Goal: Task Accomplishment & Management: Use online tool/utility

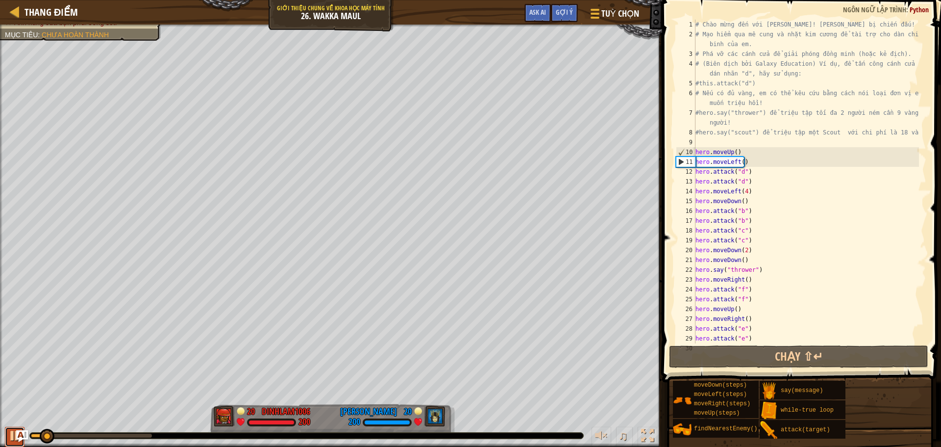
click at [12, 438] on div at bounding box center [14, 435] width 13 height 13
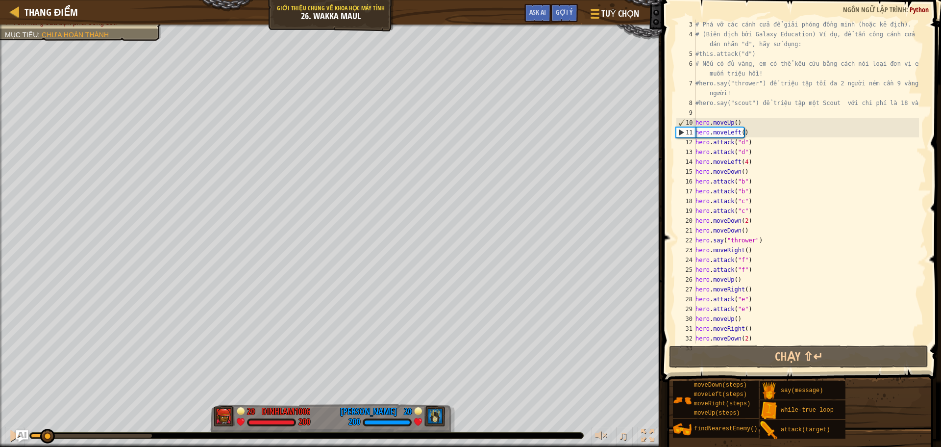
scroll to position [49, 0]
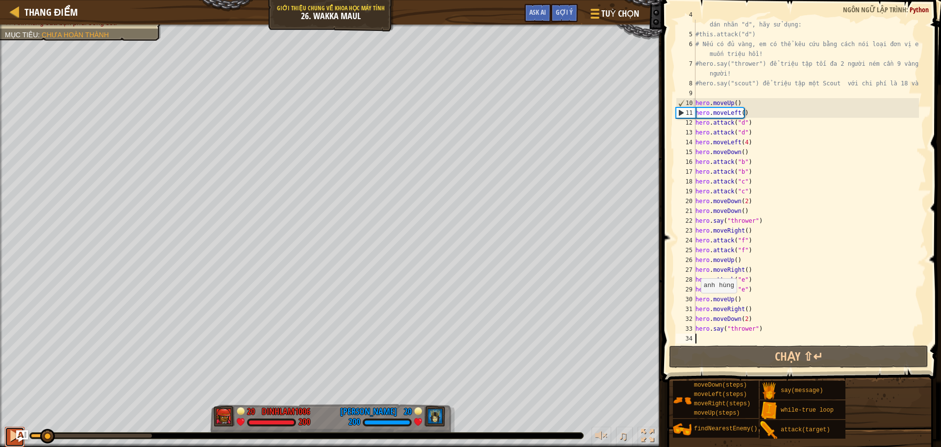
click at [9, 434] on div at bounding box center [14, 435] width 13 height 13
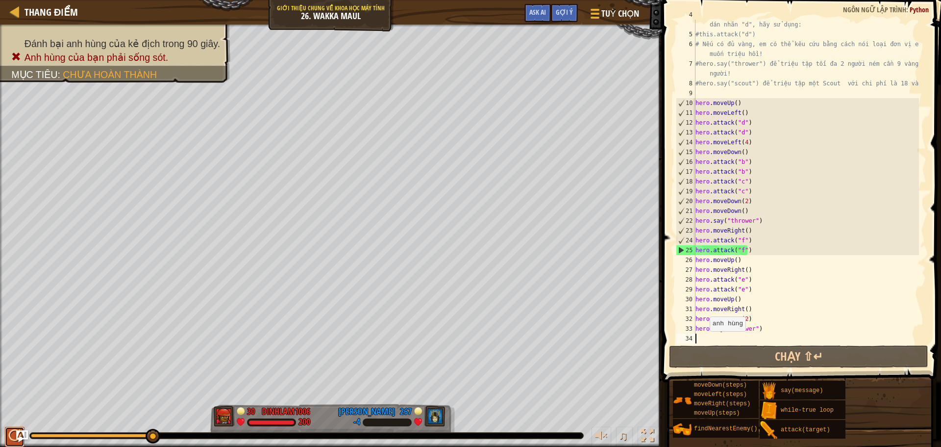
click at [9, 431] on div at bounding box center [14, 435] width 13 height 13
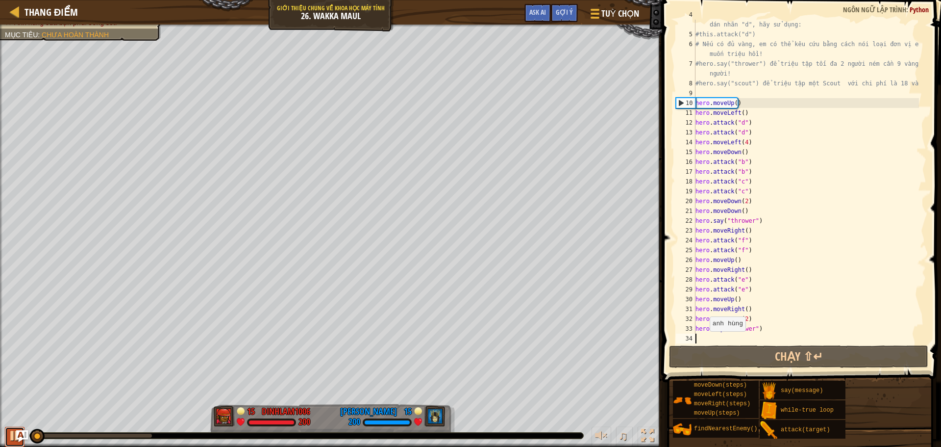
click at [11, 437] on div at bounding box center [14, 435] width 13 height 13
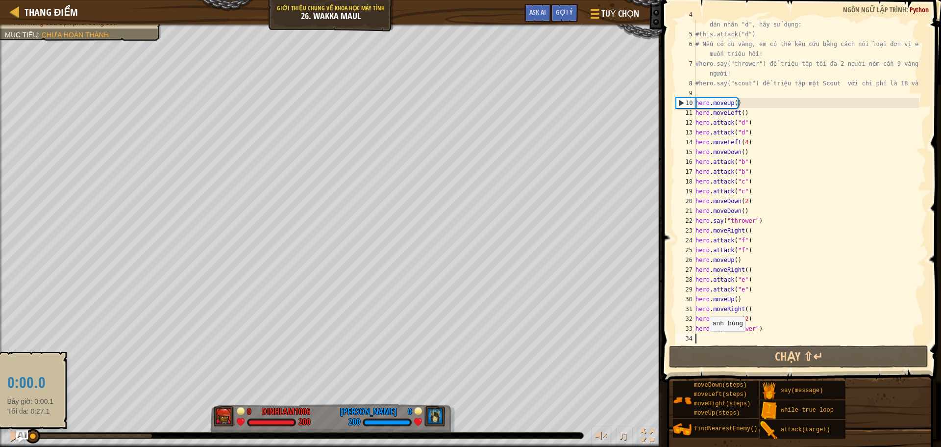
drag, startPoint x: 39, startPoint y: 431, endPoint x: 30, endPoint y: 431, distance: 8.3
click at [30, 431] on div at bounding box center [32, 435] width 15 height 15
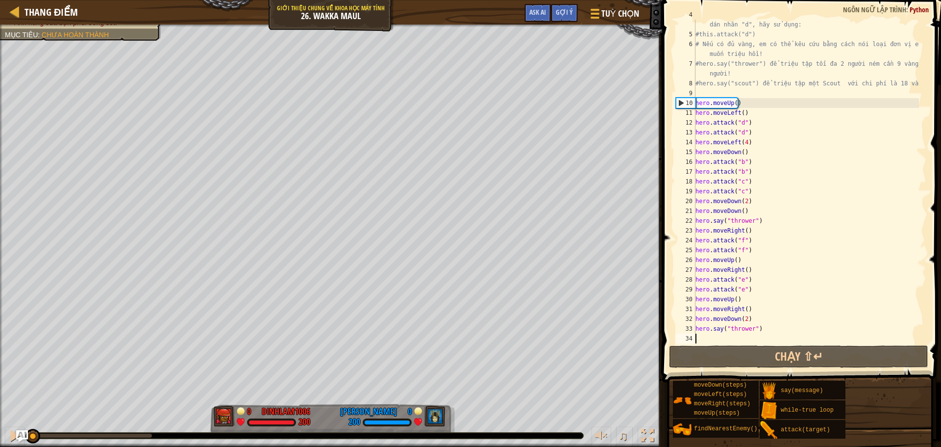
click at [751, 101] on div "# (Biên dịch bởi Galaxy Education) Ví dụ, để tấn công cánh cửa có dán nhãn "d",…" at bounding box center [806, 186] width 225 height 353
click at [750, 101] on div "# (Biên dịch bởi Galaxy Education) Ví dụ, để tấn công cánh cửa có dán nhãn "d",…" at bounding box center [806, 186] width 225 height 353
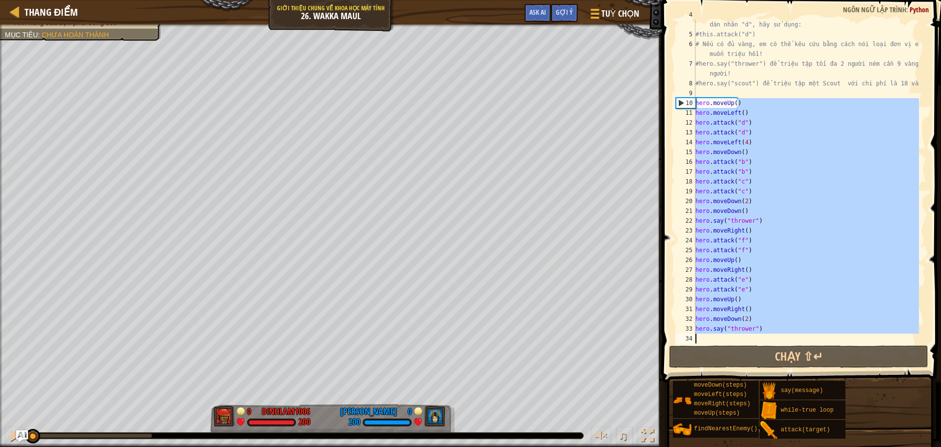
drag, startPoint x: 750, startPoint y: 101, endPoint x: 750, endPoint y: 333, distance: 231.8
click at [750, 333] on div "# (Biên dịch bởi Galaxy Education) Ví dụ, để tấn công cánh cửa có dán nhãn "d",…" at bounding box center [806, 186] width 225 height 353
type textarea "hero.moveUp()"
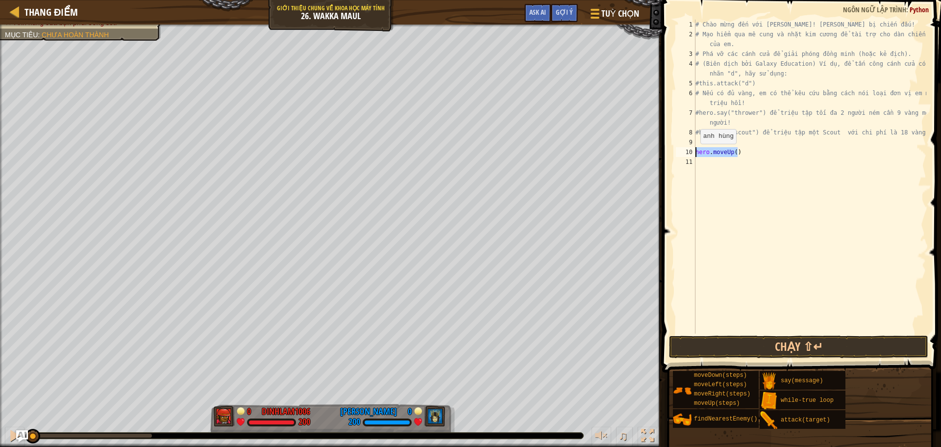
drag, startPoint x: 748, startPoint y: 147, endPoint x: 690, endPoint y: 155, distance: 59.4
click at [690, 155] on div "hero.moveUp() 1 2 3 4 5 6 7 8 9 10 11 # Chào mừng đến với Wakka Maul! [PERSON_N…" at bounding box center [800, 177] width 252 height 314
click at [694, 143] on div "9" at bounding box center [686, 142] width 20 height 10
type textarea "h"
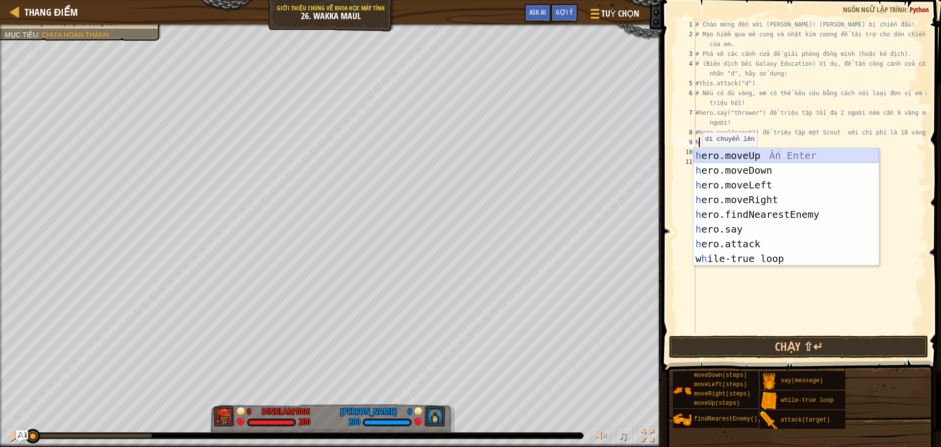
click at [790, 153] on div "h ero.moveUp Ấn Enter h ero.moveDown Ấn Enter h ero.moveLeft Ấn Enter h ero.mov…" at bounding box center [786, 221] width 185 height 147
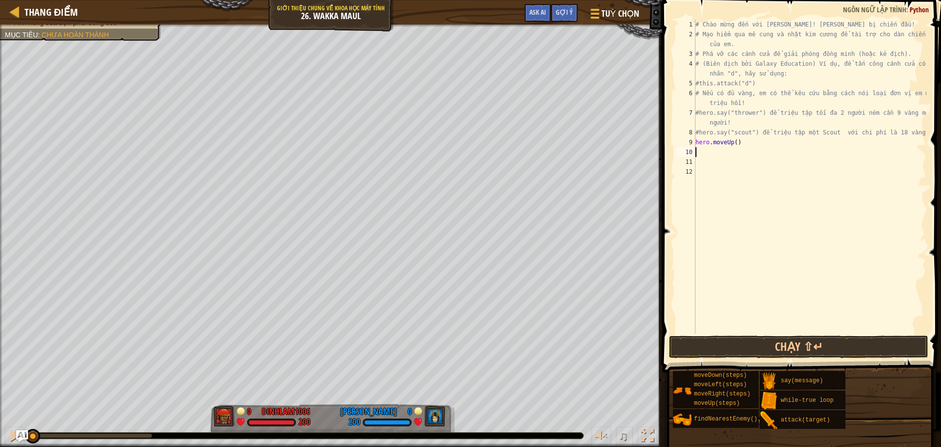
type textarea "h"
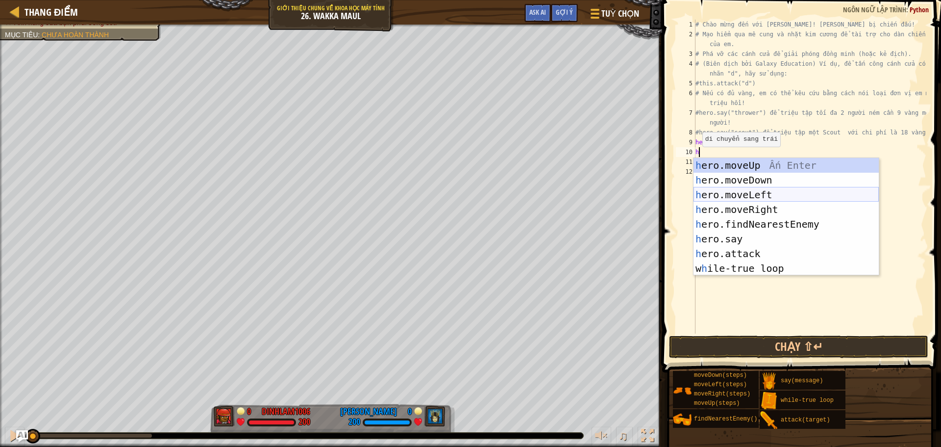
click at [747, 192] on div "h ero.moveUp Ấn Enter h ero.moveDown Ấn Enter h ero.moveLeft Ấn Enter h ero.mov…" at bounding box center [786, 231] width 185 height 147
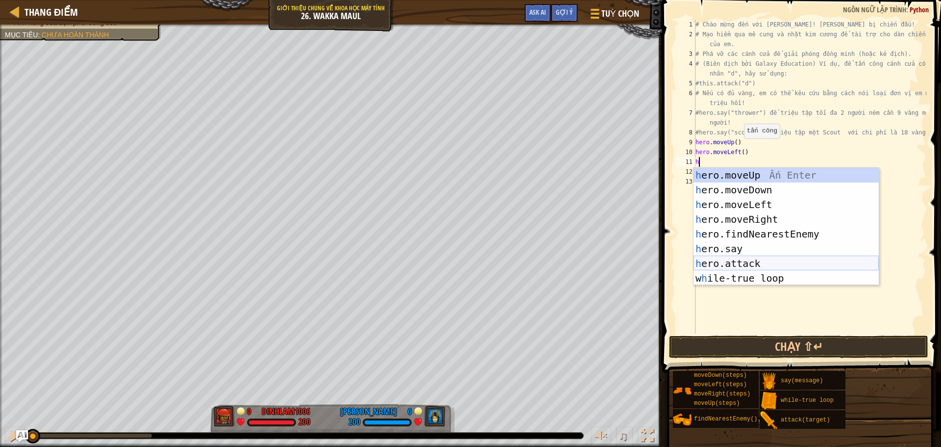
click at [740, 263] on div "h ero.moveUp Ấn Enter h ero.moveDown Ấn Enter h ero.moveLeft Ấn Enter h ero.mov…" at bounding box center [786, 241] width 185 height 147
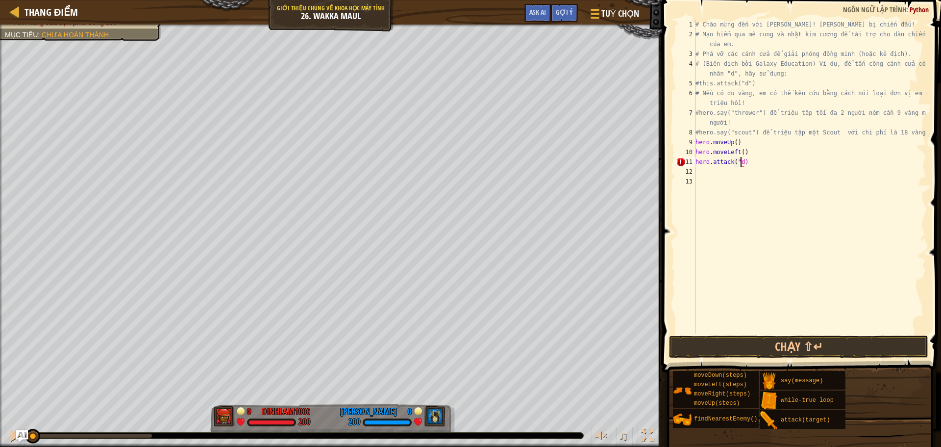
scroll to position [4, 3]
type textarea "hero.attack("d")"
click at [708, 171] on div "# Chào mừng đến với [PERSON_NAME]! [PERSON_NAME] bị chiến đấu! # Mạo hiểm qua m…" at bounding box center [810, 186] width 233 height 333
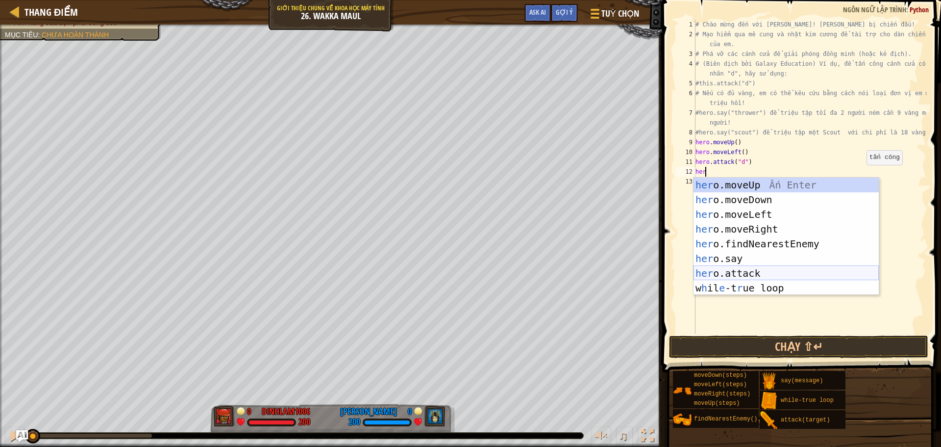
click at [817, 273] on div "her o.moveUp Ấn Enter her o.moveDown Ấn Enter her o.moveLeft Ấn Enter her o.mov…" at bounding box center [786, 250] width 185 height 147
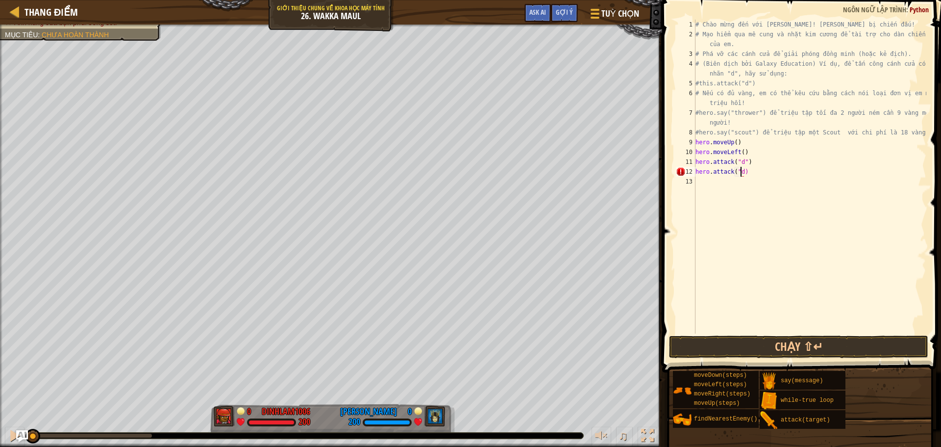
scroll to position [4, 3]
type textarea "hero.attack("d")"
click at [697, 182] on div "# Chào mừng đến với [PERSON_NAME]! [PERSON_NAME] bị chiến đấu! # Mạo hiểm qua m…" at bounding box center [810, 186] width 233 height 333
type textarea "h"
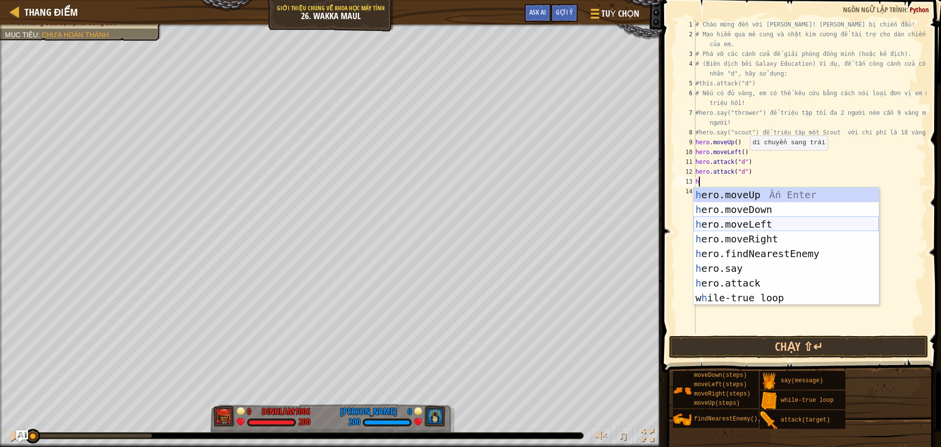
click at [740, 219] on div "h ero.moveUp Ấn Enter h ero.moveDown Ấn Enter h ero.moveLeft Ấn Enter h ero.mov…" at bounding box center [786, 260] width 185 height 147
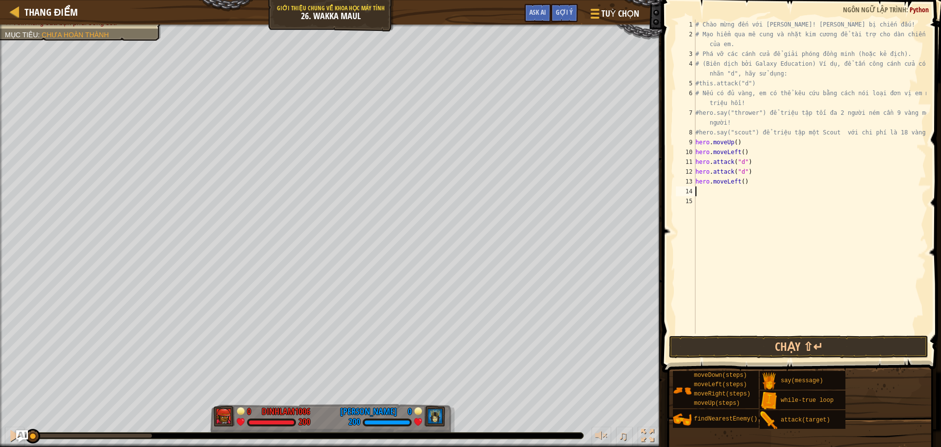
type textarea "h"
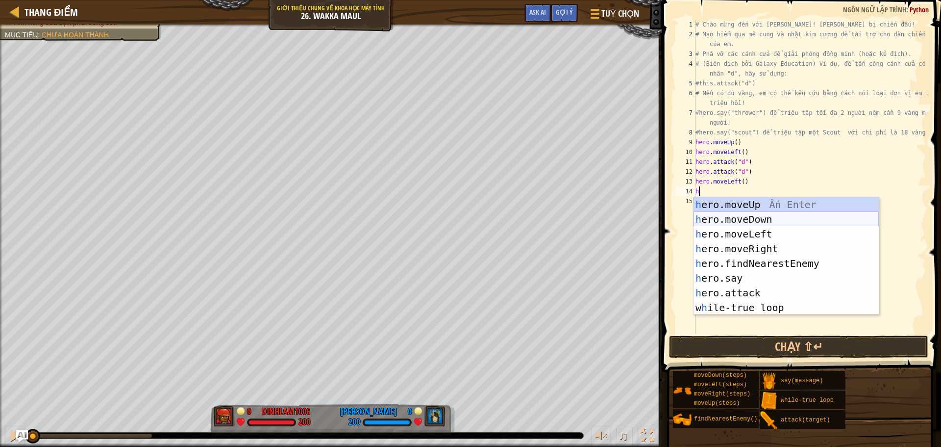
click at [750, 217] on div "h ero.moveUp Ấn Enter h ero.moveDown Ấn Enter h ero.moveLeft Ấn Enter h ero.mov…" at bounding box center [786, 270] width 185 height 147
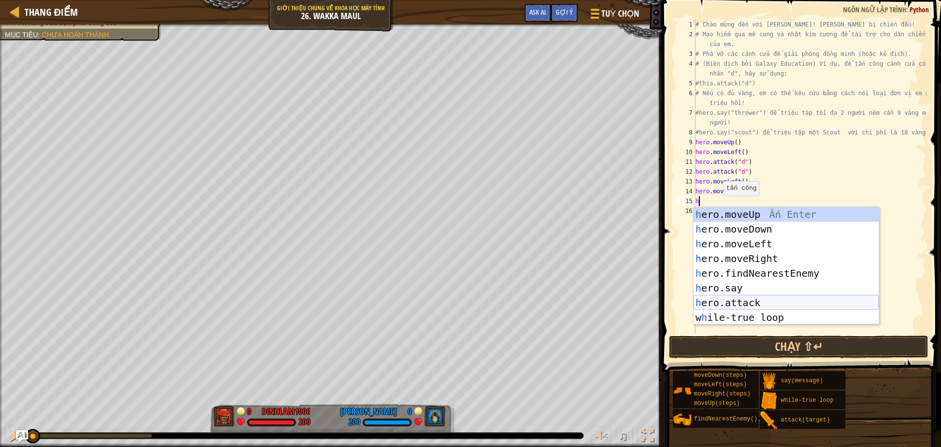
click at [735, 299] on div "h ero.moveUp Ấn Enter h ero.moveDown Ấn Enter h ero.moveLeft Ấn Enter h ero.mov…" at bounding box center [786, 280] width 185 height 147
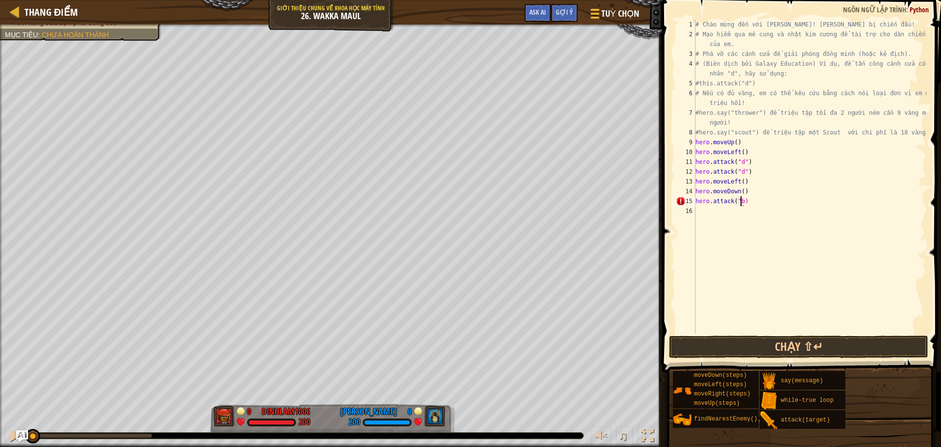
scroll to position [4, 3]
type textarea "hero.attack("b")"
click at [701, 214] on div "# Chào mừng đến với [PERSON_NAME]! [PERSON_NAME] bị chiến đấu! # Mạo hiểm qua m…" at bounding box center [810, 186] width 233 height 333
type textarea "h"
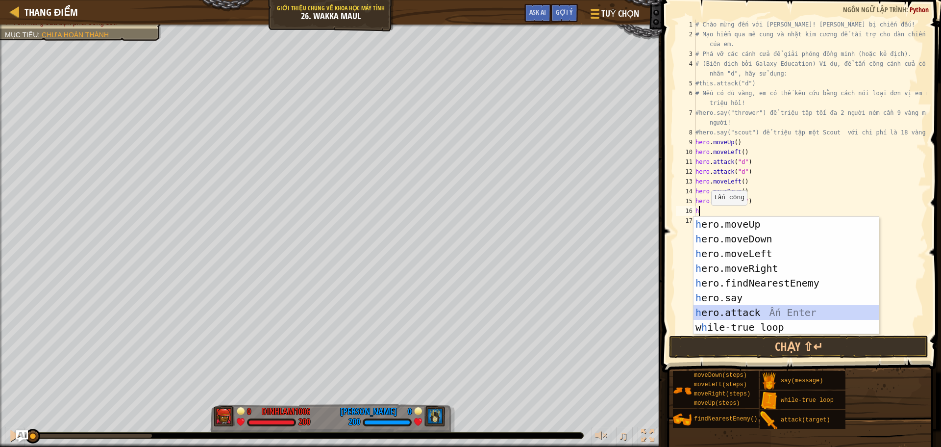
click at [727, 313] on div "h ero.moveUp Ấn Enter h ero.moveDown Ấn Enter h ero.moveLeft Ấn Enter h ero.mov…" at bounding box center [786, 290] width 185 height 147
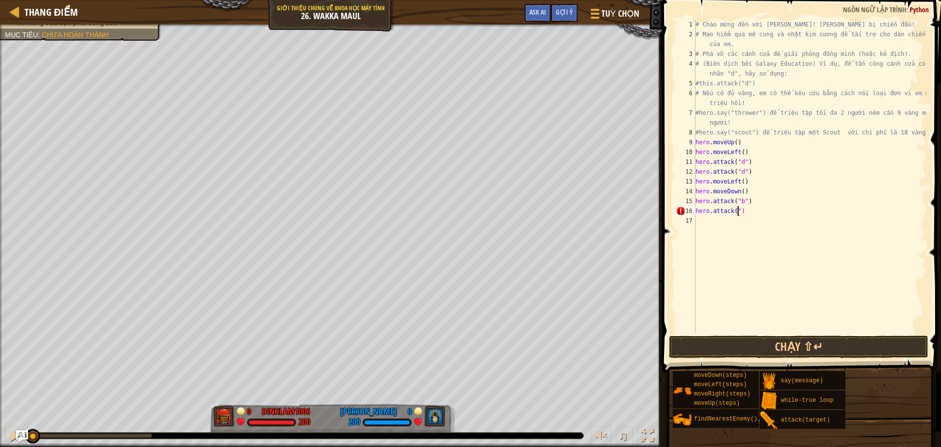
scroll to position [4, 3]
type textarea "hero.attack("b")"
click at [698, 219] on div "# Chào mừng đến với [PERSON_NAME]! [PERSON_NAME] bị chiến đấu! # Mạo hiểm qua m…" at bounding box center [810, 186] width 233 height 333
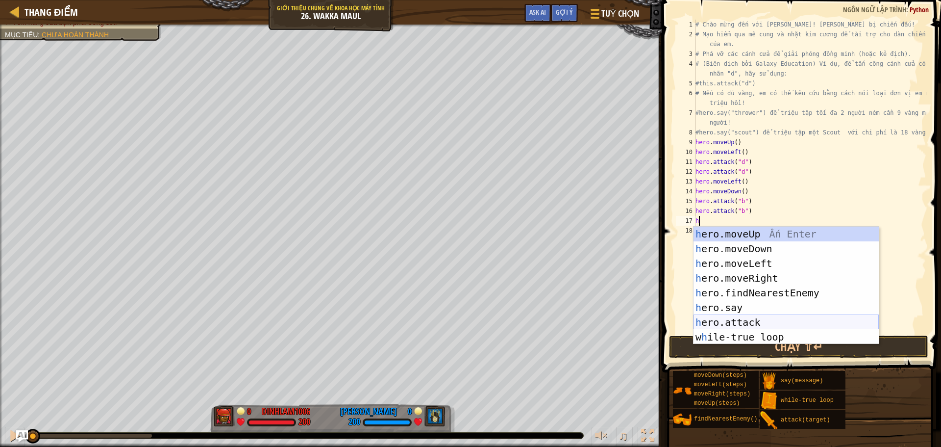
click at [791, 321] on div "h ero.moveUp Ấn Enter h ero.moveDown Ấn Enter h ero.moveLeft Ấn Enter h ero.mov…" at bounding box center [786, 299] width 185 height 147
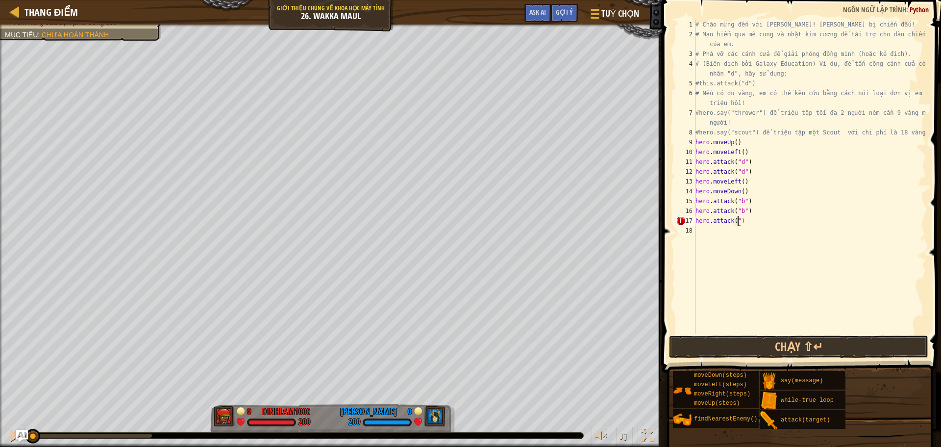
scroll to position [4, 3]
type textarea "hero.attack("c")"
click at [700, 233] on div "# Chào mừng đến với [PERSON_NAME]! [PERSON_NAME] bị chiến đấu! # Mạo hiểm qua m…" at bounding box center [810, 186] width 233 height 333
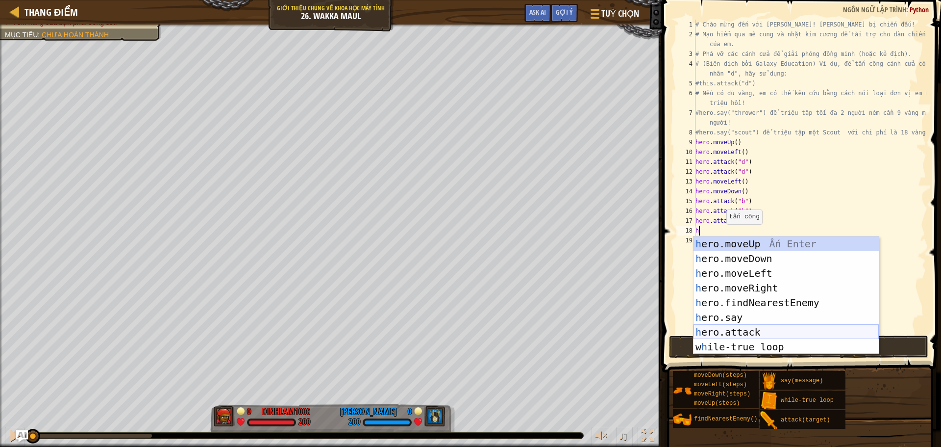
click at [741, 333] on div "h ero.moveUp Ấn Enter h ero.moveDown Ấn Enter h ero.moveLeft Ấn Enter h ero.mov…" at bounding box center [786, 309] width 185 height 147
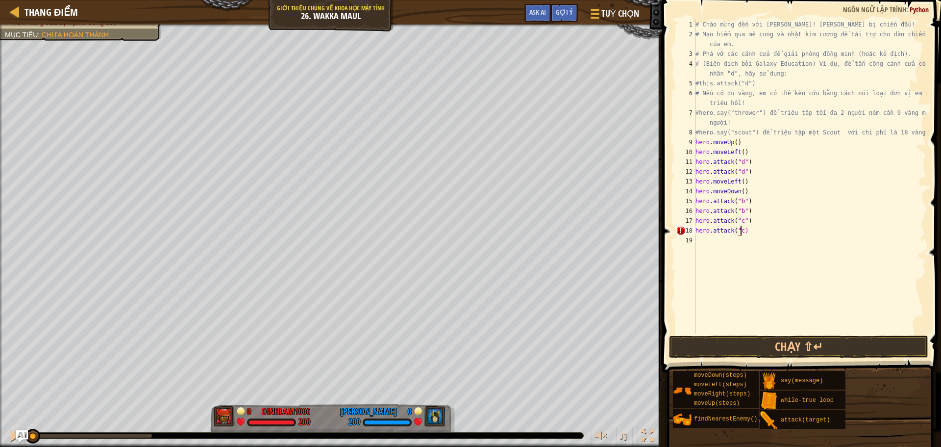
scroll to position [4, 3]
type textarea "hero.attack("c")"
click at [698, 239] on div "# Chào mừng đến với [PERSON_NAME]! [PERSON_NAME] bị chiến đấu! # Mạo hiểm qua m…" at bounding box center [810, 186] width 233 height 333
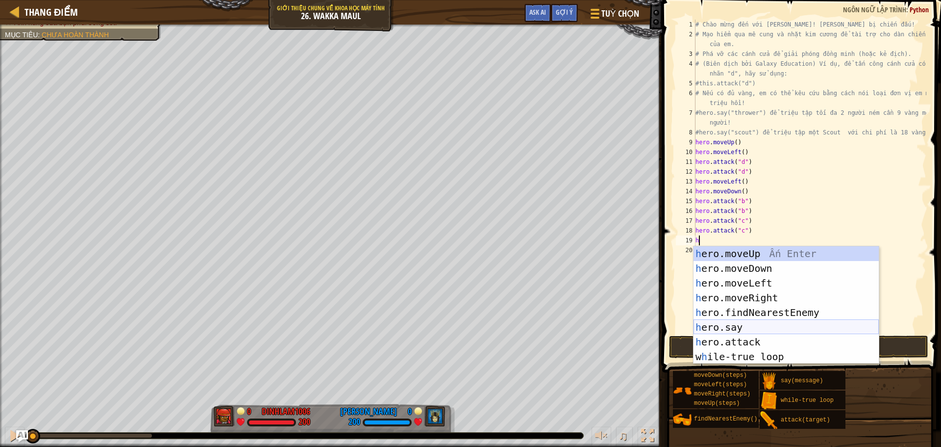
click at [738, 329] on div "h ero.moveUp Ấn Enter h ero.moveDown Ấn Enter h ero.moveLeft Ấn Enter h ero.mov…" at bounding box center [786, 319] width 185 height 147
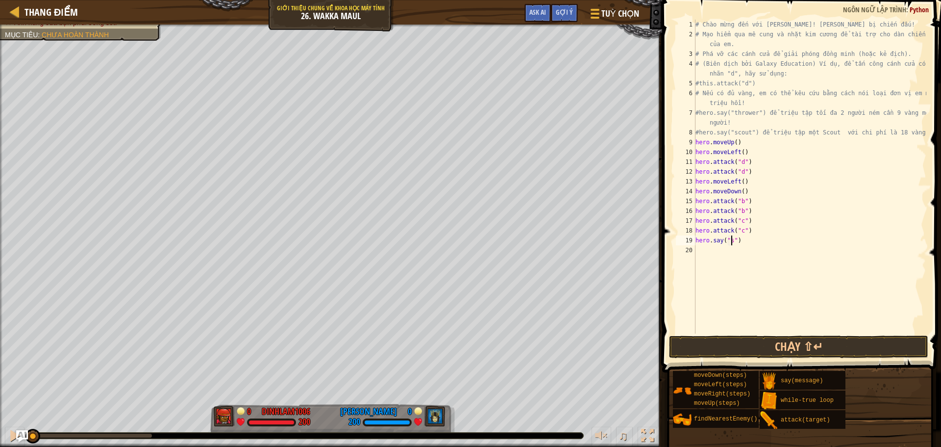
scroll to position [4, 3]
type textarea "hero.say("scout")"
click at [703, 251] on div "# Chào mừng đến với [PERSON_NAME]! [PERSON_NAME] bị chiến đấu! # Mạo hiểm qua m…" at bounding box center [810, 186] width 233 height 333
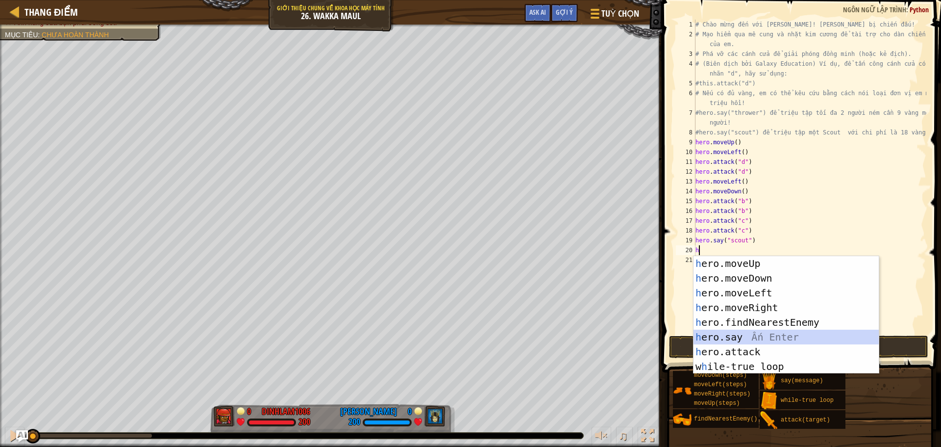
click at [747, 337] on div "h ero.moveUp Ấn Enter h ero.moveDown Ấn Enter h ero.moveLeft Ấn Enter h ero.mov…" at bounding box center [786, 329] width 185 height 147
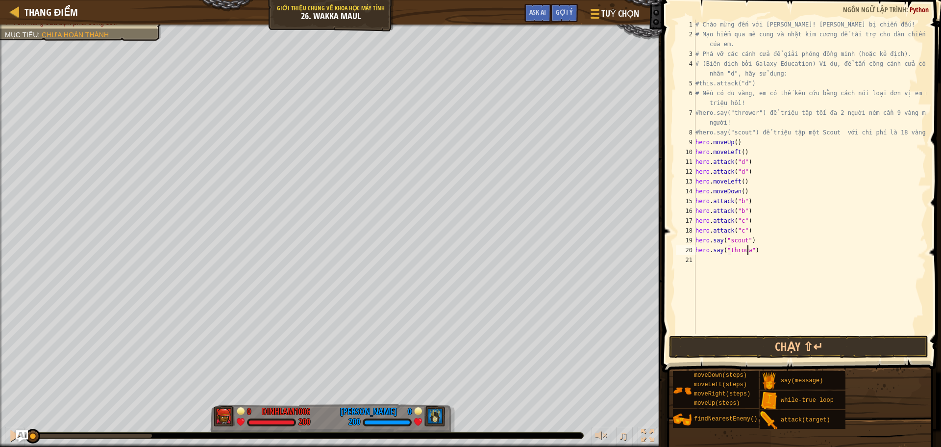
scroll to position [4, 4]
click at [743, 251] on div "# Chào mừng đến với [PERSON_NAME]! [PERSON_NAME] bị chiến đấu! # Mạo hiểm qua m…" at bounding box center [810, 186] width 233 height 333
click at [729, 350] on button "Chạy ⇧↵" at bounding box center [798, 346] width 259 height 23
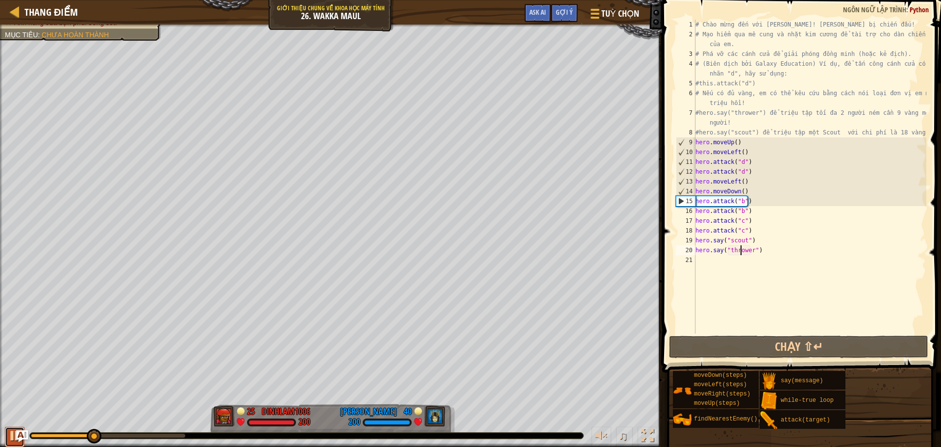
click at [11, 438] on div at bounding box center [14, 435] width 13 height 13
click at [741, 181] on div "# Chào mừng đến với [PERSON_NAME]! [PERSON_NAME] bị chiến đấu! # Mạo hiểm qua m…" at bounding box center [810, 186] width 233 height 333
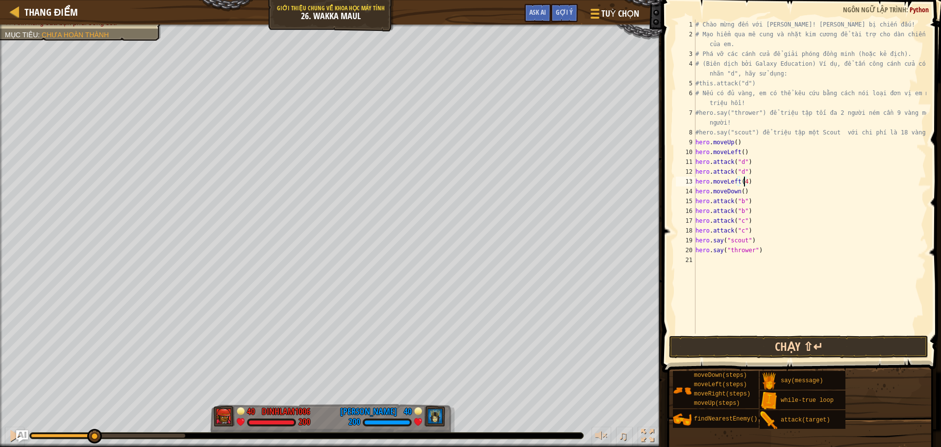
type textarea "hero.moveLeft(4)"
click at [747, 342] on button "Chạy ⇧↵" at bounding box center [798, 346] width 259 height 23
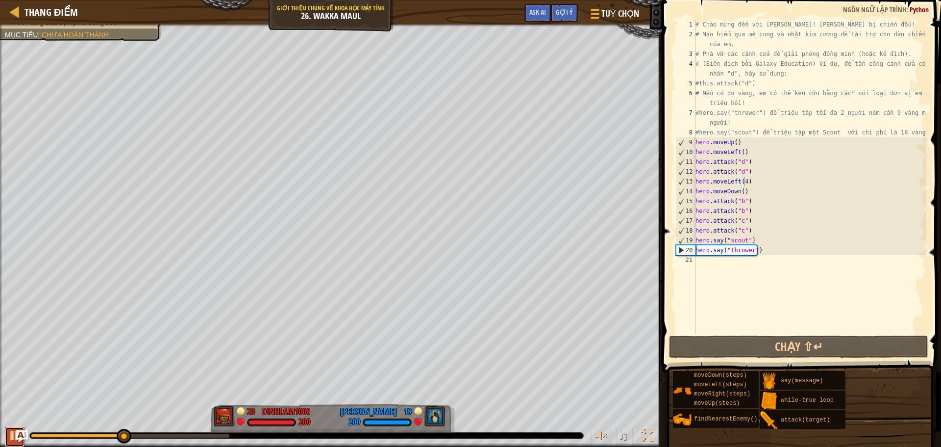
click at [13, 436] on div at bounding box center [14, 435] width 13 height 13
click at [702, 265] on div "# Chào mừng đến với [PERSON_NAME]! [PERSON_NAME] bị chiến đấu! # Mạo hiểm qua m…" at bounding box center [810, 186] width 233 height 333
type textarea "h"
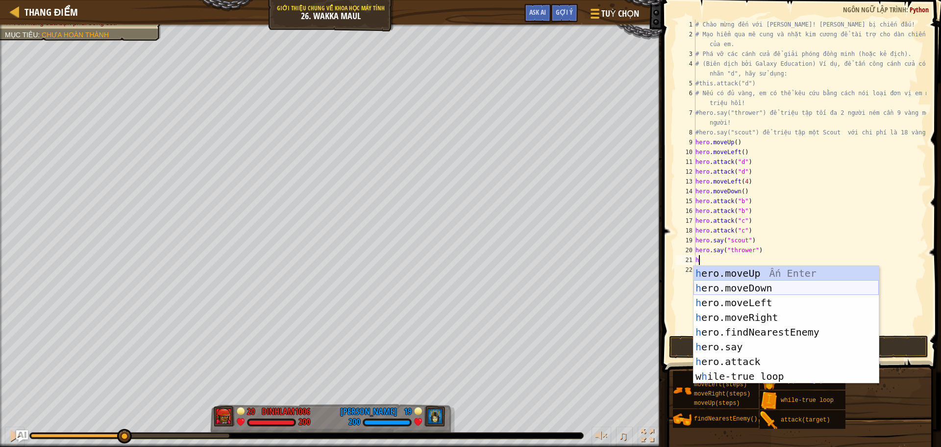
click at [737, 283] on div "h ero.moveUp Ấn Enter h ero.moveDown Ấn Enter h ero.moveLeft Ấn Enter h ero.mov…" at bounding box center [786, 339] width 185 height 147
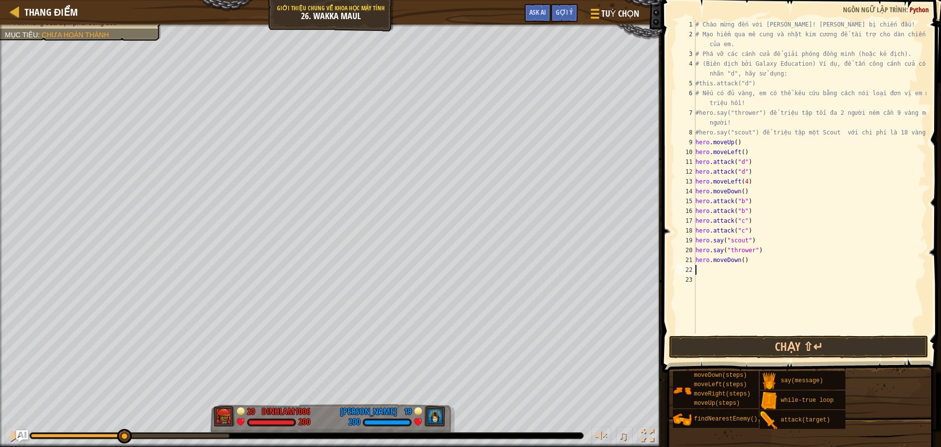
type textarea "h"
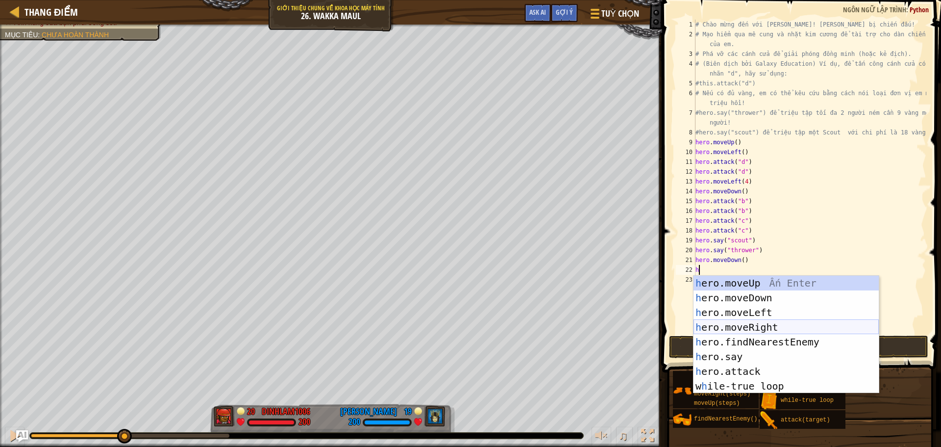
click at [740, 328] on div "h ero.moveUp Ấn Enter h ero.moveDown Ấn Enter h ero.moveLeft Ấn Enter h ero.mov…" at bounding box center [786, 348] width 185 height 147
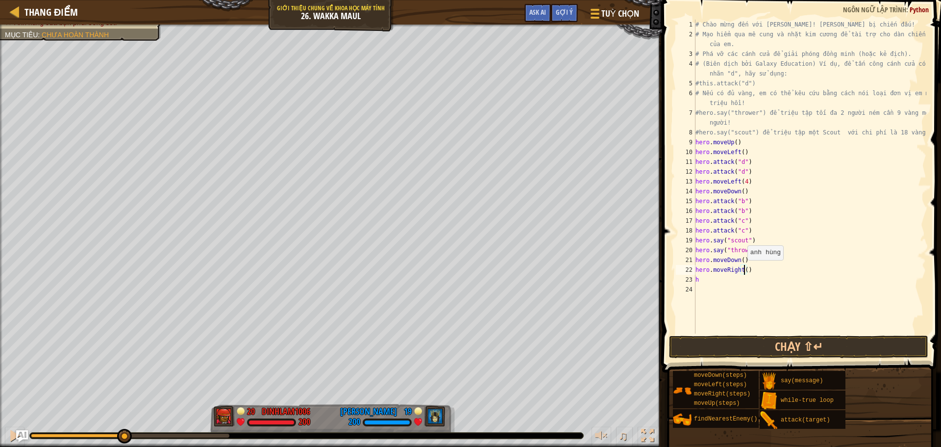
click at [743, 270] on div "# Chào mừng đến với [PERSON_NAME]! [PERSON_NAME] bị chiến đấu! # Mạo hiểm qua m…" at bounding box center [810, 186] width 233 height 333
click at [704, 279] on div "# Chào mừng đến với [PERSON_NAME]! [PERSON_NAME] bị chiến đấu! # Mạo hiểm qua m…" at bounding box center [810, 186] width 233 height 333
type textarea "h"
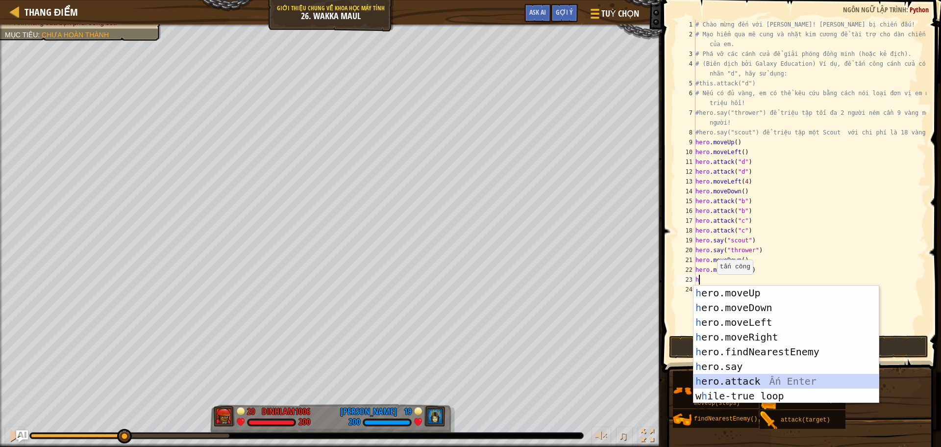
click at [736, 381] on div "h ero.moveUp Ấn Enter h ero.moveDown Ấn Enter h ero.moveLeft Ấn Enter h ero.mov…" at bounding box center [786, 358] width 185 height 147
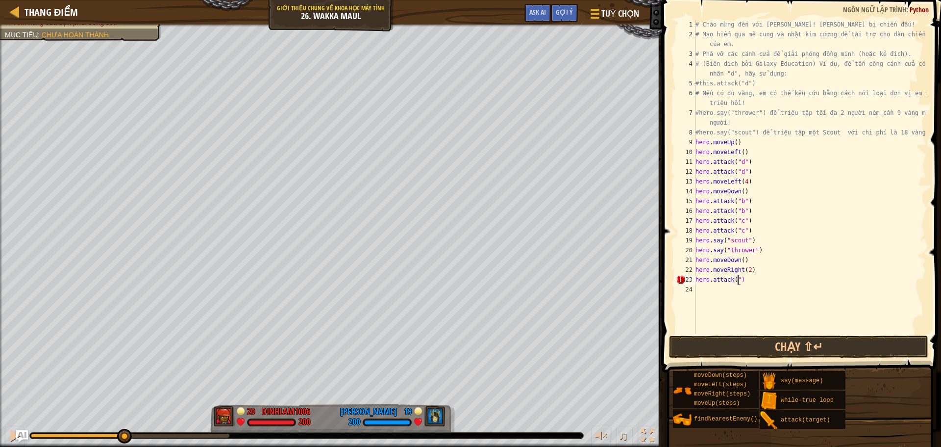
scroll to position [4, 3]
type textarea "hero.attack("e")"
click at [703, 290] on div "# Chào mừng đến với [PERSON_NAME]! [PERSON_NAME] bị chiến đấu! # Mạo hiểm qua m…" at bounding box center [810, 186] width 233 height 333
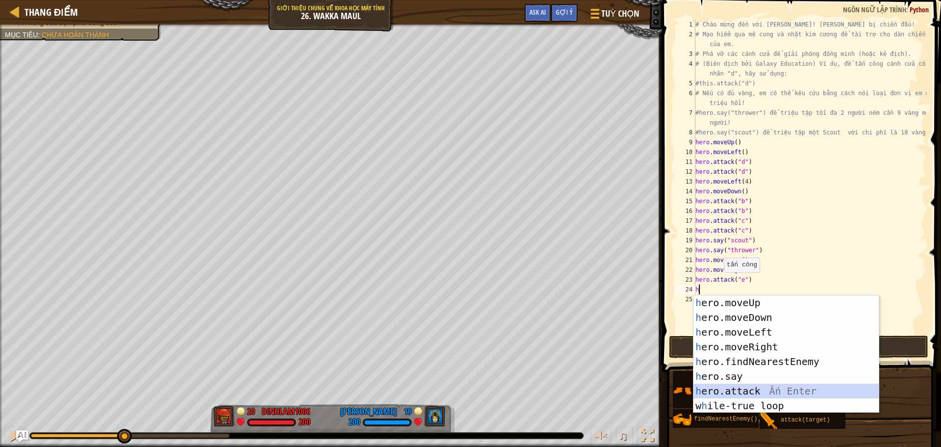
click at [770, 386] on div "h ero.moveUp Ấn Enter h ero.moveDown Ấn Enter h ero.moveLeft Ấn Enter h ero.mov…" at bounding box center [786, 368] width 185 height 147
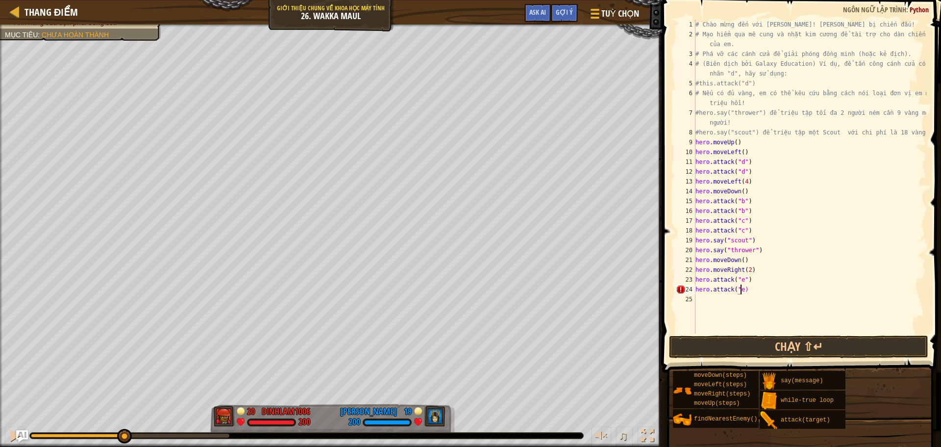
scroll to position [4, 3]
type textarea "hero.attack("e")"
click at [700, 297] on div "# Chào mừng đến với [PERSON_NAME]! [PERSON_NAME] bị chiến đấu! # Mạo hiểm qua m…" at bounding box center [810, 186] width 233 height 333
type textarea "h"
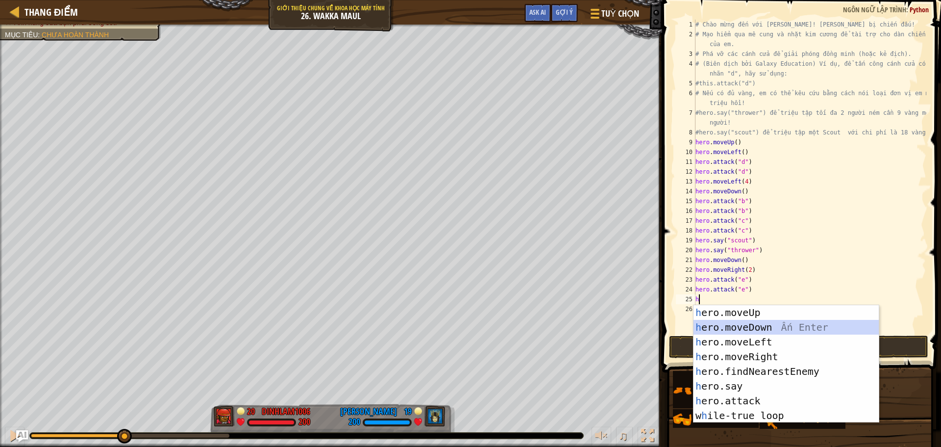
click at [744, 327] on div "h ero.moveUp Ấn Enter h ero.moveDown Ấn Enter h ero.moveLeft Ấn Enter h ero.mov…" at bounding box center [786, 378] width 185 height 147
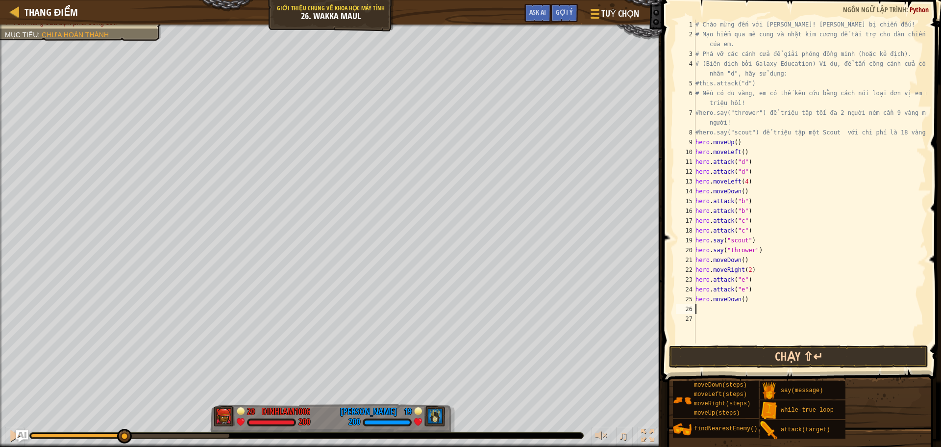
type textarea "h"
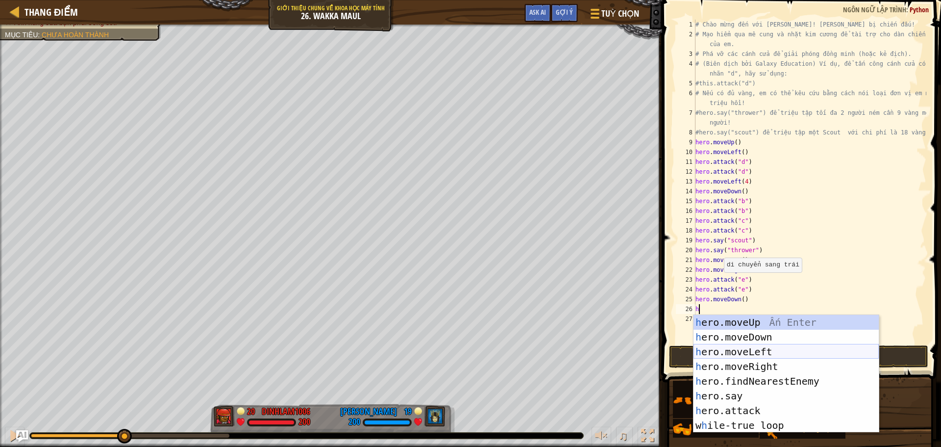
click at [747, 350] on div "h ero.moveUp Ấn Enter h ero.moveDown Ấn Enter h ero.moveLeft Ấn Enter h ero.mov…" at bounding box center [786, 388] width 185 height 147
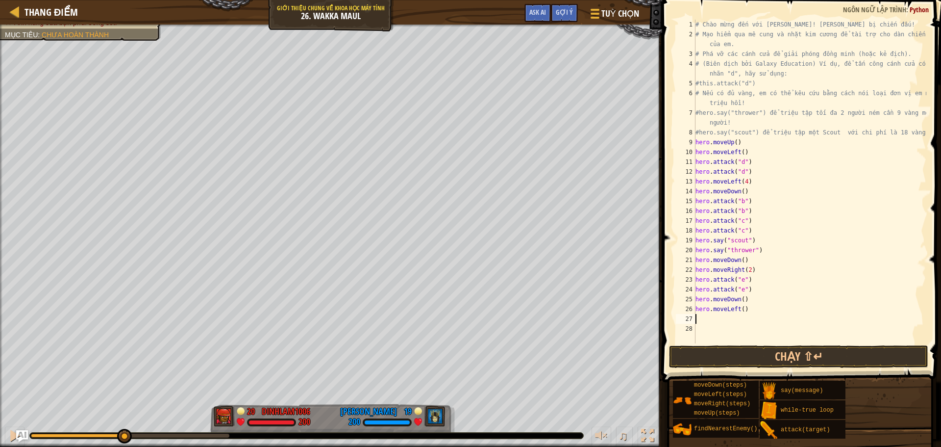
type textarea "h"
click at [780, 348] on button "Chạy ⇧↵" at bounding box center [798, 356] width 259 height 23
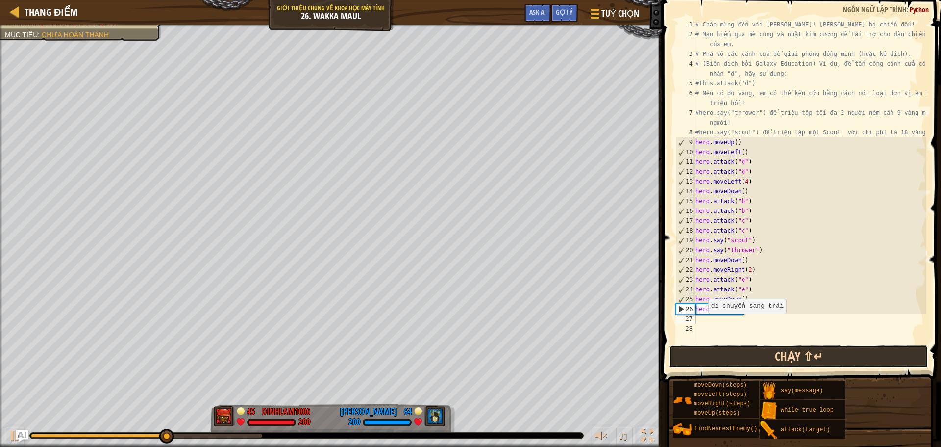
click at [779, 355] on button "Chạy ⇧↵" at bounding box center [798, 356] width 259 height 23
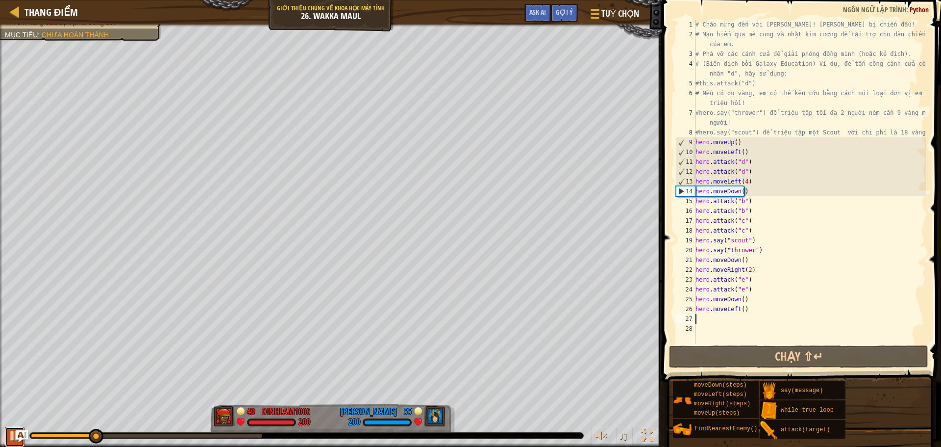
click at [15, 438] on div at bounding box center [14, 435] width 13 height 13
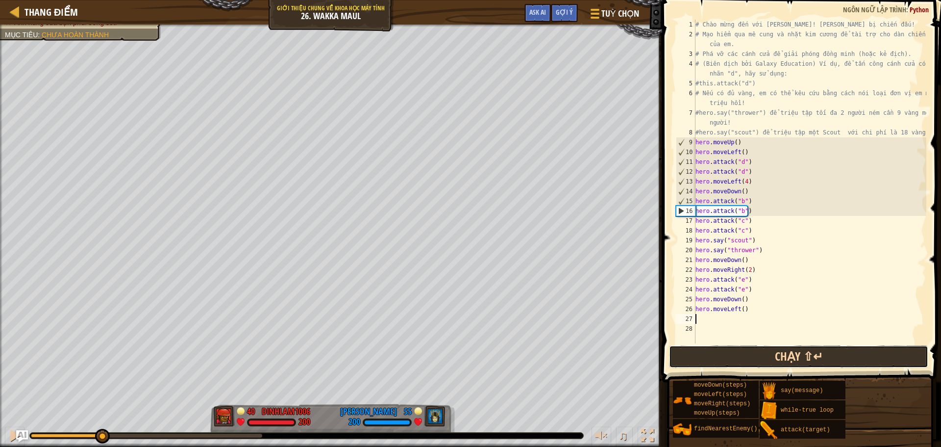
click at [735, 359] on button "Chạy ⇧↵" at bounding box center [798, 356] width 259 height 23
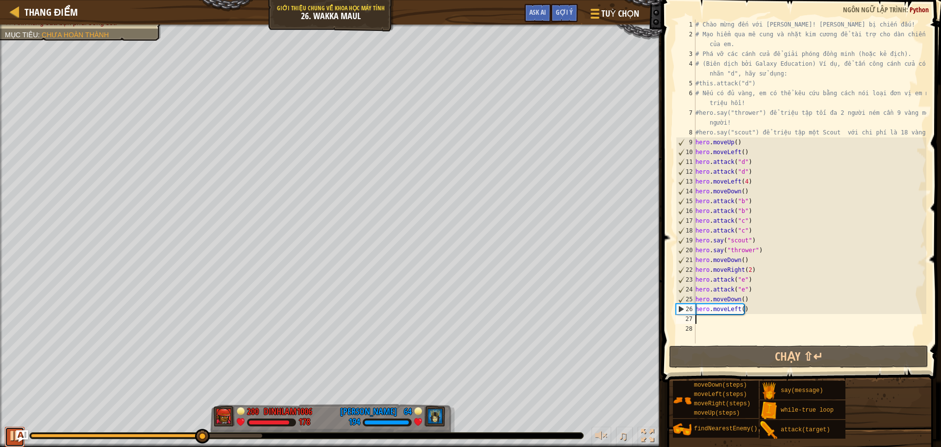
click at [14, 438] on div at bounding box center [14, 435] width 13 height 13
click at [698, 322] on div "# Chào mừng đến với [PERSON_NAME]! [PERSON_NAME] bị chiến đấu! # Mạo hiểm qua m…" at bounding box center [810, 191] width 233 height 343
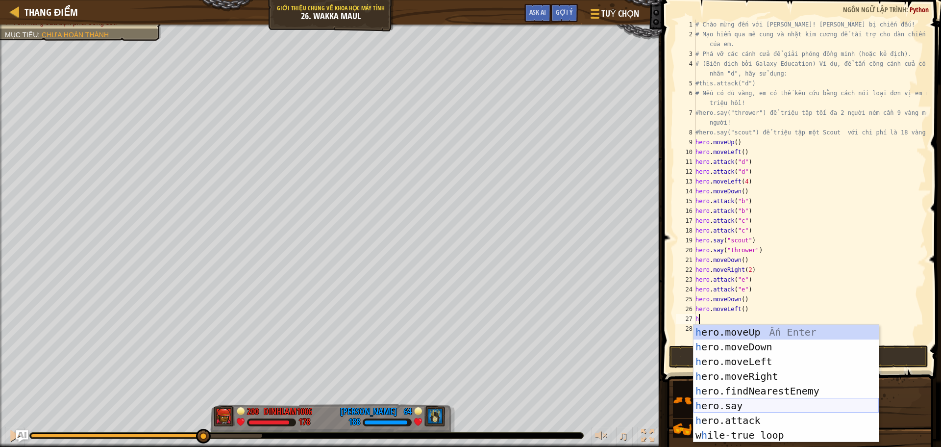
click at [754, 407] on div "h ero.moveUp Ấn Enter h ero.moveDown Ấn Enter h ero.moveLeft Ấn Enter h ero.mov…" at bounding box center [786, 397] width 185 height 147
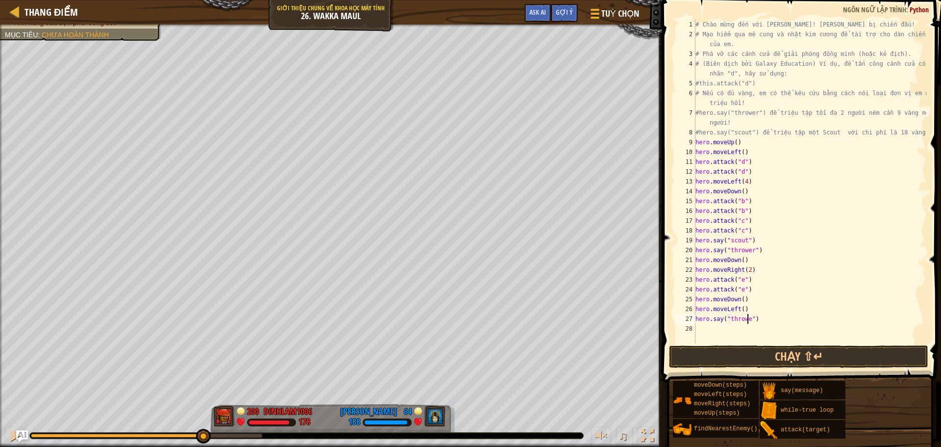
scroll to position [4, 4]
click at [768, 358] on button "Chạy ⇧↵" at bounding box center [798, 356] width 259 height 23
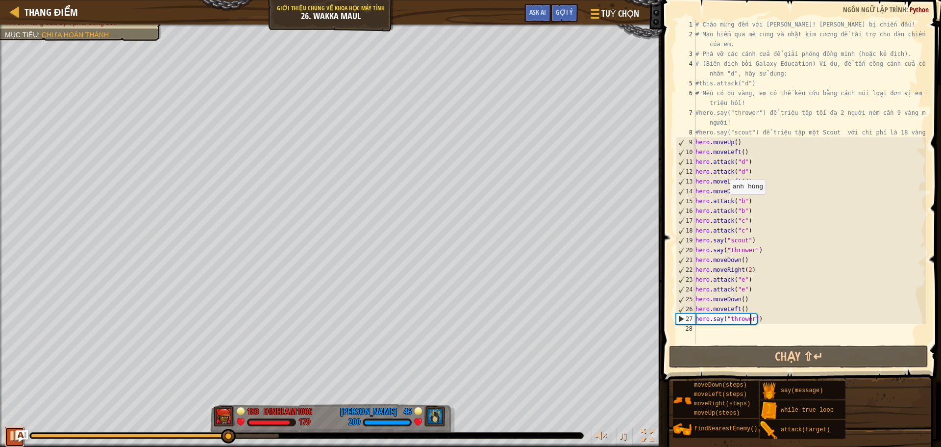
click at [10, 433] on div at bounding box center [14, 435] width 13 height 13
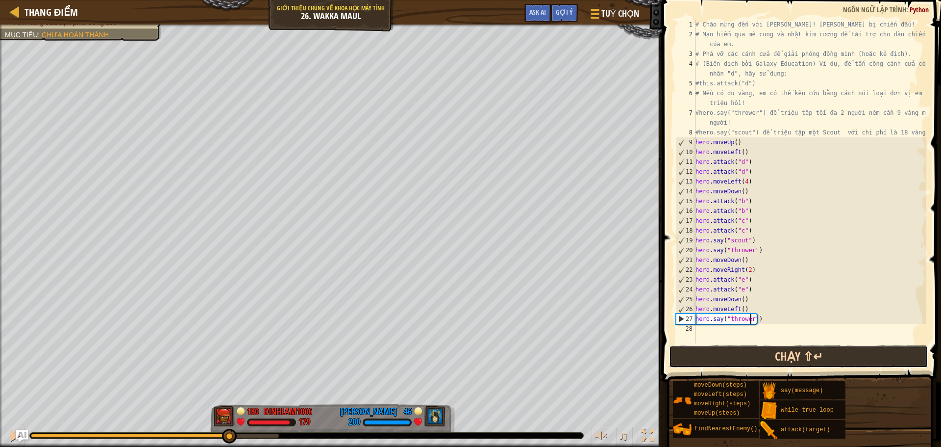
click at [708, 359] on button "Chạy ⇧↵" at bounding box center [798, 356] width 259 height 23
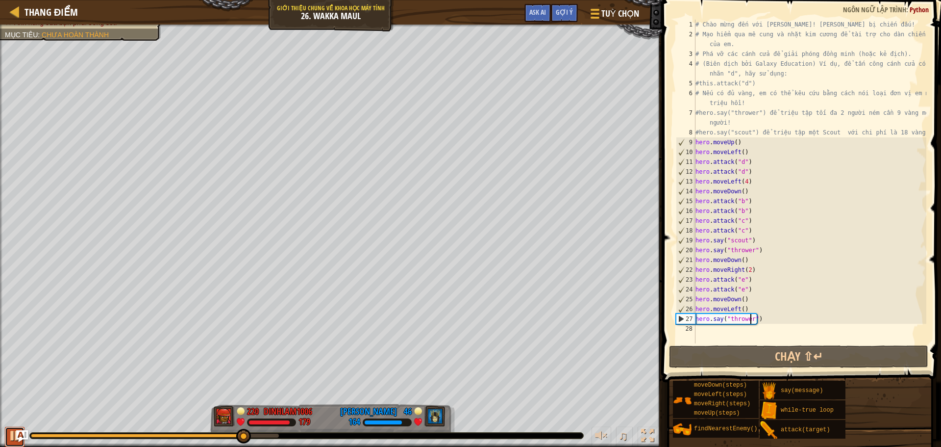
click at [10, 437] on div at bounding box center [14, 435] width 13 height 13
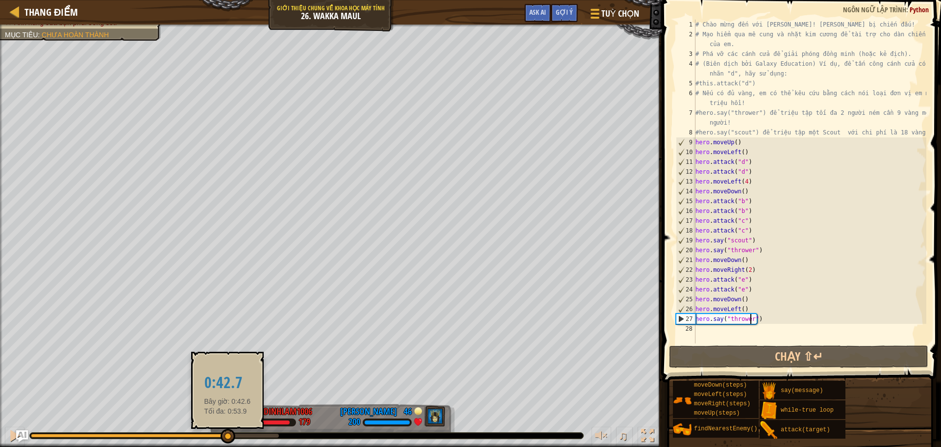
drag, startPoint x: 250, startPoint y: 435, endPoint x: 227, endPoint y: 438, distance: 23.2
click at [227, 438] on div at bounding box center [228, 435] width 15 height 15
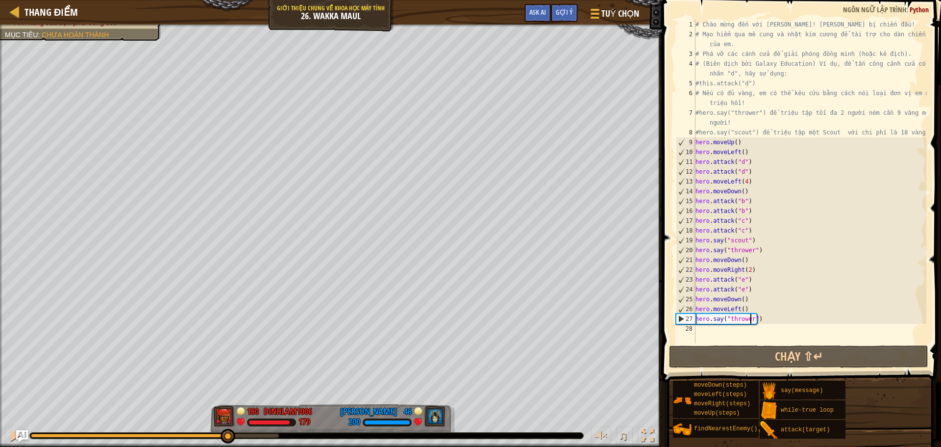
click at [746, 260] on div "# Chào mừng đến với [PERSON_NAME]! [PERSON_NAME] bị chiến đấu! # Mạo hiểm qua m…" at bounding box center [810, 191] width 233 height 343
click at [750, 270] on div "# Chào mừng đến với [PERSON_NAME]! [PERSON_NAME] bị chiến đấu! # Mạo hiểm qua m…" at bounding box center [810, 191] width 233 height 343
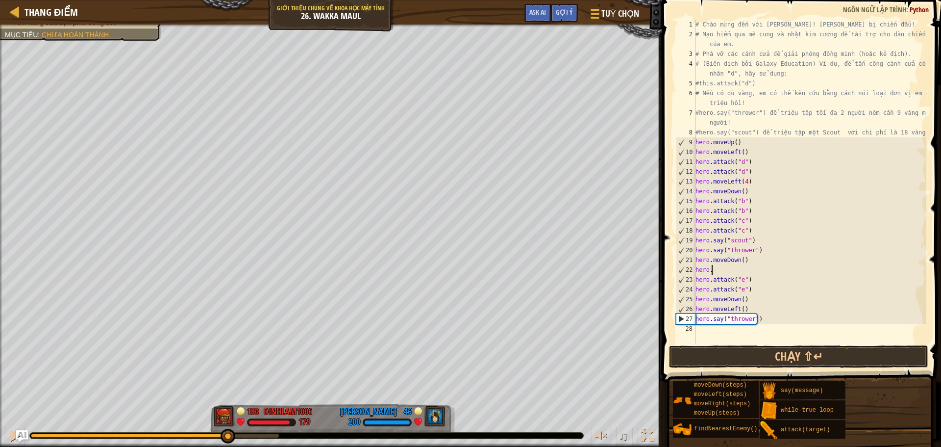
scroll to position [4, 0]
click at [747, 278] on div "# Chào mừng đến với [PERSON_NAME]! [PERSON_NAME] bị chiến đấu! # Mạo hiểm qua m…" at bounding box center [810, 191] width 233 height 343
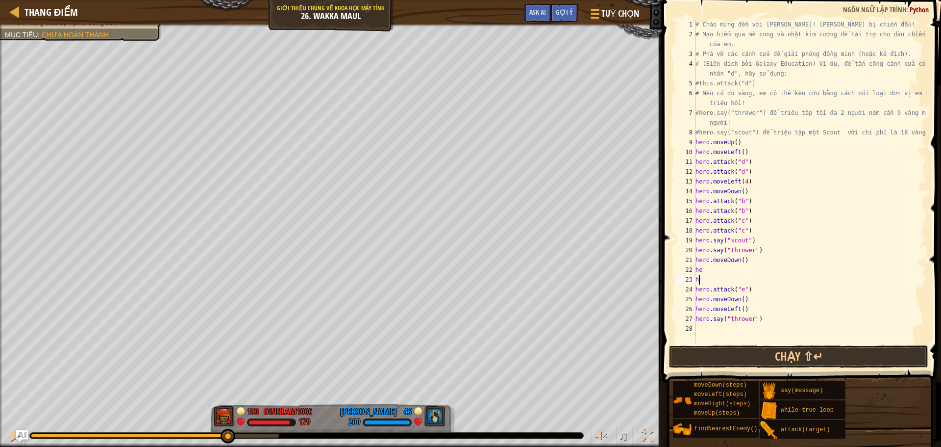
type textarea "h"
click at [717, 273] on div "# Chào mừng đến với [PERSON_NAME]! [PERSON_NAME] bị chiến đấu! # Mạo hiểm qua m…" at bounding box center [810, 191] width 233 height 343
type textarea "h"
click at [747, 289] on div "# Chào mừng đến với [PERSON_NAME]! [PERSON_NAME] bị chiến đấu! # Mạo hiểm qua m…" at bounding box center [810, 191] width 233 height 343
type textarea "h"
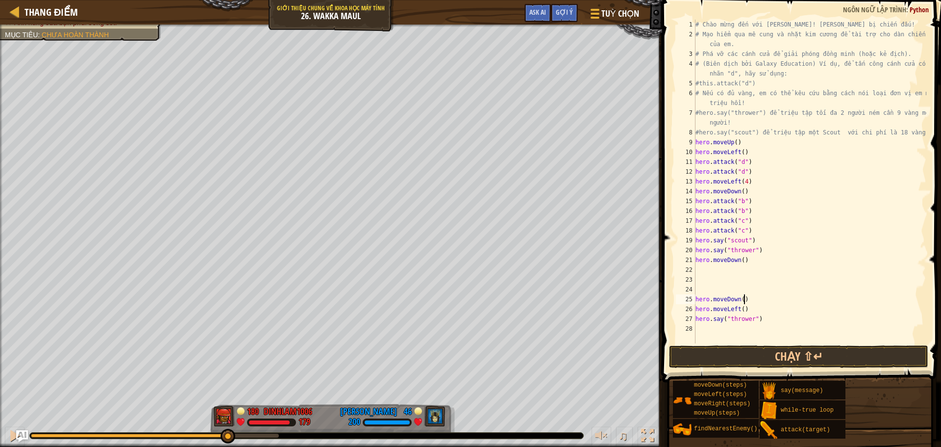
click at [747, 296] on div "# Chào mừng đến với [PERSON_NAME]! [PERSON_NAME] bị chiến đấu! # Mạo hiểm qua m…" at bounding box center [810, 191] width 233 height 343
type textarea "h"
click at [745, 308] on div "# Chào mừng đến với [PERSON_NAME]! [PERSON_NAME] bị chiến đấu! # Mạo hiểm qua m…" at bounding box center [810, 191] width 233 height 343
type textarea "h"
click at [759, 316] on div "# Chào mừng đến với [PERSON_NAME]! [PERSON_NAME] bị chiến đấu! # Mạo hiểm qua m…" at bounding box center [810, 191] width 233 height 343
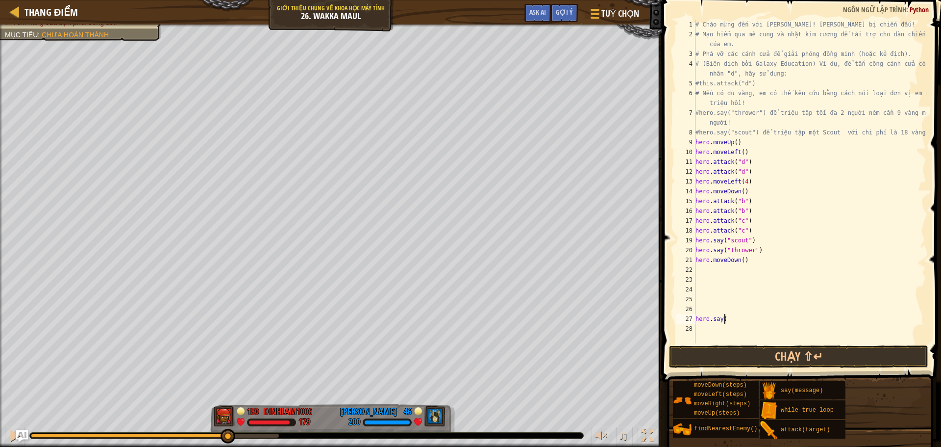
type textarea "h"
click at [698, 269] on div "# Chào mừng đến với [PERSON_NAME]! [PERSON_NAME] bị chiến đấu! # Mạo hiểm qua m…" at bounding box center [810, 191] width 233 height 343
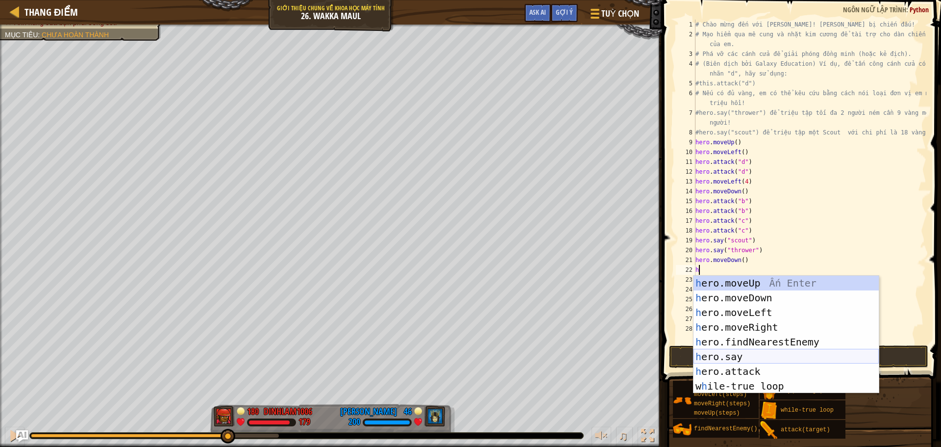
click at [752, 349] on div "h ero.moveUp Ấn Enter h ero.moveDown Ấn Enter h ero.moveLeft Ấn Enter h ero.mov…" at bounding box center [786, 348] width 185 height 147
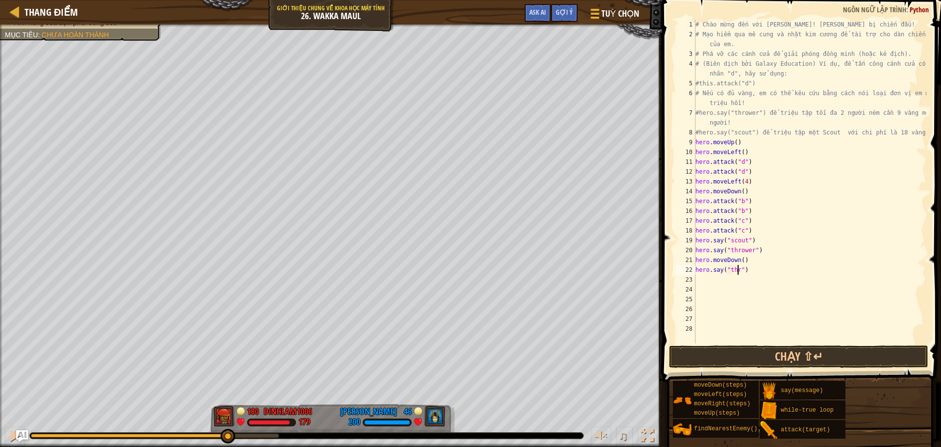
scroll to position [4, 3]
type textarea "hero.say("thrower")"
click at [704, 281] on div "# Chào mừng đến với [PERSON_NAME]! [PERSON_NAME] bị chiến đấu! # Mạo hiểm qua m…" at bounding box center [810, 191] width 233 height 343
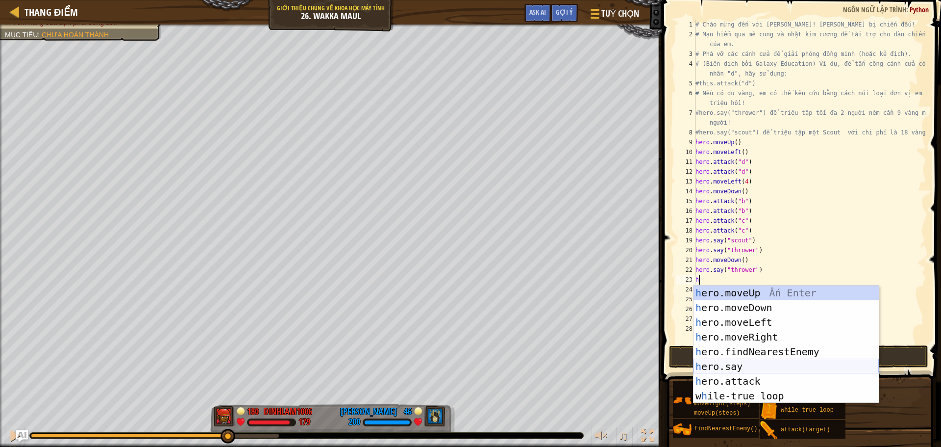
click at [736, 367] on div "h ero.moveUp Ấn Enter h ero.moveDown Ấn Enter h ero.moveLeft Ấn Enter h ero.mov…" at bounding box center [786, 358] width 185 height 147
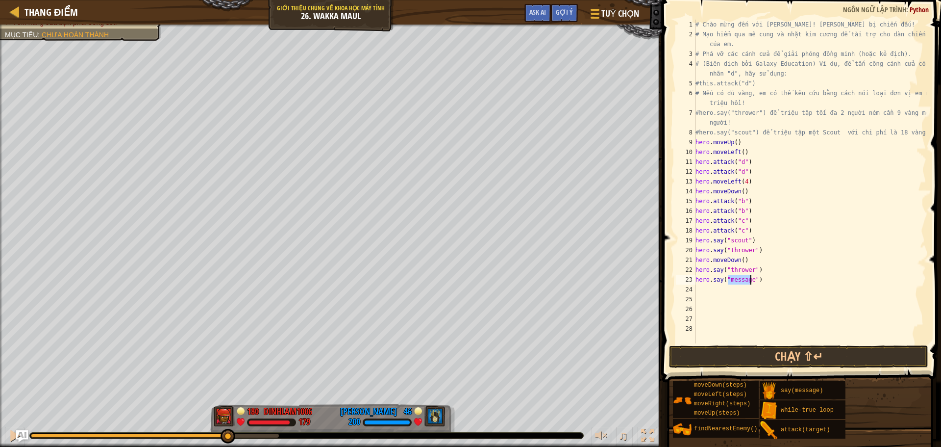
scroll to position [4, 3]
type textarea "hero.say("thrower")"
click at [698, 290] on div "# Chào mừng đến với [PERSON_NAME]! [PERSON_NAME] bị chiến đấu! # Mạo hiểm qua m…" at bounding box center [810, 191] width 233 height 343
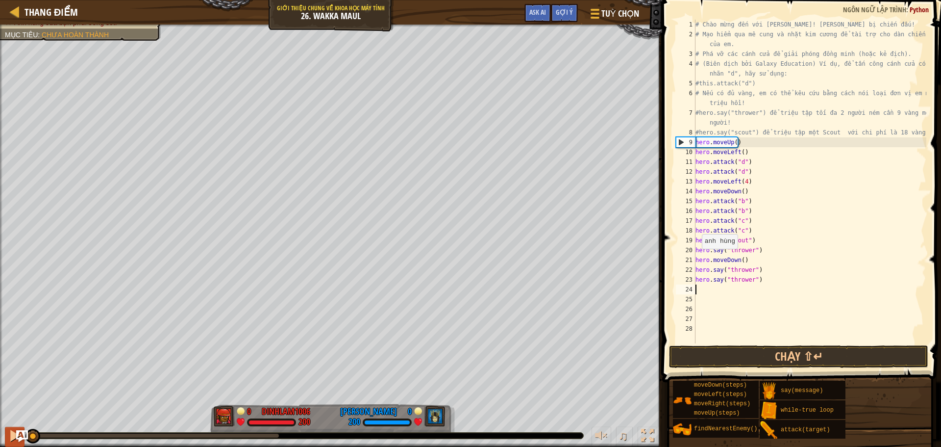
drag, startPoint x: 225, startPoint y: 433, endPoint x: 19, endPoint y: 443, distance: 206.6
click at [22, 443] on div "♫" at bounding box center [331, 432] width 662 height 29
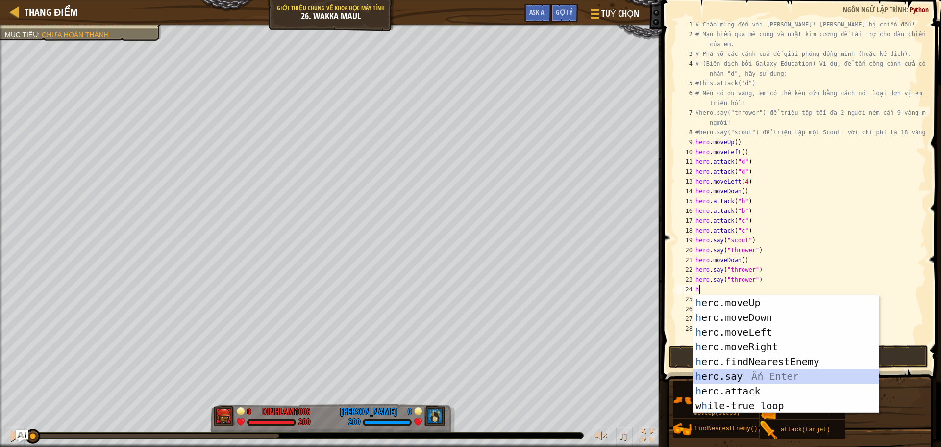
click at [744, 378] on div "h ero.moveUp Ấn Enter h ero.moveDown Ấn Enter h ero.moveLeft Ấn Enter h ero.mov…" at bounding box center [786, 368] width 185 height 147
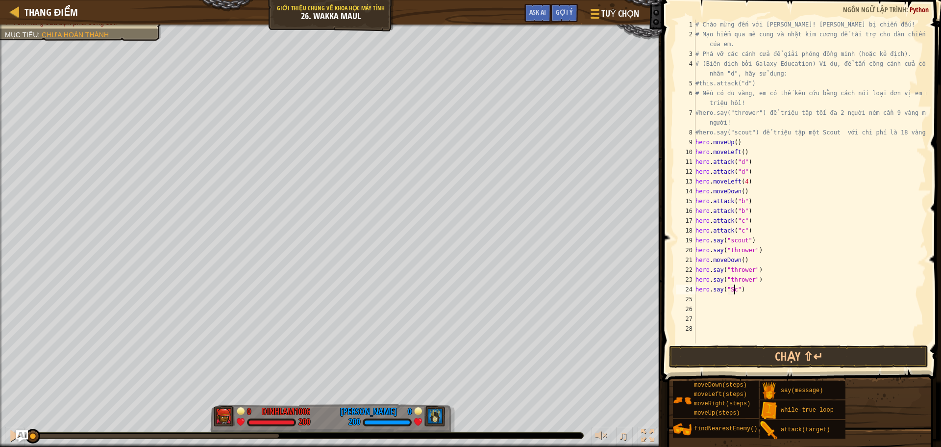
scroll to position [4, 3]
type textarea "hero.say("scout")"
click at [699, 298] on div "# Chào mừng đến với [PERSON_NAME]! [PERSON_NAME] bị chiến đấu! # Mạo hiểm qua m…" at bounding box center [810, 191] width 233 height 343
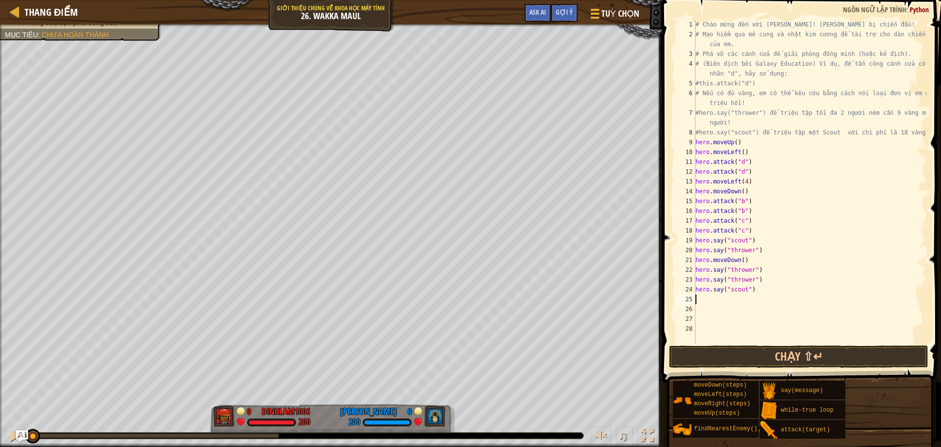
type textarea "h"
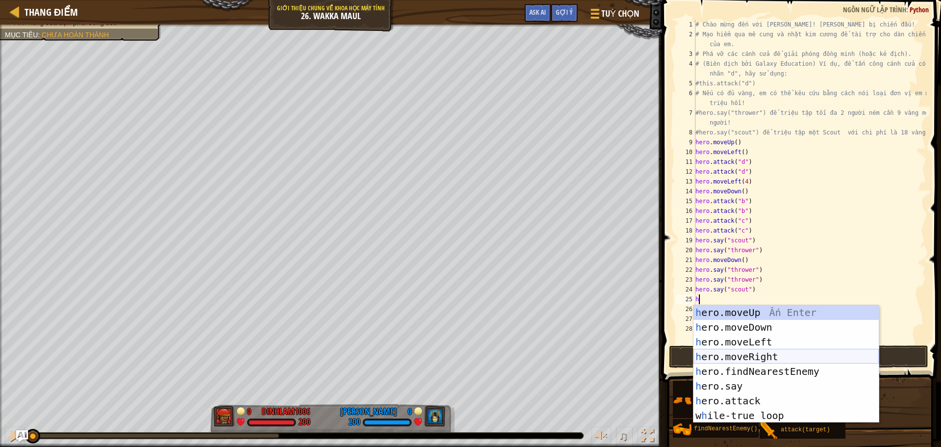
click at [753, 352] on div "h ero.moveUp Ấn Enter h ero.moveDown Ấn Enter h ero.moveLeft Ấn Enter h ero.mov…" at bounding box center [786, 378] width 185 height 147
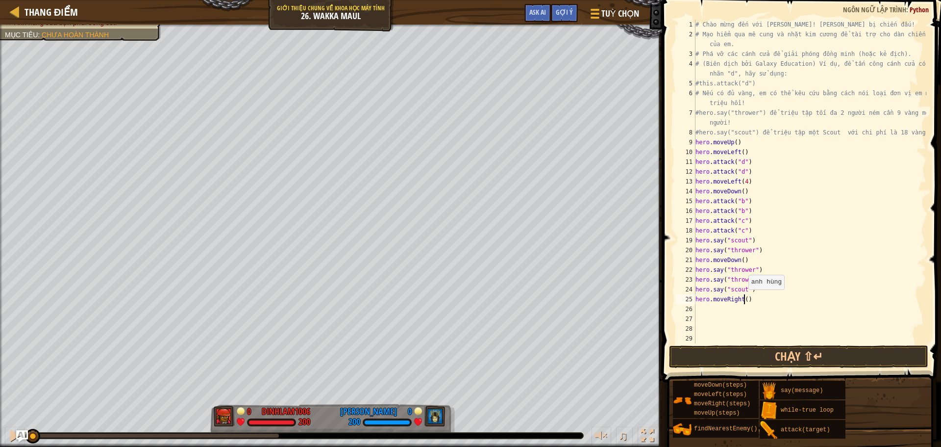
click at [744, 299] on div "# Chào mừng đến với [PERSON_NAME]! [PERSON_NAME] bị chiến đấu! # Mạo hiểm qua m…" at bounding box center [810, 191] width 233 height 343
type textarea "hero.moveRight(2)"
click at [698, 307] on div "# Chào mừng đến với [PERSON_NAME]! [PERSON_NAME] bị chiến đấu! # Mạo hiểm qua m…" at bounding box center [810, 191] width 233 height 343
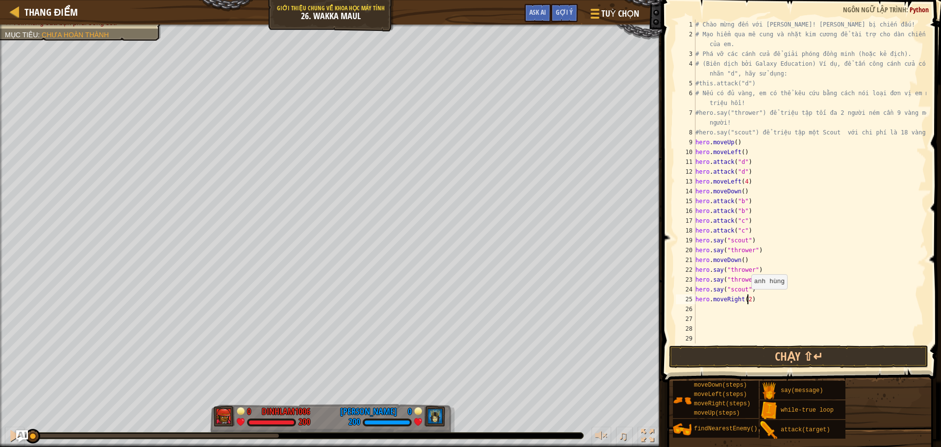
click at [747, 299] on div "# Chào mừng đến với [PERSON_NAME]! [PERSON_NAME] bị chiến đấu! # Mạo hiểm qua m…" at bounding box center [810, 191] width 233 height 343
type textarea "hero.moveRight(3)"
click at [698, 309] on div "# Chào mừng đến với [PERSON_NAME]! [PERSON_NAME] bị chiến đấu! # Mạo hiểm qua m…" at bounding box center [810, 191] width 233 height 343
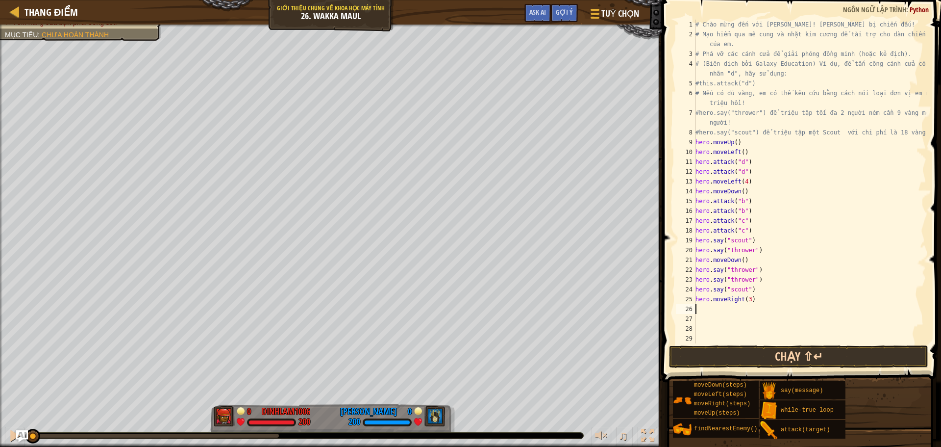
type textarea "h"
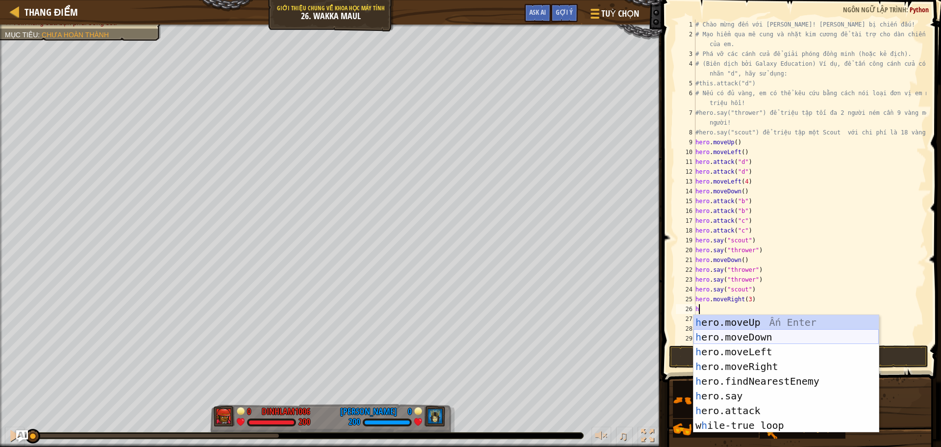
click at [736, 336] on div "h ero.moveUp Ấn Enter h ero.moveDown Ấn Enter h ero.moveLeft Ấn Enter h ero.mov…" at bounding box center [786, 388] width 185 height 147
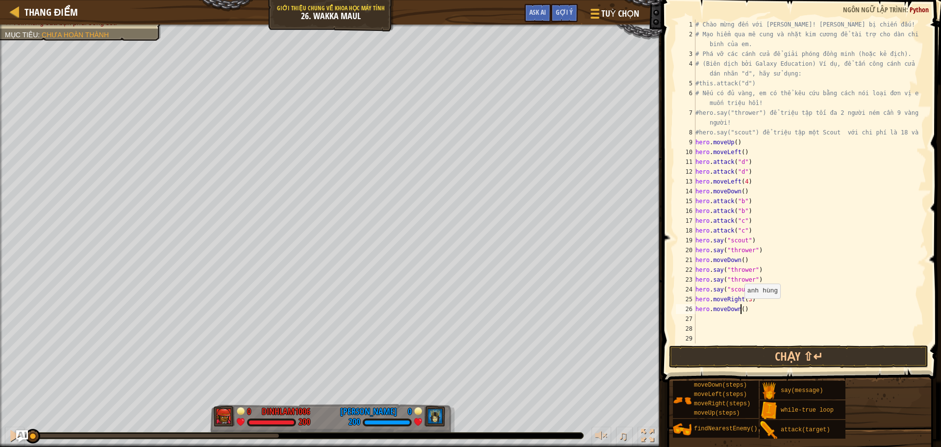
click at [740, 308] on div "# Chào mừng đến với [PERSON_NAME]! [PERSON_NAME] bị chiến đấu! # Mạo hiểm qua m…" at bounding box center [806, 191] width 225 height 343
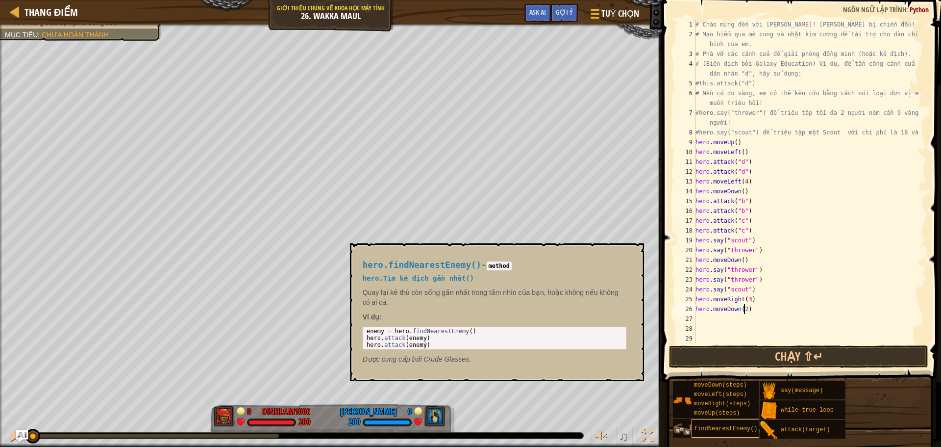
scroll to position [4, 3]
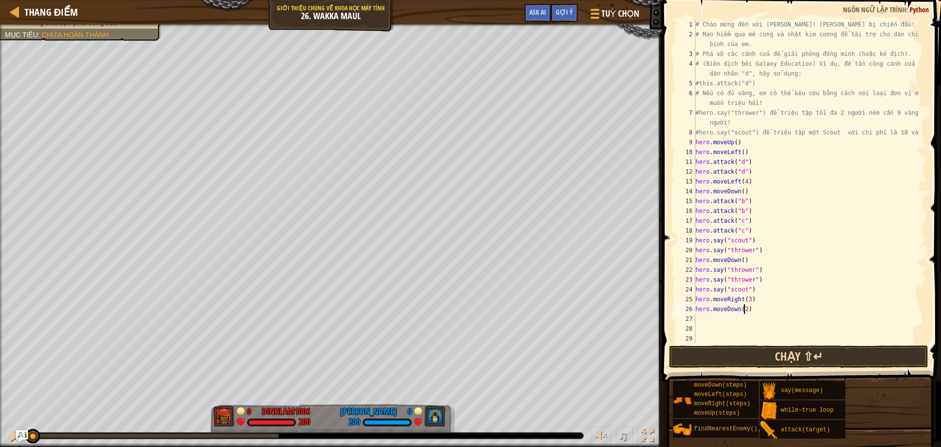
type textarea "hero.moveDown(2)"
click at [739, 353] on button "Chạy ⇧↵" at bounding box center [798, 356] width 259 height 23
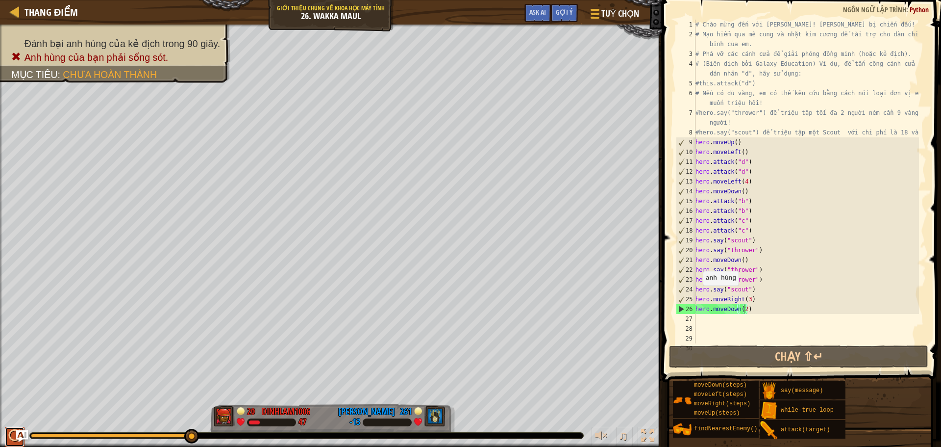
click at [9, 435] on div at bounding box center [14, 435] width 13 height 13
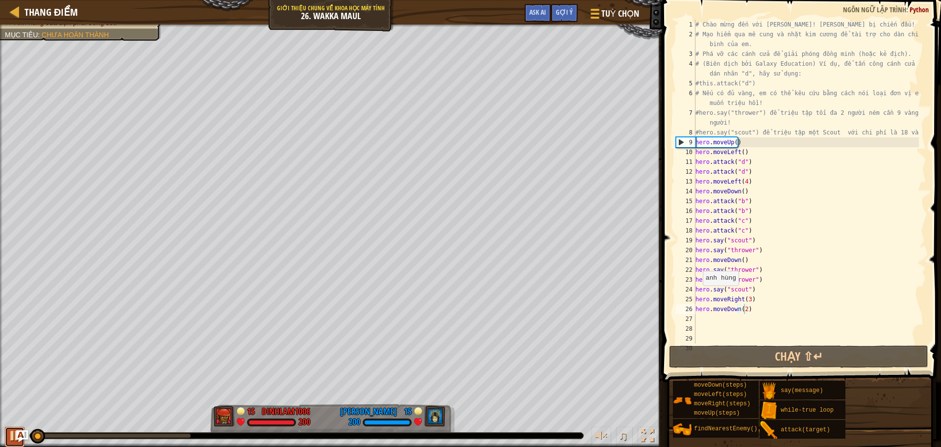
click at [10, 440] on div at bounding box center [14, 435] width 13 height 13
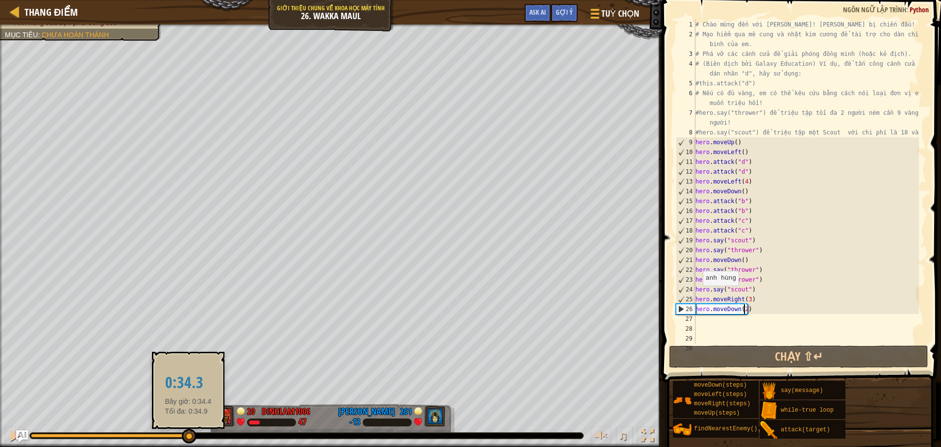
drag, startPoint x: 33, startPoint y: 433, endPoint x: 188, endPoint y: 440, distance: 155.6
click at [188, 440] on div at bounding box center [189, 435] width 15 height 15
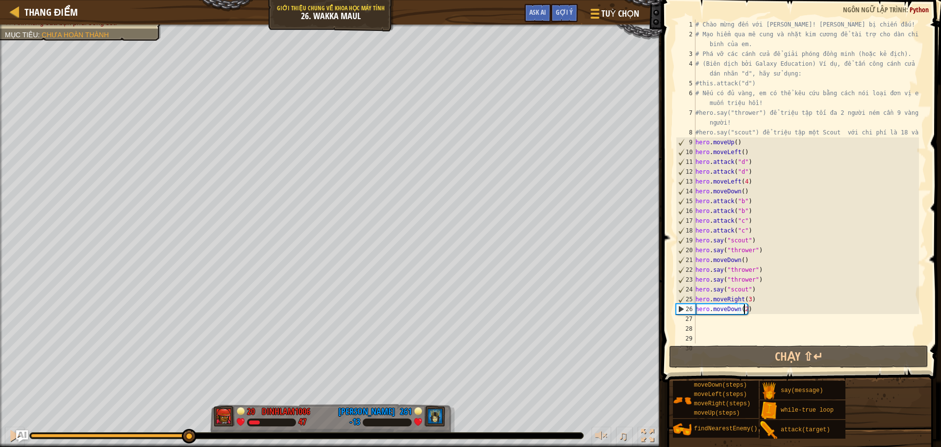
click at [701, 319] on div "# Chào mừng đến với [PERSON_NAME]! [PERSON_NAME] bị chiến đấu! # Mạo hiểm qua m…" at bounding box center [806, 191] width 225 height 343
type textarea "h"
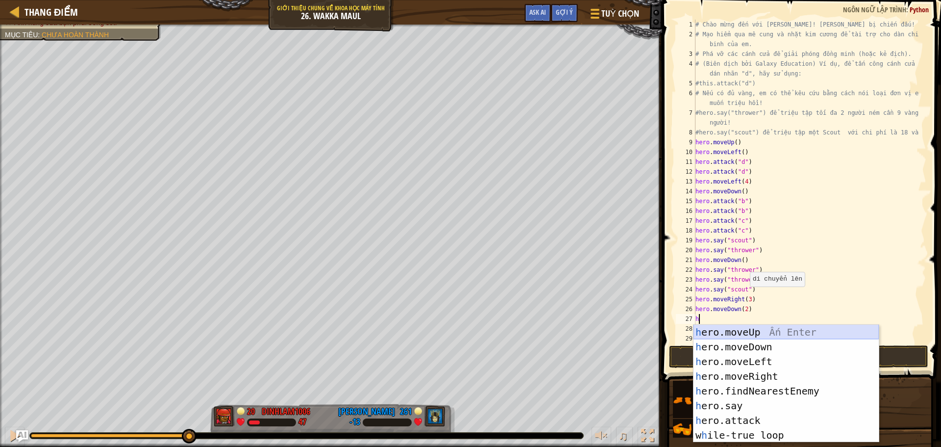
click at [773, 332] on div "h ero.moveUp Ấn Enter h ero.moveDown Ấn Enter h ero.moveLeft Ấn Enter h ero.mov…" at bounding box center [786, 397] width 185 height 147
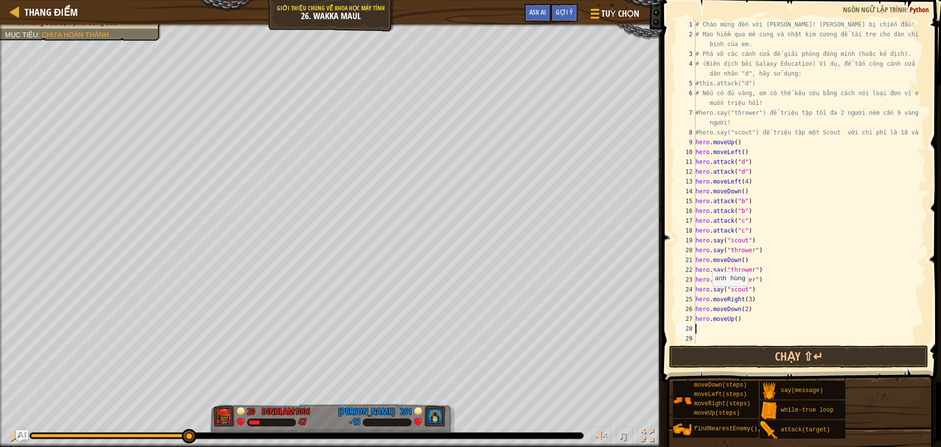
type textarea "h"
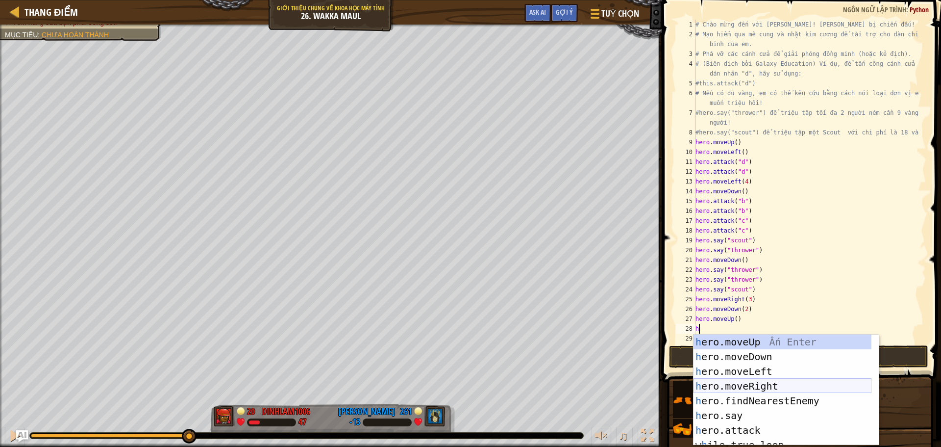
click at [811, 383] on div "h ero.moveUp Ấn Enter h ero.moveDown Ấn Enter h ero.moveLeft Ấn Enter h ero.mov…" at bounding box center [783, 404] width 178 height 140
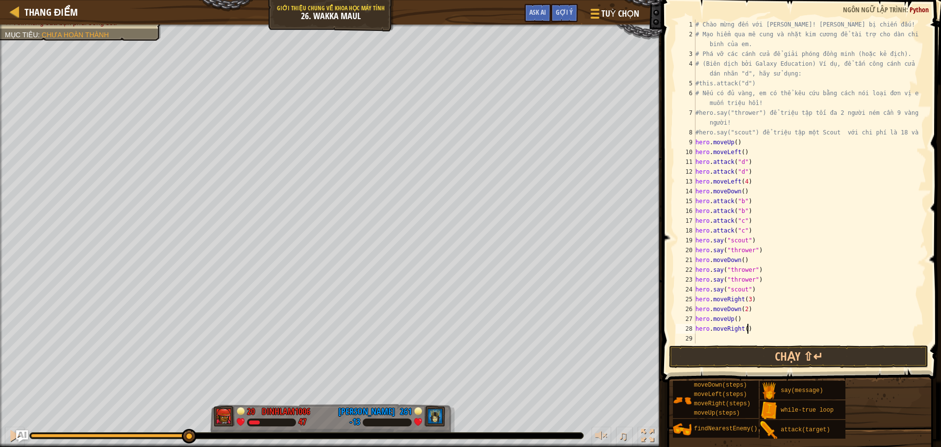
click at [746, 328] on div "# Chào mừng đến với [PERSON_NAME]! [PERSON_NAME] bị chiến đấu! # Mạo hiểm qua m…" at bounding box center [806, 191] width 225 height 343
click at [743, 328] on div "# Chào mừng đến với [PERSON_NAME]! [PERSON_NAME] bị chiến đấu! # Mạo hiểm qua m…" at bounding box center [806, 191] width 225 height 343
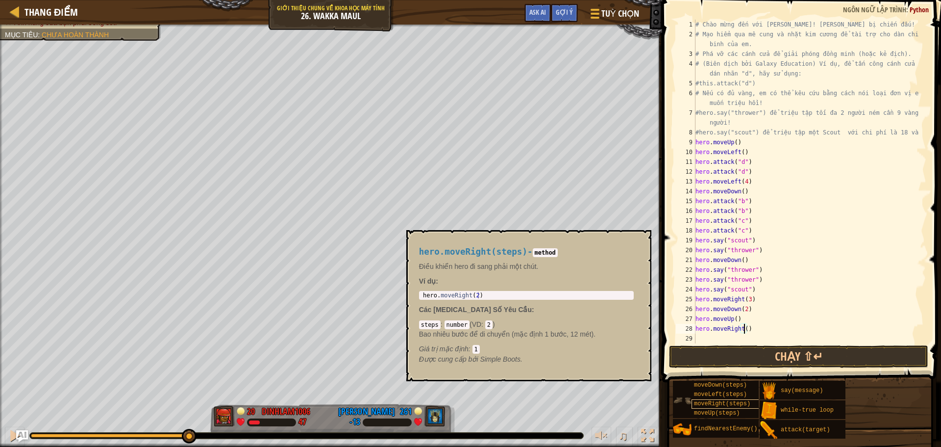
type textarea "hero.moveRight(2)"
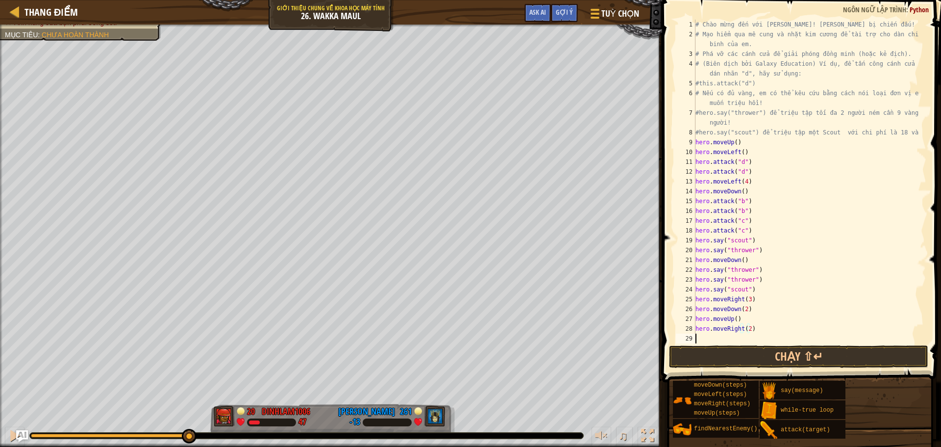
click at [702, 338] on div "# Chào mừng đến với [PERSON_NAME]! [PERSON_NAME] bị chiến đấu! # Mạo hiểm qua m…" at bounding box center [806, 191] width 225 height 343
type textarea "h"
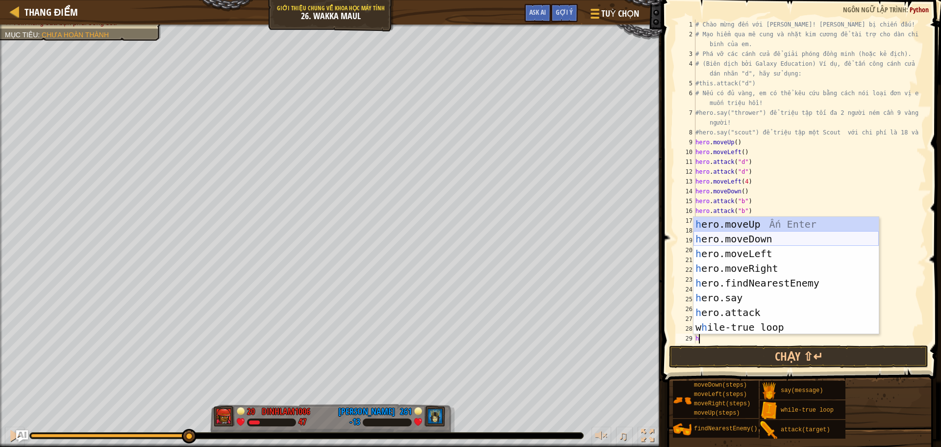
click at [743, 234] on div "h ero.moveUp Ấn Enter h ero.moveDown Ấn Enter h ero.moveLeft Ấn Enter h ero.mov…" at bounding box center [786, 290] width 185 height 147
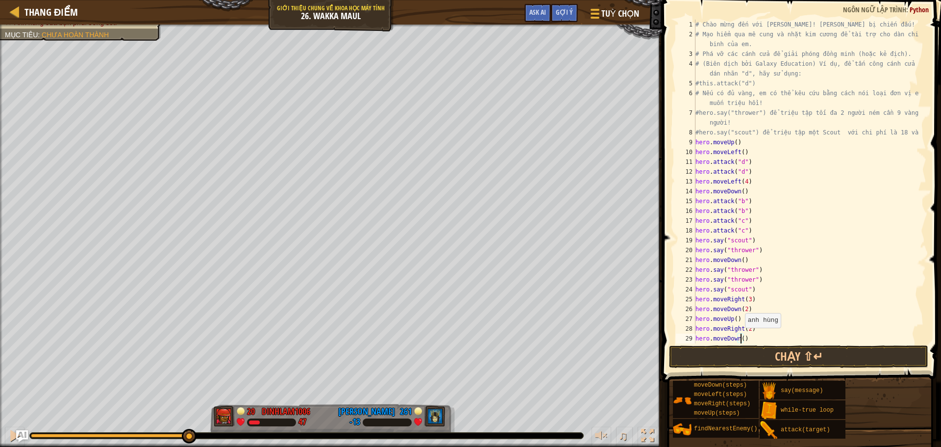
click at [740, 337] on div "# Chào mừng đến với [PERSON_NAME]! [PERSON_NAME] bị chiến đấu! # Mạo hiểm qua m…" at bounding box center [806, 191] width 225 height 343
click at [759, 360] on button "Chạy ⇧↵" at bounding box center [798, 356] width 259 height 23
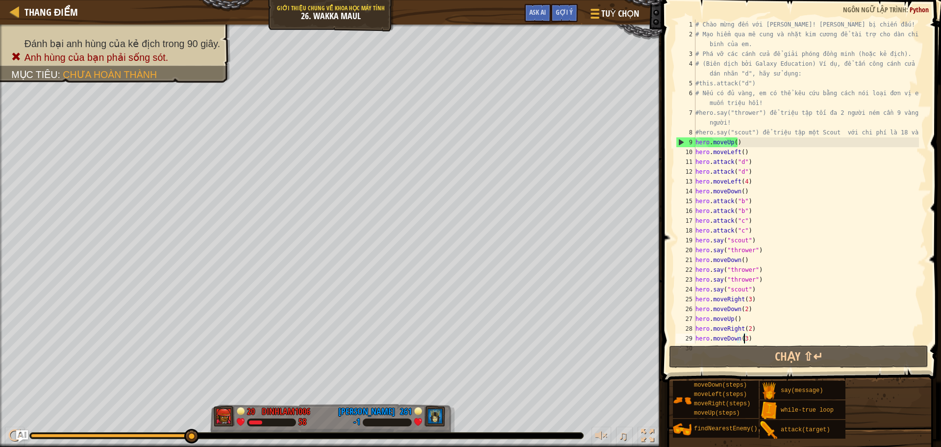
click at [756, 290] on div "# Chào mừng đến với [PERSON_NAME]! [PERSON_NAME] bị chiến đấu! # Mạo hiểm qua m…" at bounding box center [806, 191] width 225 height 343
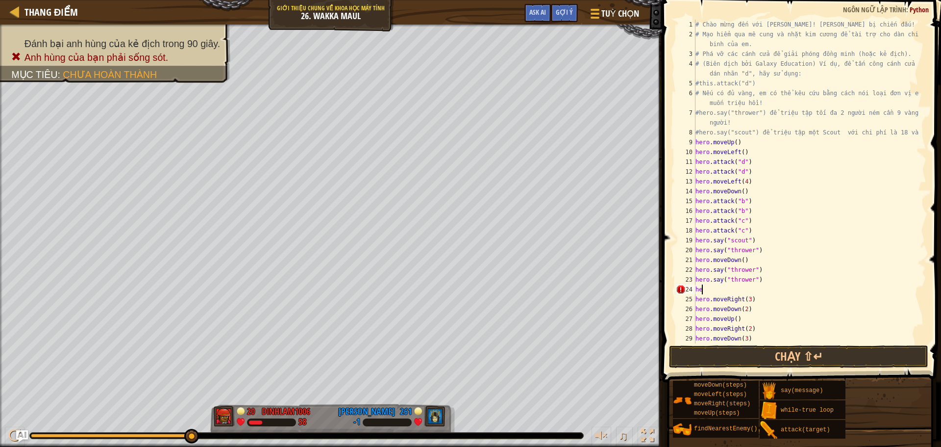
scroll to position [4, 0]
type textarea "h"
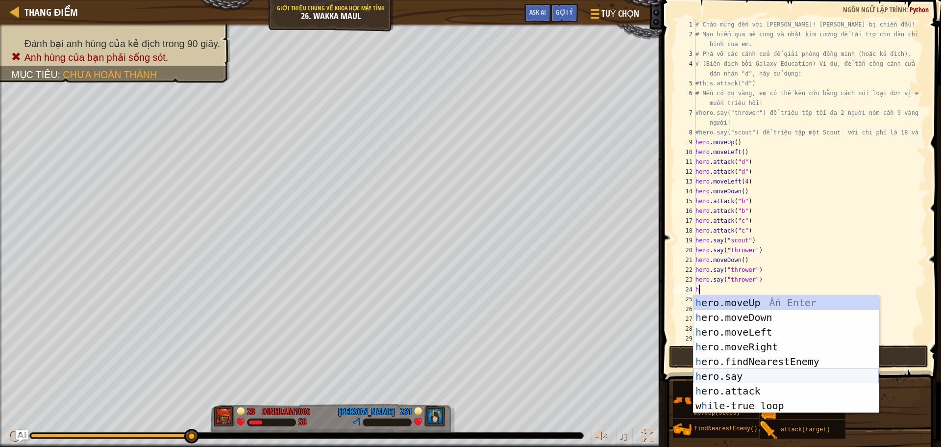
click at [758, 375] on div "h ero.moveUp Ấn Enter h ero.moveDown Ấn Enter h ero.moveLeft Ấn Enter h ero.mov…" at bounding box center [786, 368] width 185 height 147
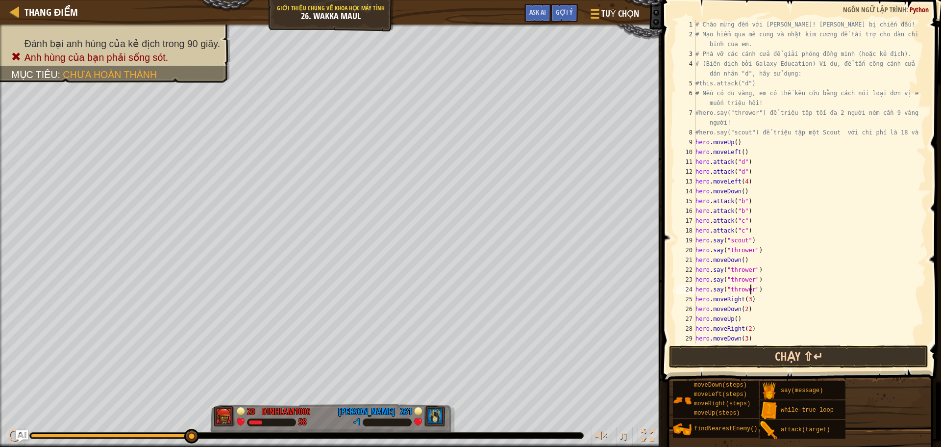
scroll to position [4, 4]
click at [754, 238] on div "# Chào mừng đến với [PERSON_NAME]! [PERSON_NAME] bị chiến đấu! # Mạo hiểm qua m…" at bounding box center [806, 191] width 225 height 343
type textarea "h"
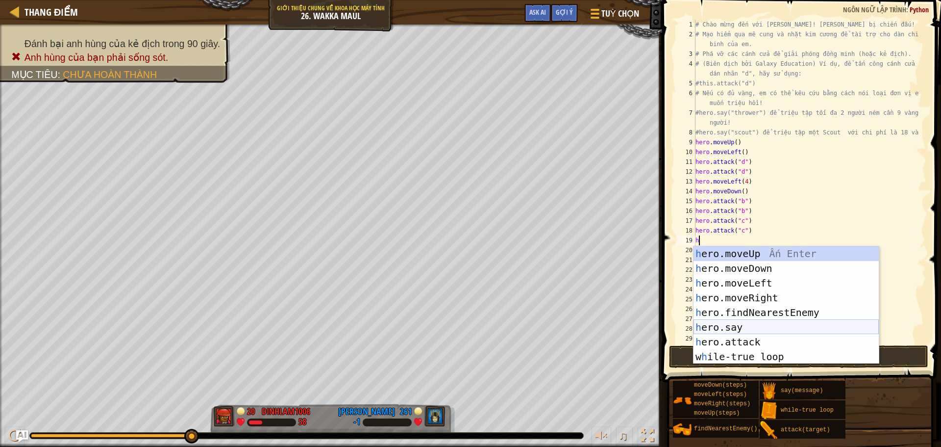
click at [738, 325] on div "h ero.moveUp Ấn Enter h ero.moveDown Ấn Enter h ero.moveLeft Ấn Enter h ero.mov…" at bounding box center [786, 319] width 185 height 147
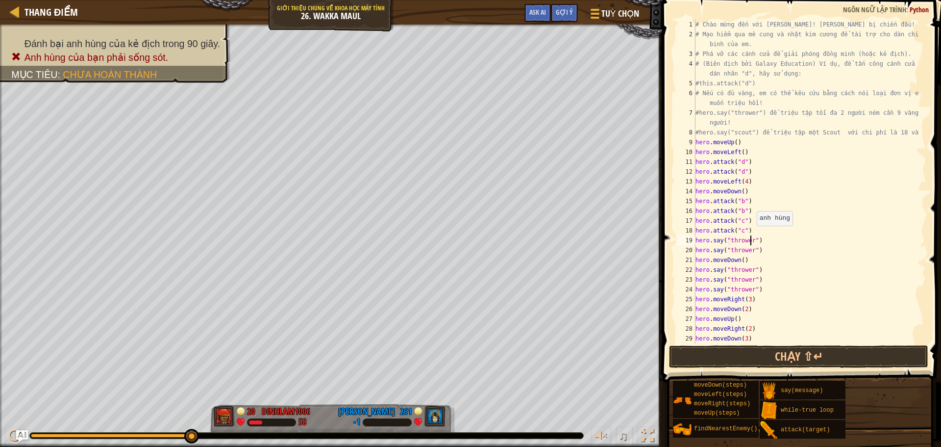
scroll to position [4, 1]
drag, startPoint x: 751, startPoint y: 267, endPoint x: 798, endPoint y: 283, distance: 49.6
click at [798, 283] on div "# Chào mừng đến với [PERSON_NAME]! [PERSON_NAME] bị chiến đấu! # Mạo hiểm qua m…" at bounding box center [806, 191] width 225 height 343
click at [747, 299] on div "# Chào mừng đến với [PERSON_NAME]! [PERSON_NAME] bị chiến đấu! # Mạo hiểm qua m…" at bounding box center [806, 191] width 225 height 343
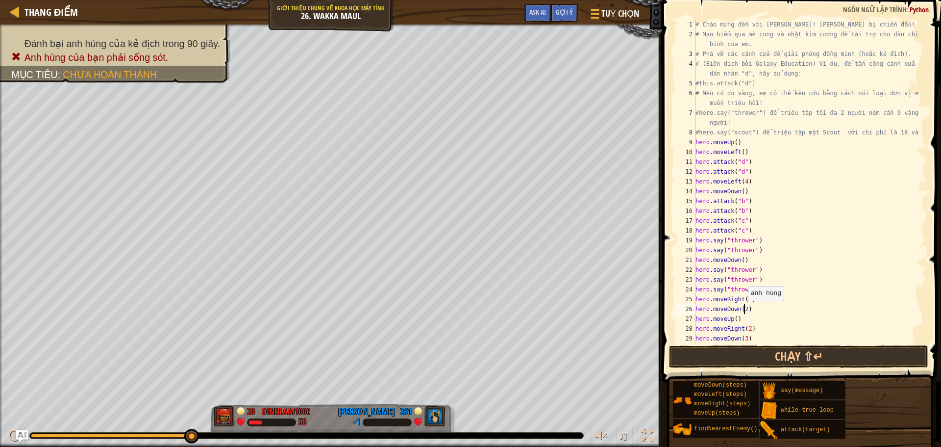
click at [743, 310] on div "# Chào mừng đến với [PERSON_NAME]! [PERSON_NAME] bị chiến đấu! # Mạo hiểm qua m…" at bounding box center [806, 191] width 225 height 343
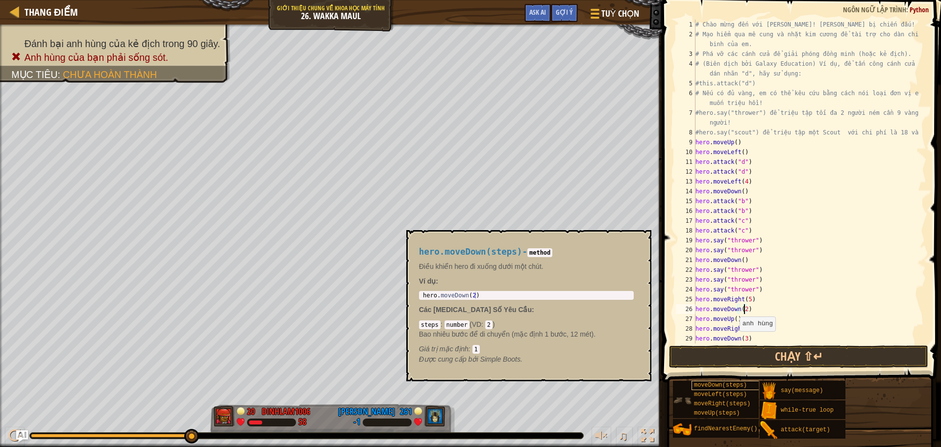
scroll to position [4, 3]
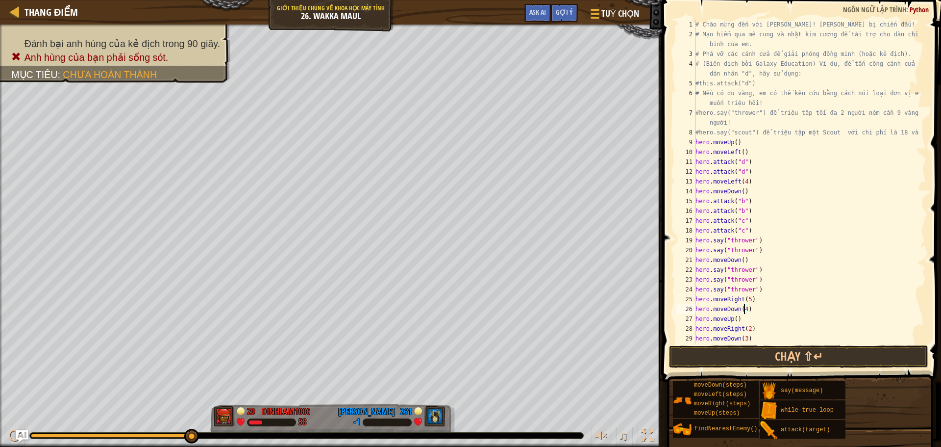
click at [744, 321] on div "# Chào mừng đến với [PERSON_NAME]! [PERSON_NAME] bị chiến đấu! # Mạo hiểm qua m…" at bounding box center [806, 191] width 225 height 343
type textarea "h"
click at [751, 329] on div "# Chào mừng đến với [PERSON_NAME]! [PERSON_NAME] bị chiến đấu! # Mạo hiểm qua m…" at bounding box center [806, 191] width 225 height 343
click at [750, 340] on div "# Chào mừng đến với [PERSON_NAME]! [PERSON_NAME] bị chiến đấu! # Mạo hiểm qua m…" at bounding box center [806, 191] width 225 height 343
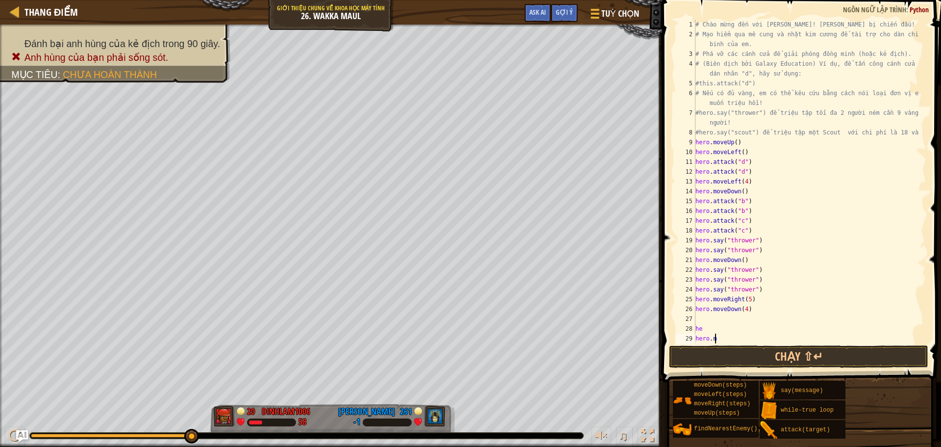
type textarea "h"
click at [706, 333] on div "# Chào mừng đến với [PERSON_NAME]! [PERSON_NAME] bị chiến đấu! # Mạo hiểm qua m…" at bounding box center [806, 191] width 225 height 343
click at [709, 327] on div "# Chào mừng đến với [PERSON_NAME]! [PERSON_NAME] bị chiến đấu! # Mạo hiểm qua m…" at bounding box center [806, 191] width 225 height 343
type textarea "h"
click at [700, 313] on div "# Chào mừng đến với [PERSON_NAME]! [PERSON_NAME] bị chiến đấu! # Mạo hiểm qua m…" at bounding box center [806, 191] width 225 height 343
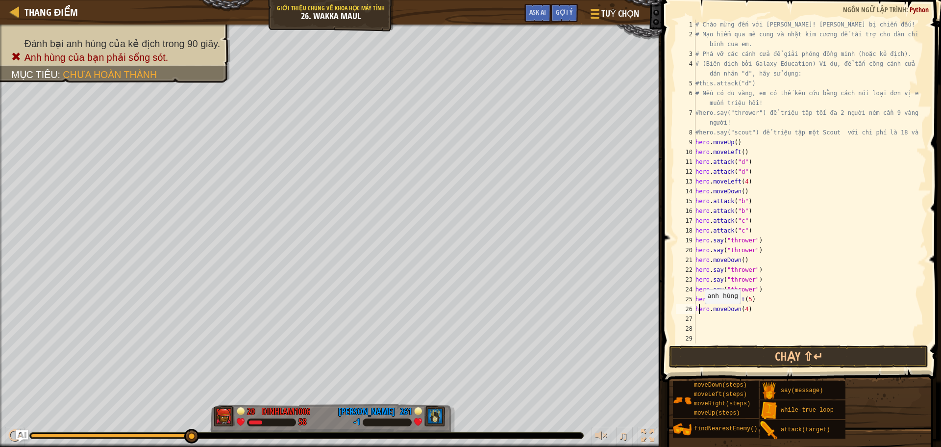
type textarea "hero.moveDown(4)"
click at [696, 318] on div "# Chào mừng đến với [PERSON_NAME]! [PERSON_NAME] bị chiến đấu! # Mạo hiểm qua m…" at bounding box center [806, 191] width 225 height 343
type textarea "h"
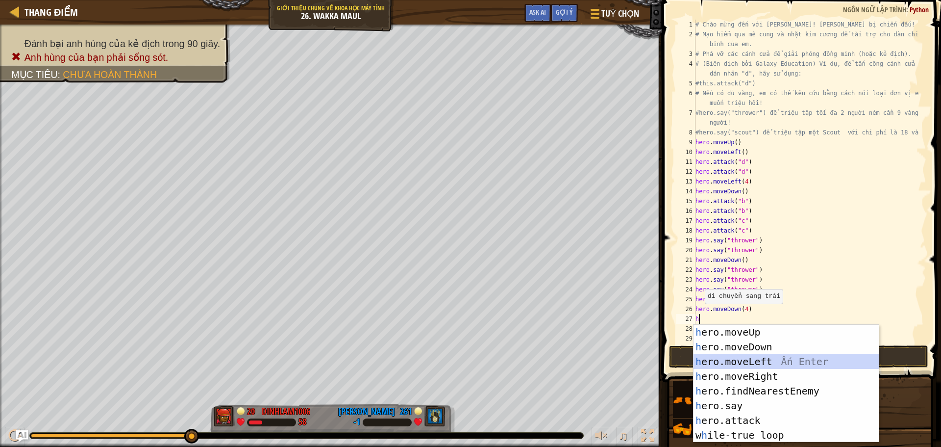
click at [748, 360] on div "h ero.moveUp Ấn Enter h ero.moveDown Ấn Enter h ero.moveLeft Ấn Enter h ero.mov…" at bounding box center [786, 397] width 185 height 147
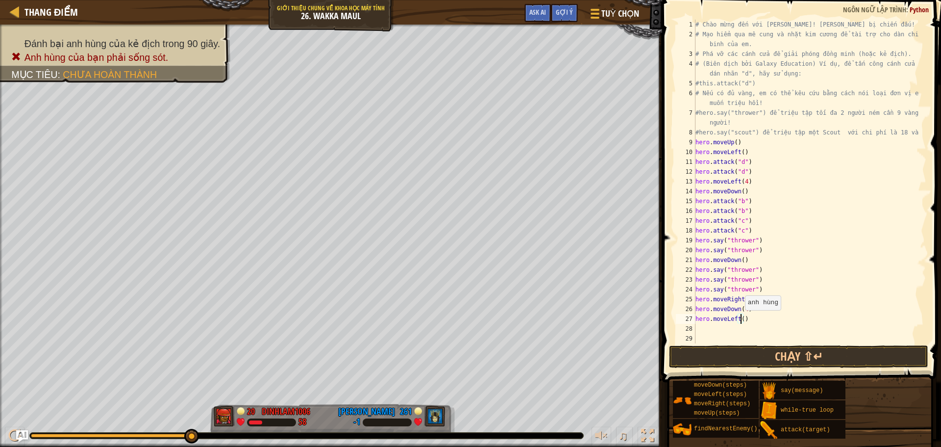
click at [740, 320] on div "# Chào mừng đến với [PERSON_NAME]! [PERSON_NAME] bị chiến đấu! # Mạo hiểm qua m…" at bounding box center [806, 191] width 225 height 343
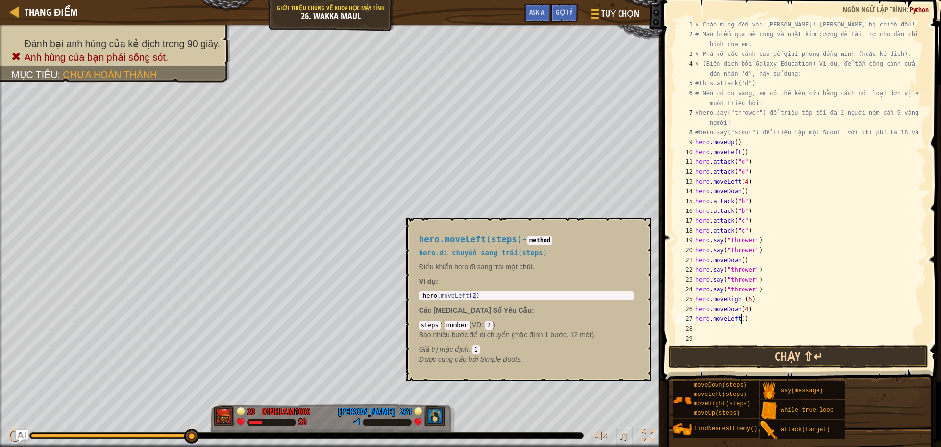
type textarea "hero.moveLeft(4)"
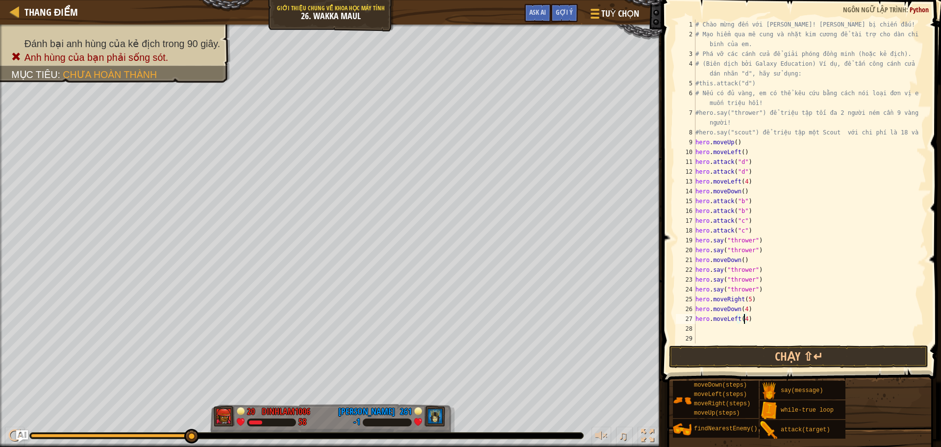
scroll to position [4, 3]
click at [696, 324] on div "# Chào mừng đến với [PERSON_NAME]! [PERSON_NAME] bị chiến đấu! # Mạo hiểm qua m…" at bounding box center [806, 191] width 225 height 343
type textarea "h"
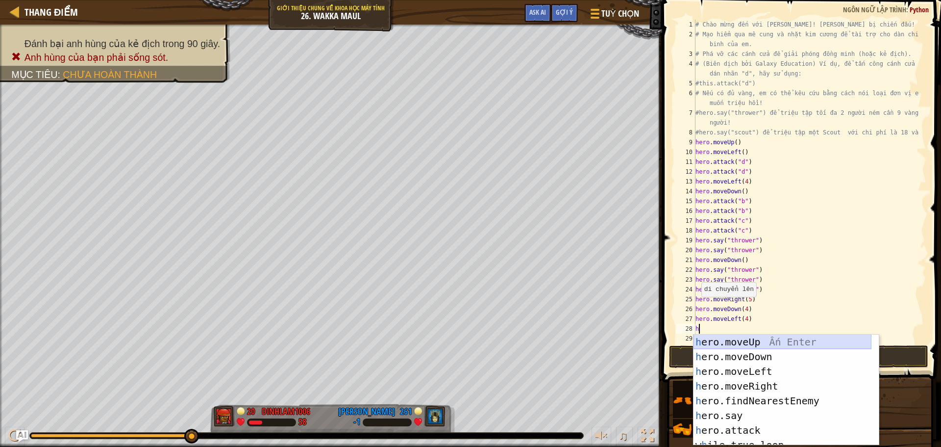
click at [779, 344] on div "h ero.moveUp Ấn Enter h ero.moveDown Ấn Enter h ero.moveLeft Ấn Enter h ero.mov…" at bounding box center [783, 404] width 178 height 140
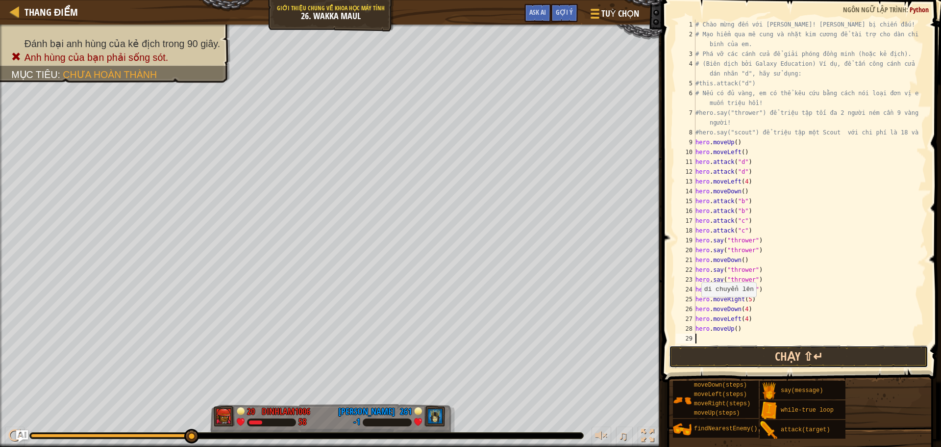
click at [793, 355] on button "Chạy ⇧↵" at bounding box center [798, 356] width 259 height 23
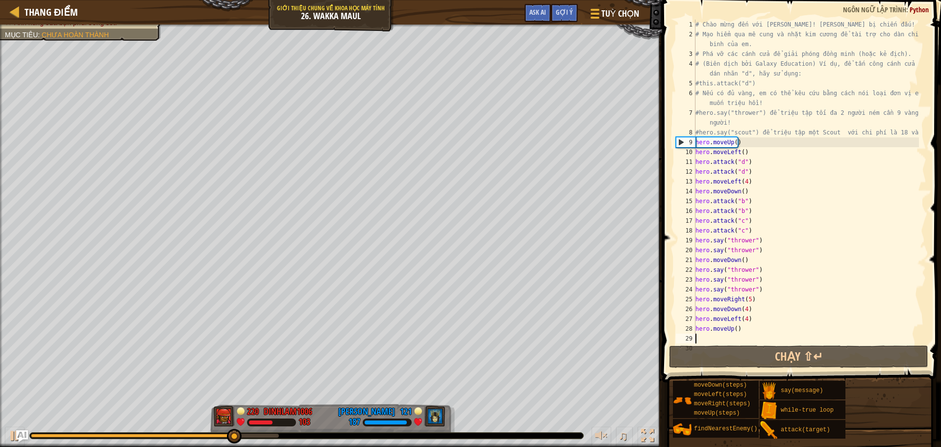
click at [4, 435] on div "♫" at bounding box center [331, 432] width 662 height 29
click at [9, 437] on div at bounding box center [14, 435] width 13 height 13
click at [6, 438] on button at bounding box center [15, 436] width 20 height 20
click at [744, 319] on div "# Chào mừng đến với [PERSON_NAME]! [PERSON_NAME] bị chiến đấu! # Mạo hiểm qua m…" at bounding box center [806, 191] width 225 height 343
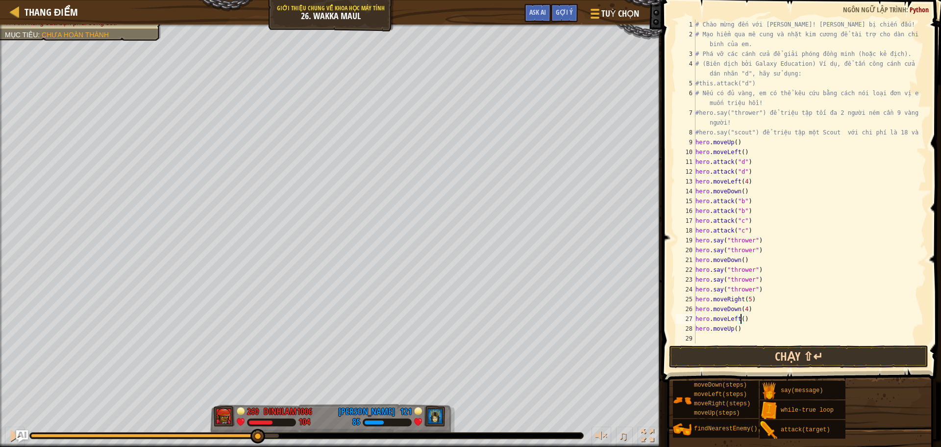
scroll to position [4, 3]
click at [734, 326] on div "# Chào mừng đến với [PERSON_NAME]! [PERSON_NAME] bị chiến đấu! # Mạo hiểm qua m…" at bounding box center [806, 191] width 225 height 343
click at [736, 354] on button "Chạy ⇧↵" at bounding box center [798, 356] width 259 height 23
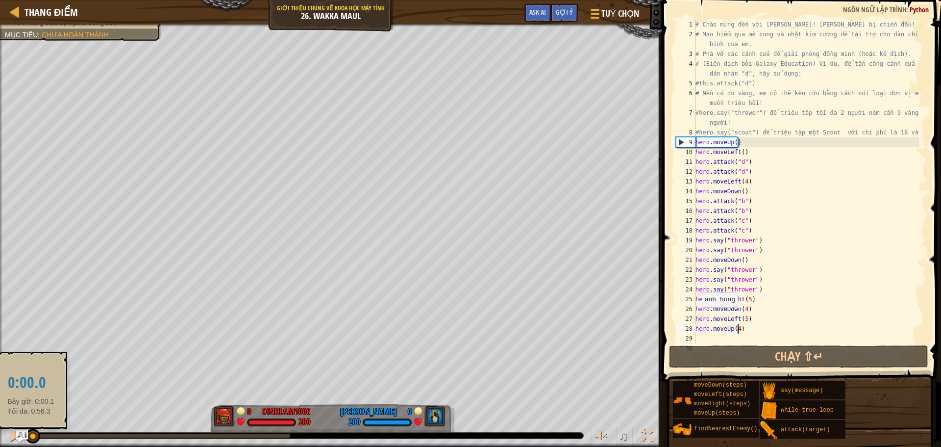
drag, startPoint x: 287, startPoint y: 431, endPoint x: 31, endPoint y: 442, distance: 256.6
click at [31, 442] on div at bounding box center [32, 435] width 15 height 15
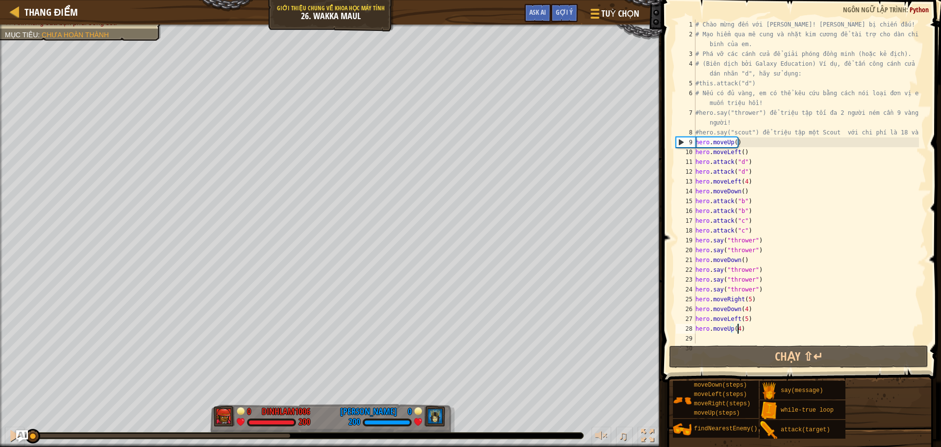
click at [766, 141] on div "# Chào mừng đến với [PERSON_NAME]! [PERSON_NAME] bị chiến đấu! # Mạo hiểm qua m…" at bounding box center [806, 191] width 225 height 343
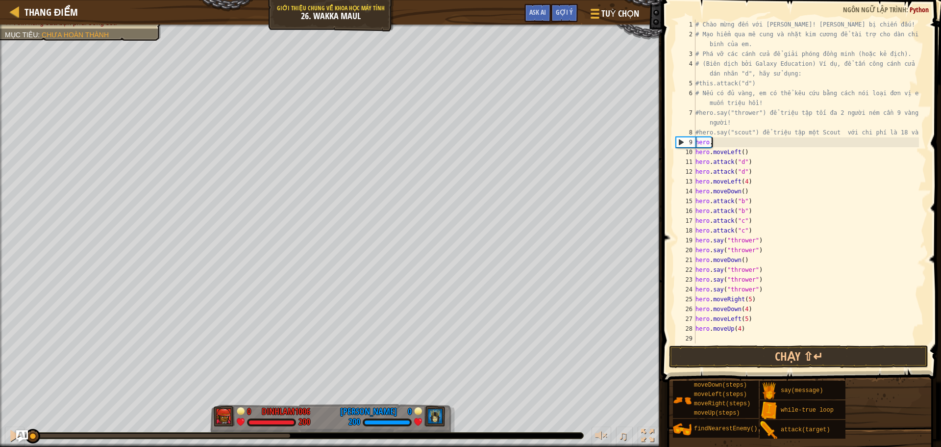
scroll to position [4, 0]
type textarea "h"
click at [758, 149] on div "# Chào mừng đến với [PERSON_NAME]! [PERSON_NAME] bị chiến đấu! # Mạo hiểm qua m…" at bounding box center [806, 191] width 225 height 343
type textarea "h"
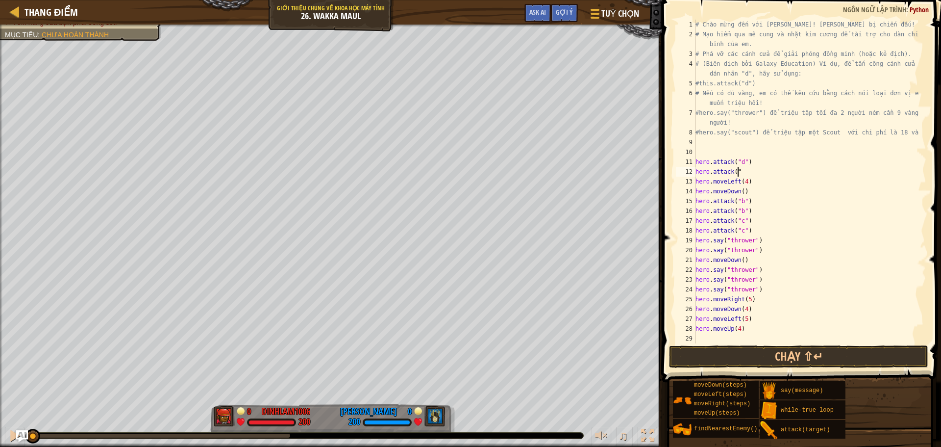
click at [754, 168] on div "# Chào mừng đến với [PERSON_NAME]! [PERSON_NAME] bị chiến đấu! # Mạo hiểm qua m…" at bounding box center [806, 191] width 225 height 343
click at [756, 162] on div "# Chào mừng đến với [PERSON_NAME]! [PERSON_NAME] bị chiến đấu! # Mạo hiểm qua m…" at bounding box center [806, 191] width 225 height 343
type textarea "h"
click at [749, 175] on div "# Chào mừng đến với [PERSON_NAME]! [PERSON_NAME] bị chiến đấu! # Mạo hiểm qua m…" at bounding box center [806, 191] width 225 height 343
type textarea "h"
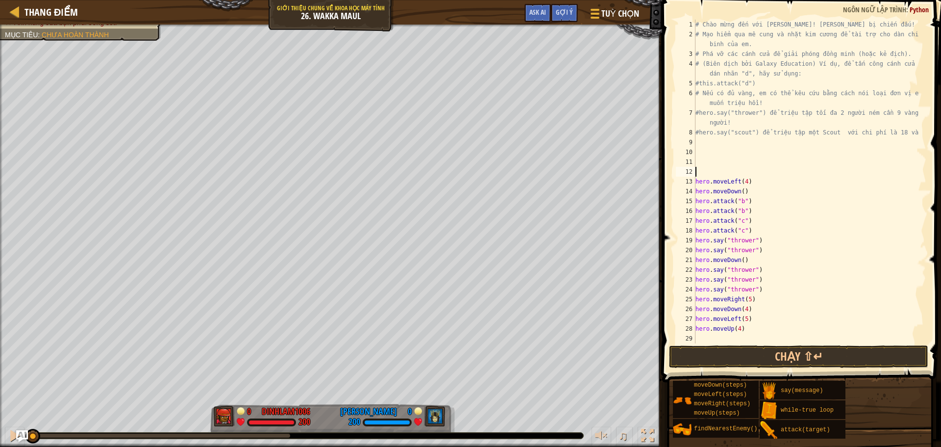
click at [749, 180] on div "# Chào mừng đến với [PERSON_NAME]! [PERSON_NAME] bị chiến đấu! # Mạo hiểm qua m…" at bounding box center [806, 191] width 225 height 343
click at [750, 189] on div "# Chào mừng đến với [PERSON_NAME]! [PERSON_NAME] bị chiến đấu! # Mạo hiểm qua m…" at bounding box center [806, 191] width 225 height 343
type textarea "h"
click at [753, 197] on div "# Chào mừng đến với [PERSON_NAME]! [PERSON_NAME] bị chiến đấu! # Mạo hiểm qua m…" at bounding box center [806, 191] width 225 height 343
type textarea "h"
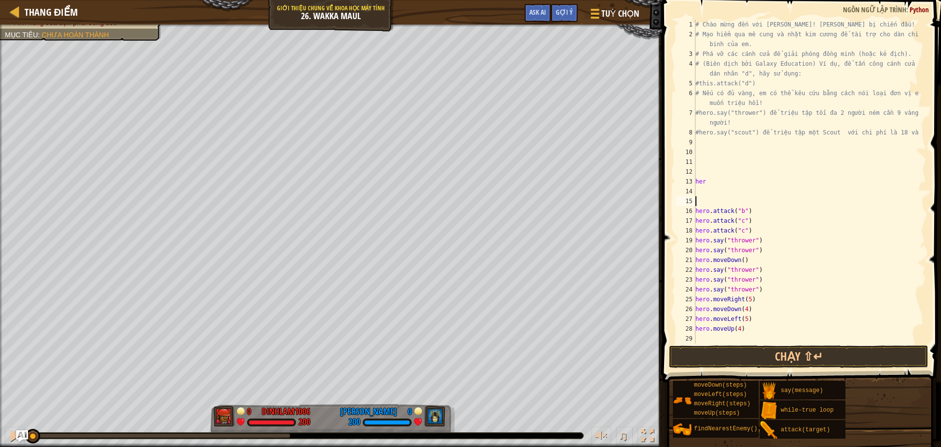
click at [754, 207] on div "# Chào mừng đến với [PERSON_NAME]! [PERSON_NAME] bị chiến đấu! # Mạo hiểm qua m…" at bounding box center [806, 191] width 225 height 343
click at [756, 216] on div "# Chào mừng đến với [PERSON_NAME]! [PERSON_NAME] bị chiến đấu! # Mạo hiểm qua m…" at bounding box center [806, 191] width 225 height 343
type textarea "h"
click at [759, 229] on div "# Chào mừng đến với [PERSON_NAME]! [PERSON_NAME] bị chiến đấu! # Mạo hiểm qua m…" at bounding box center [806, 191] width 225 height 343
type textarea "h"
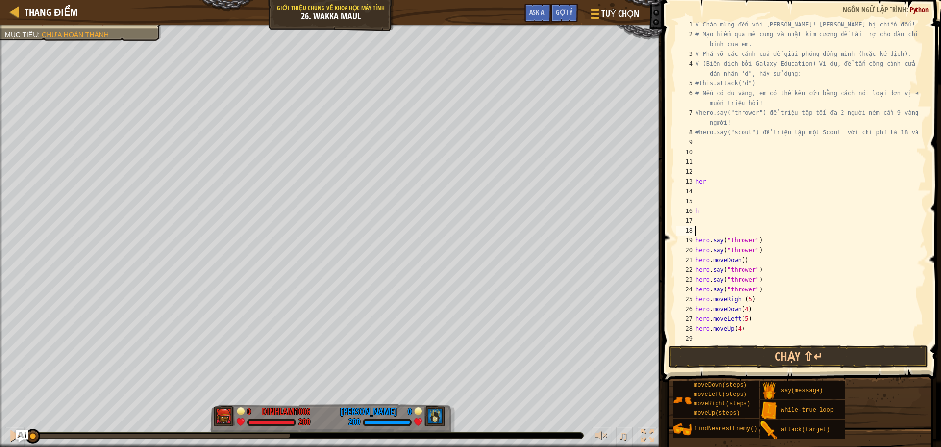
click at [757, 245] on div "# Chào mừng đến với [PERSON_NAME]! [PERSON_NAME] bị chiến đấu! # Mạo hiểm qua m…" at bounding box center [806, 191] width 225 height 343
click at [757, 254] on div "# Chào mừng đến với [PERSON_NAME]! [PERSON_NAME] bị chiến đấu! # Mạo hiểm qua m…" at bounding box center [806, 191] width 225 height 343
click at [762, 262] on div "# Chào mừng đến với [PERSON_NAME]! [PERSON_NAME] bị chiến đấu! # Mạo hiểm qua m…" at bounding box center [806, 191] width 225 height 343
type textarea "h"
click at [764, 272] on div "# Chào mừng đến với [PERSON_NAME]! [PERSON_NAME] bị chiến đấu! # Mạo hiểm qua m…" at bounding box center [806, 191] width 225 height 343
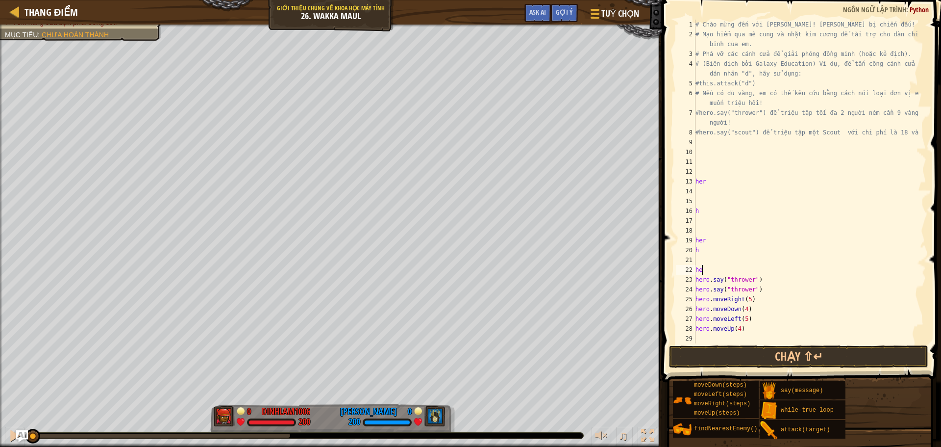
click at [765, 277] on div "# Chào mừng đến với [PERSON_NAME]! [PERSON_NAME] bị chiến đấu! # Mạo hiểm qua m…" at bounding box center [806, 191] width 225 height 343
type textarea "h"
click at [765, 292] on div "# Chào mừng đến với [PERSON_NAME]! [PERSON_NAME] bị chiến đấu! # Mạo hiểm qua m…" at bounding box center [806, 191] width 225 height 343
type textarea "h"
click at [766, 302] on div "# Chào mừng đến với [PERSON_NAME]! [PERSON_NAME] bị chiến đấu! # Mạo hiểm qua m…" at bounding box center [806, 191] width 225 height 343
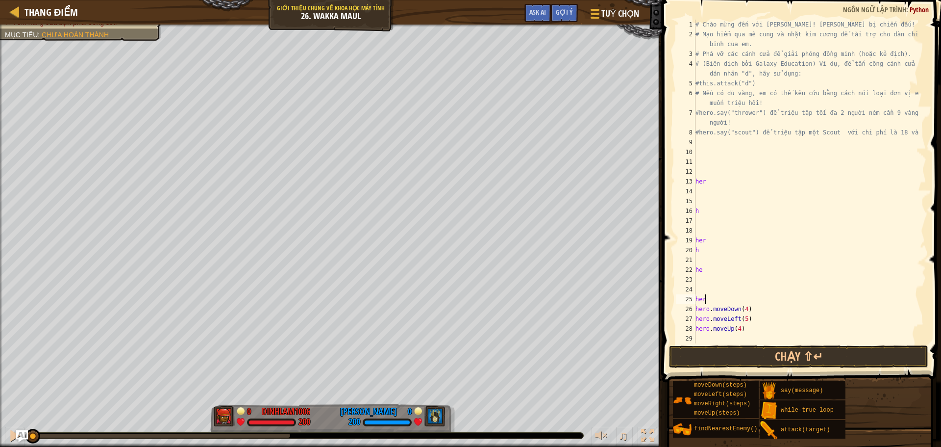
type textarea "h"
click at [766, 314] on div "# Chào mừng đến với [PERSON_NAME]! [PERSON_NAME] bị chiến đấu! # Mạo hiểm qua m…" at bounding box center [806, 191] width 225 height 343
type textarea "h"
click at [765, 309] on div "# Chào mừng đến với [PERSON_NAME]! [PERSON_NAME] bị chiến đấu! # Mạo hiểm qua m…" at bounding box center [806, 191] width 225 height 343
type textarea "h"
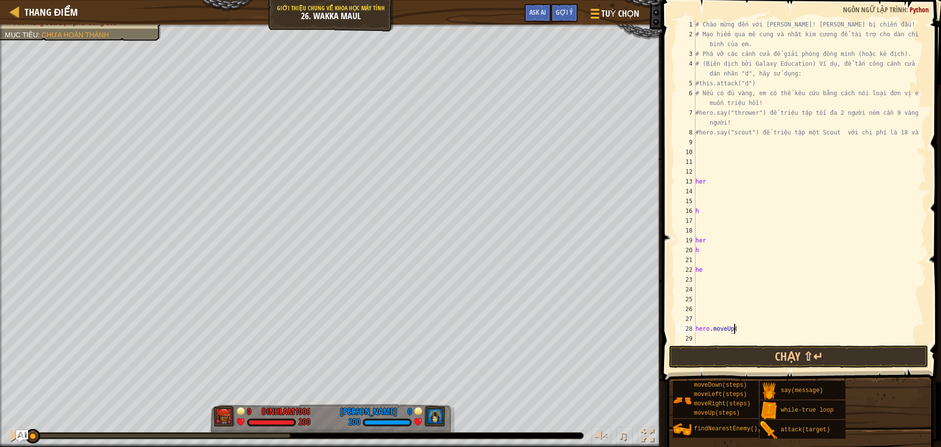
click at [764, 327] on div "# Chào mừng đến với [PERSON_NAME]! [PERSON_NAME] bị chiến đấu! # Mạo hiểm qua m…" at bounding box center [806, 191] width 225 height 343
type textarea "h"
click at [724, 267] on div "# Chào mừng đến với [PERSON_NAME]! [PERSON_NAME] bị chiến đấu! # Mạo hiểm qua m…" at bounding box center [806, 191] width 225 height 343
type textarea "h"
click at [712, 246] on div "# Chào mừng đến với [PERSON_NAME]! [PERSON_NAME] bị chiến đấu! # Mạo hiểm qua m…" at bounding box center [806, 191] width 225 height 343
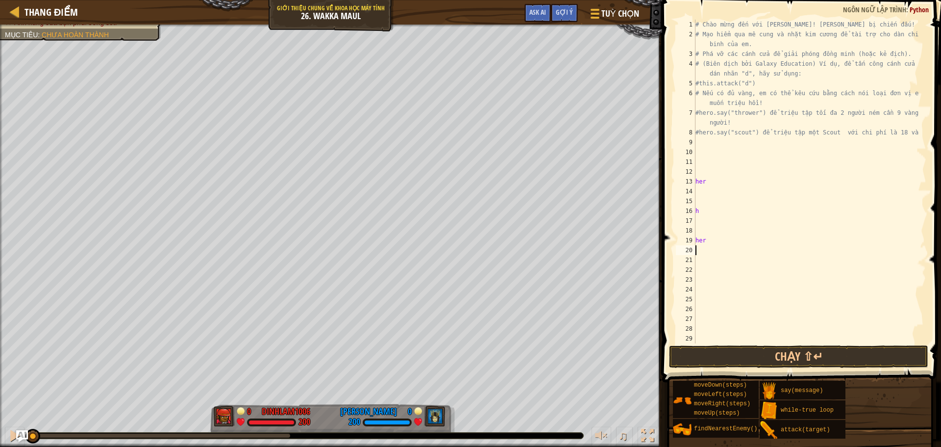
type textarea "h"
click at [700, 143] on div "# Chào mừng đến với [PERSON_NAME]! [PERSON_NAME] bị chiến đấu! # Mạo hiểm qua m…" at bounding box center [810, 191] width 233 height 343
type textarea "h"
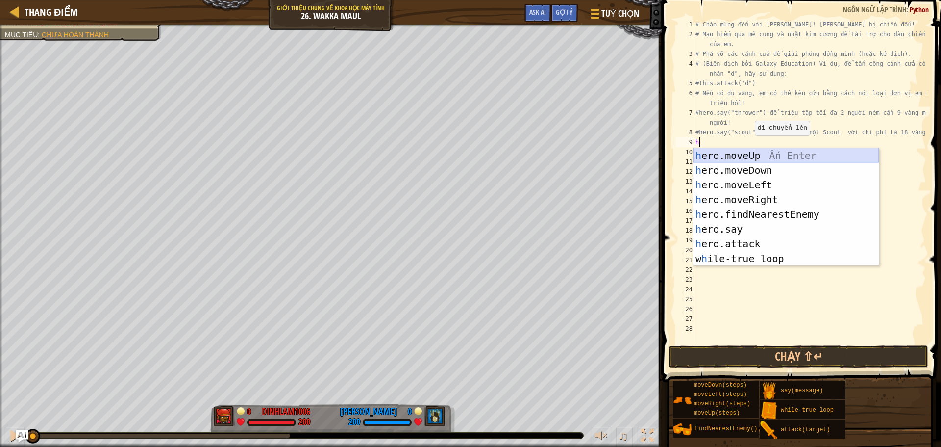
click at [748, 155] on div "h ero.moveUp Ấn Enter h ero.moveDown Ấn Enter h ero.moveLeft Ấn Enter h ero.mov…" at bounding box center [786, 221] width 185 height 147
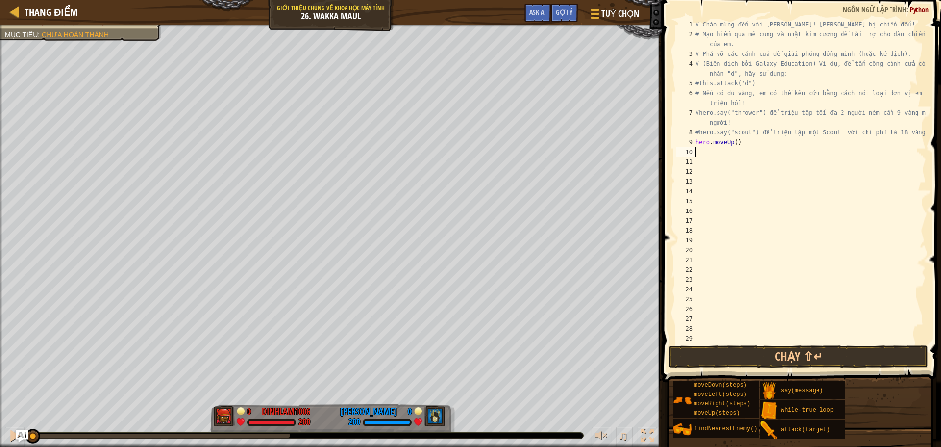
type textarea "h"
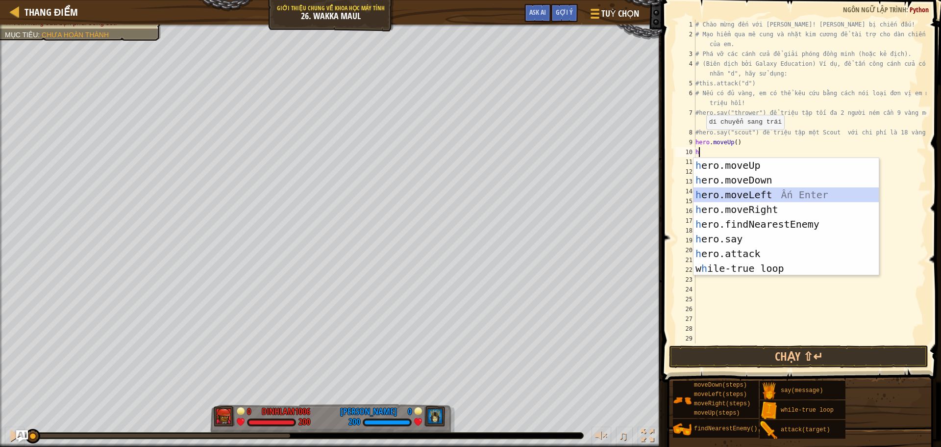
click at [741, 194] on div "h ero.moveUp Ấn Enter h ero.moveDown Ấn Enter h ero.moveLeft Ấn Enter h ero.mov…" at bounding box center [786, 231] width 185 height 147
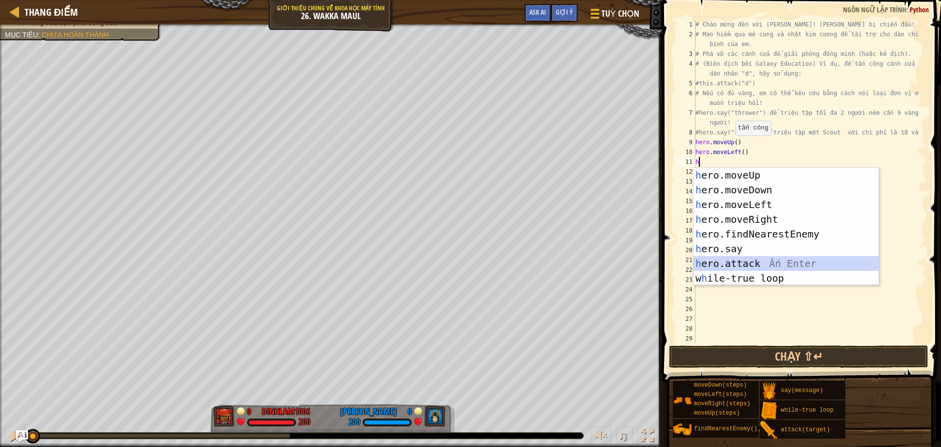
click at [743, 264] on div "h ero.moveUp Ấn Enter h ero.moveDown Ấn Enter h ero.moveLeft Ấn Enter h ero.mov…" at bounding box center [786, 241] width 185 height 147
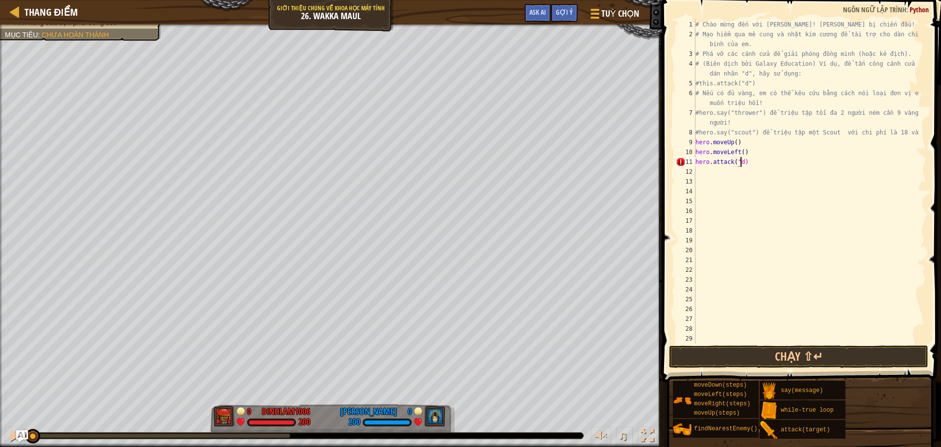
scroll to position [4, 3]
type textarea "hero.attack("d")"
click at [700, 169] on div "# Chào mừng đến với [PERSON_NAME]! [PERSON_NAME] bị chiến đấu! # Mạo hiểm qua m…" at bounding box center [806, 191] width 225 height 343
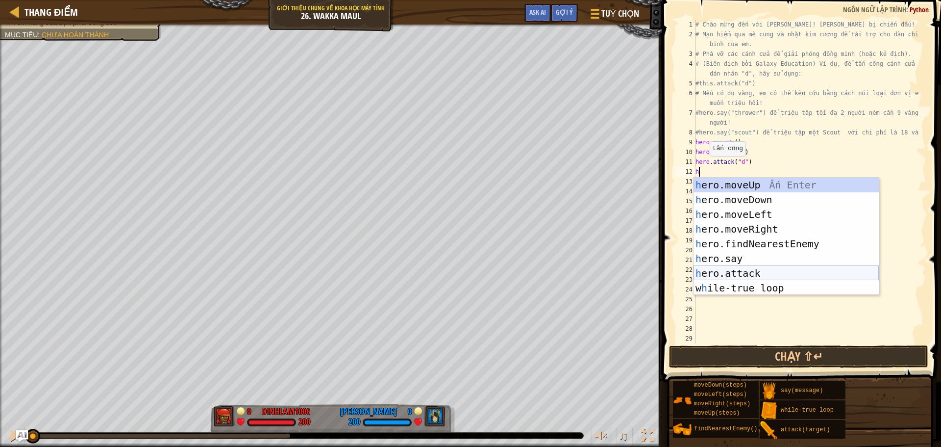
click at [751, 276] on div "h ero.moveUp Ấn Enter h ero.moveDown Ấn Enter h ero.moveLeft Ấn Enter h ero.mov…" at bounding box center [786, 250] width 185 height 147
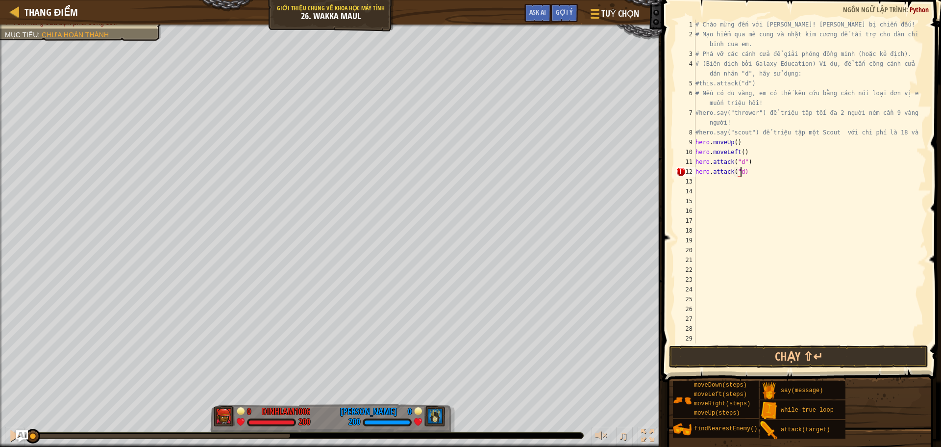
scroll to position [4, 3]
type textarea "hero.attack("d")"
click at [699, 182] on div "# Chào mừng đến với [PERSON_NAME]! [PERSON_NAME] bị chiến đấu! # Mạo hiểm qua m…" at bounding box center [806, 191] width 225 height 343
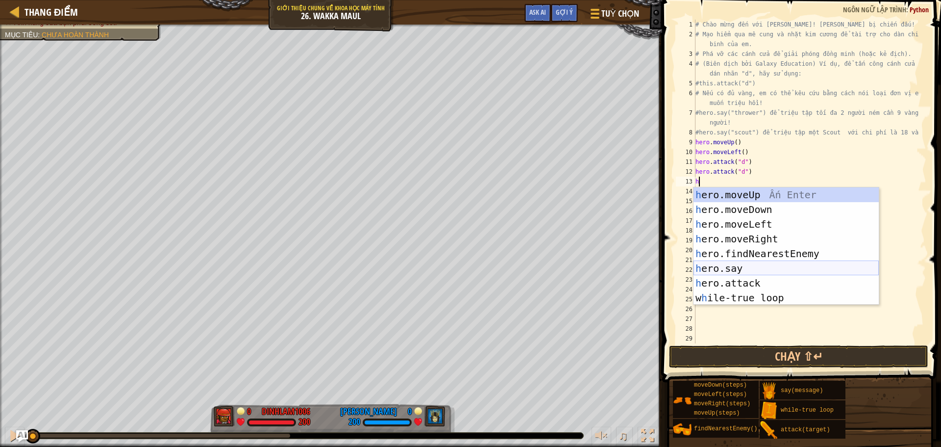
click at [733, 270] on div "h ero.moveUp Ấn Enter h ero.moveDown Ấn Enter h ero.moveLeft Ấn Enter h ero.mov…" at bounding box center [786, 260] width 185 height 147
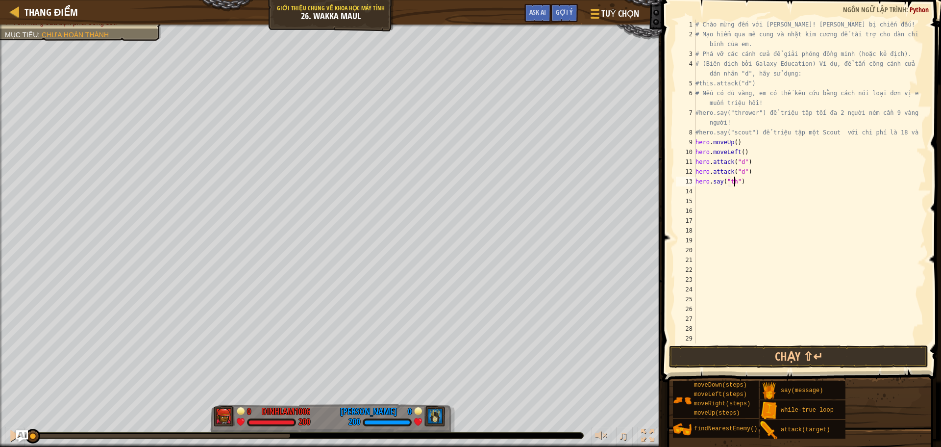
scroll to position [4, 3]
type textarea "hero.say("thrower")"
click at [701, 191] on div "# Chào mừng đến với [PERSON_NAME]! [PERSON_NAME] bị chiến đấu! # Mạo hiểm qua m…" at bounding box center [806, 191] width 225 height 343
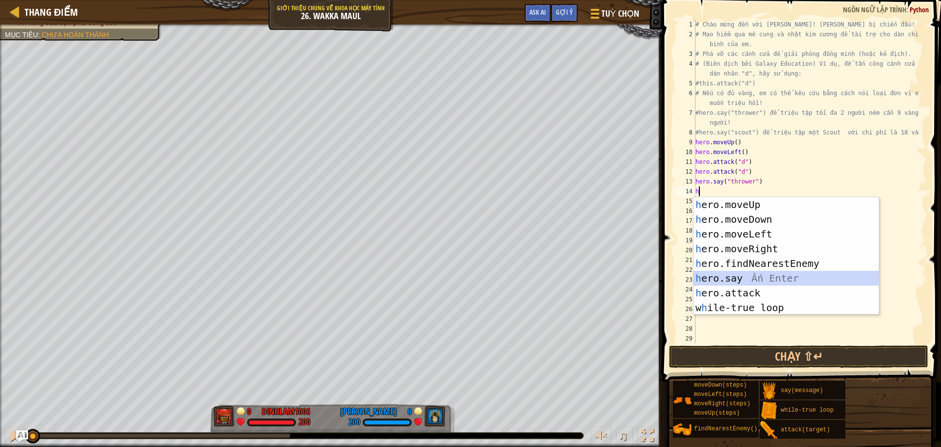
click at [733, 277] on div "h ero.moveUp Ấn Enter h ero.moveDown Ấn Enter h ero.moveLeft Ấn Enter h ero.mov…" at bounding box center [786, 270] width 185 height 147
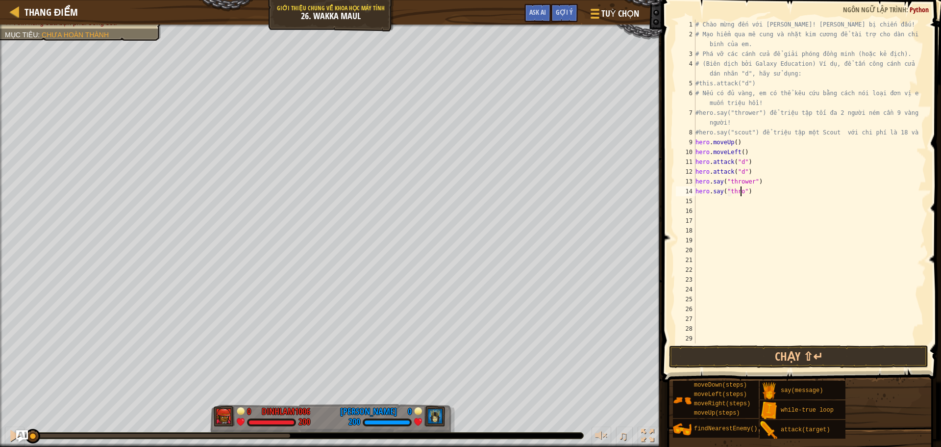
scroll to position [4, 4]
type textarea "hero.say("thrower")"
click at [701, 200] on div "# Chào mừng đến với [PERSON_NAME]! [PERSON_NAME] bị chiến đấu! # Mạo hiểm qua m…" at bounding box center [806, 191] width 225 height 343
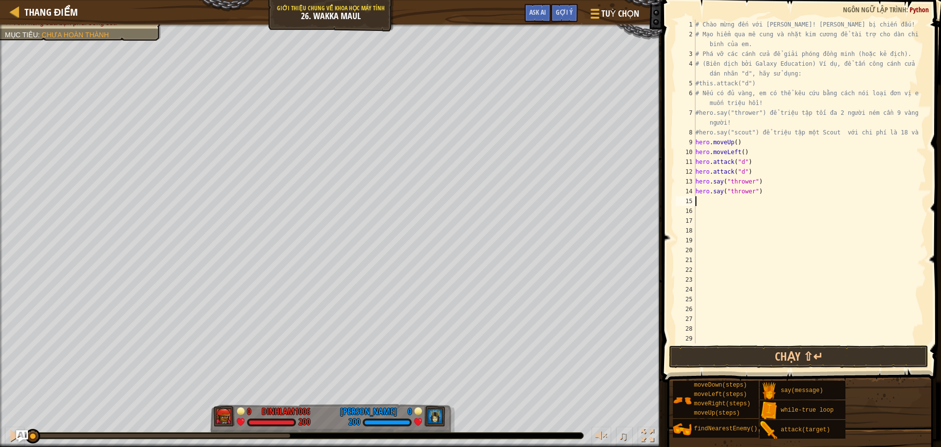
type textarea "j"
type textarea "h"
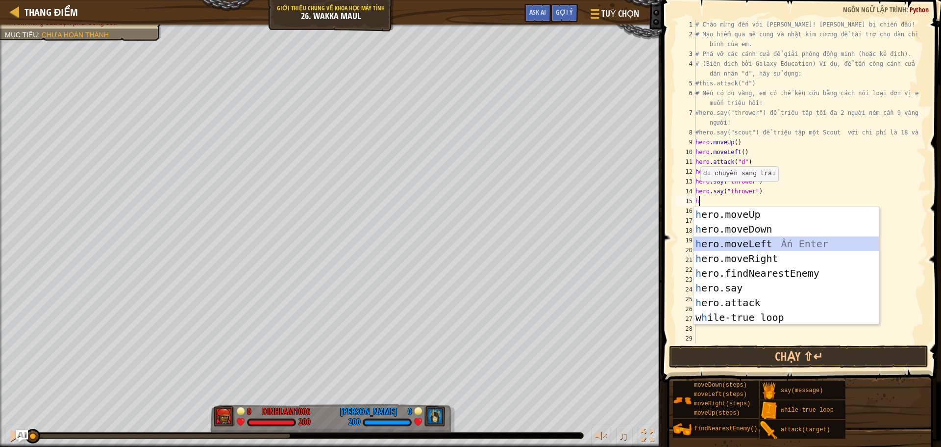
click at [750, 241] on div "h ero.moveUp Ấn Enter h ero.moveDown Ấn Enter h ero.moveLeft Ấn Enter h ero.mov…" at bounding box center [786, 280] width 185 height 147
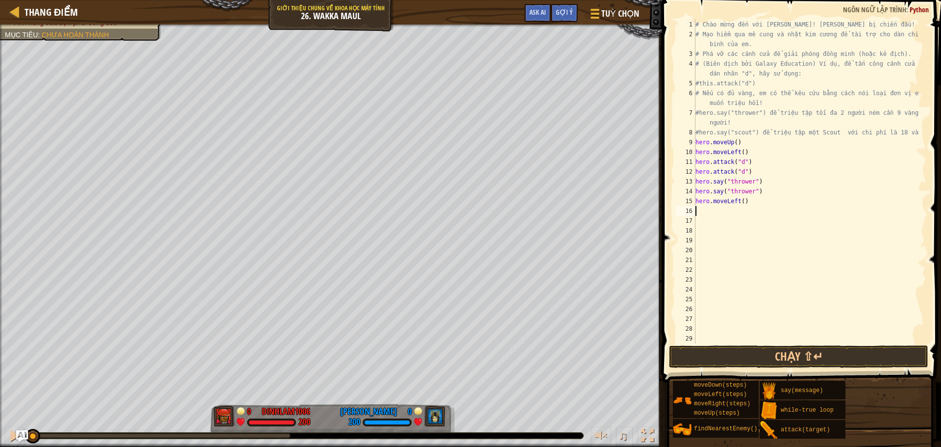
type textarea "h"
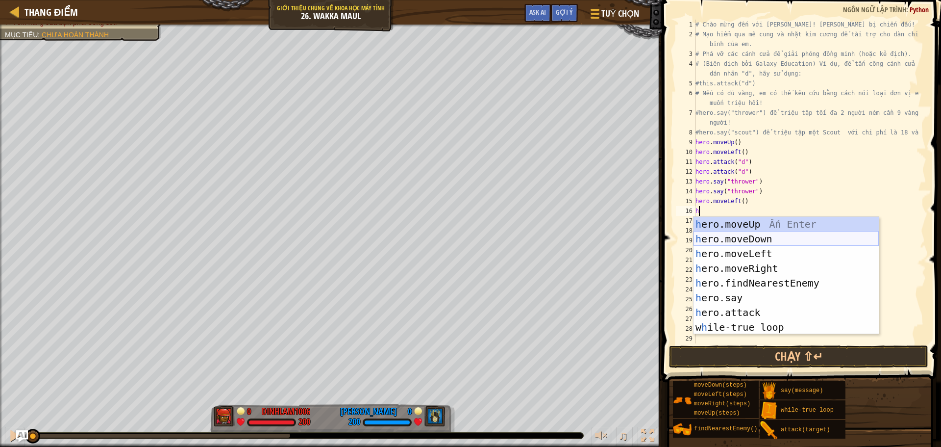
click at [733, 238] on div "h ero.moveUp Ấn Enter h ero.moveDown Ấn Enter h ero.moveLeft Ấn Enter h ero.mov…" at bounding box center [786, 290] width 185 height 147
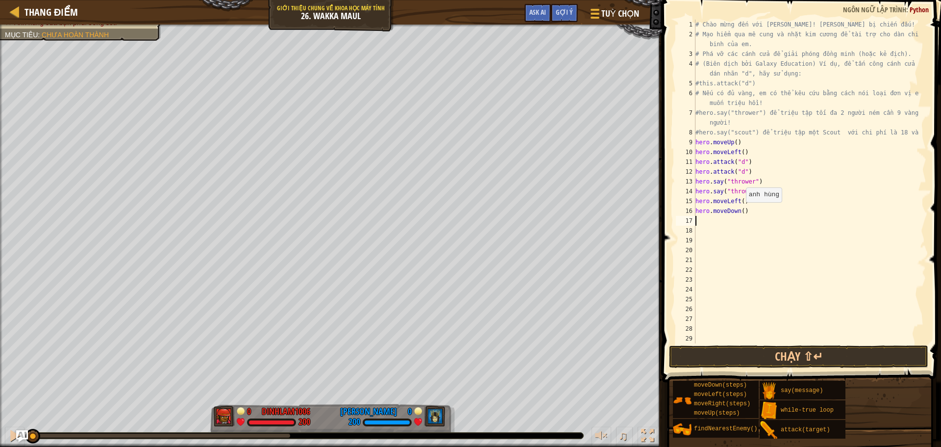
click at [741, 212] on div "# Chào mừng đến với [PERSON_NAME]! [PERSON_NAME] bị chiến đấu! # Mạo hiểm qua m…" at bounding box center [806, 191] width 225 height 343
type textarea "hero.moveDown(5)"
click at [700, 221] on div "# Chào mừng đến với [PERSON_NAME]! [PERSON_NAME] bị chiến đấu! # Mạo hiểm qua m…" at bounding box center [806, 191] width 225 height 343
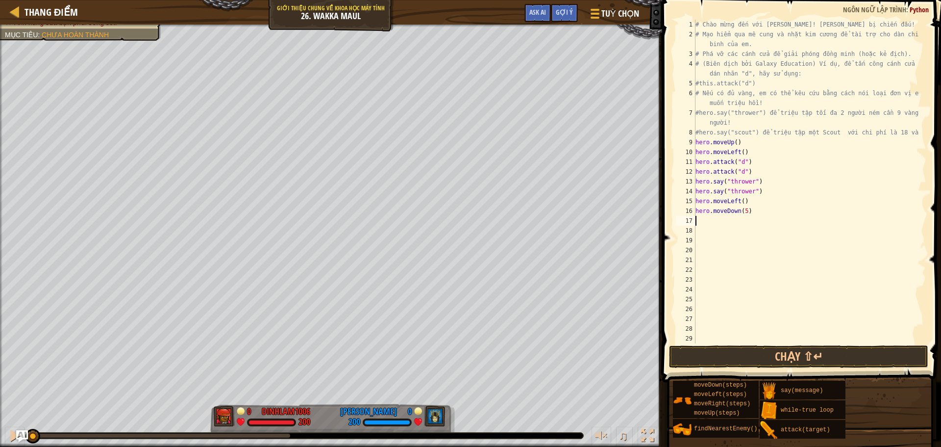
type textarea "h"
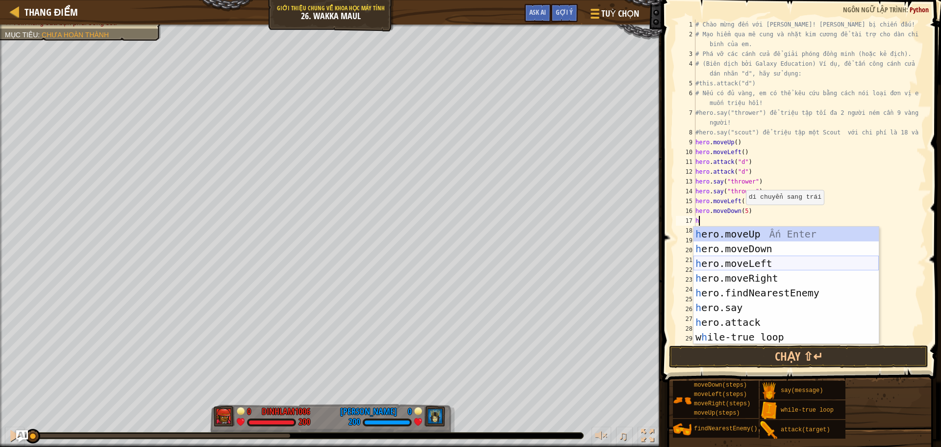
click at [724, 263] on div "h ero.moveUp Ấn Enter h ero.moveDown Ấn Enter h ero.moveLeft Ấn Enter h ero.mov…" at bounding box center [786, 299] width 185 height 147
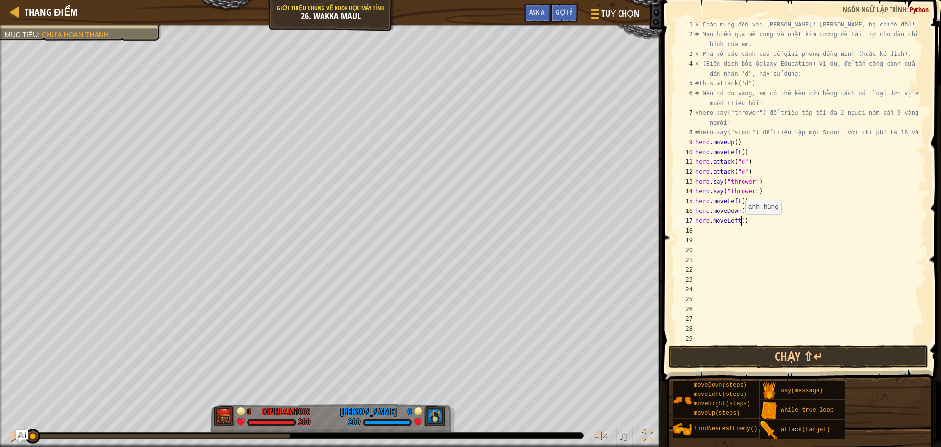
click at [741, 224] on div "# Chào mừng đến với [PERSON_NAME]! [PERSON_NAME] bị chiến đấu! # Mạo hiểm qua m…" at bounding box center [806, 191] width 225 height 343
type textarea "hero.moveLeft(3)"
click at [698, 227] on div "# Chào mừng đến với [PERSON_NAME]! [PERSON_NAME] bị chiến đấu! # Mạo hiểm qua m…" at bounding box center [806, 191] width 225 height 343
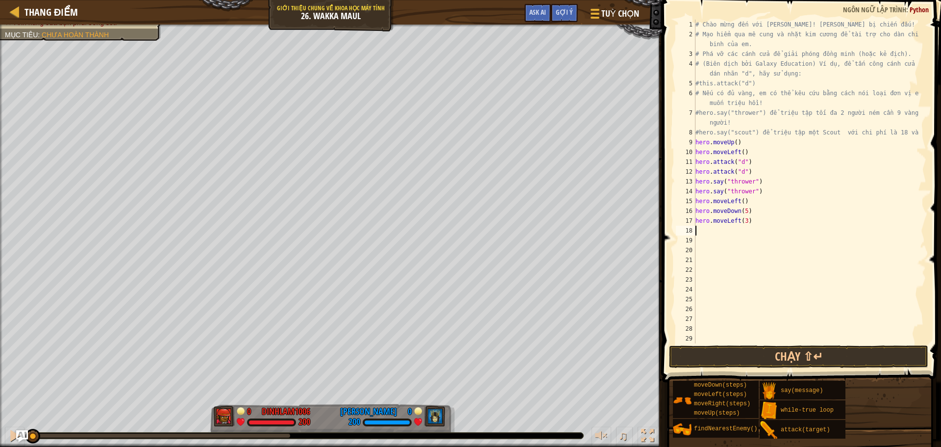
type textarea "h"
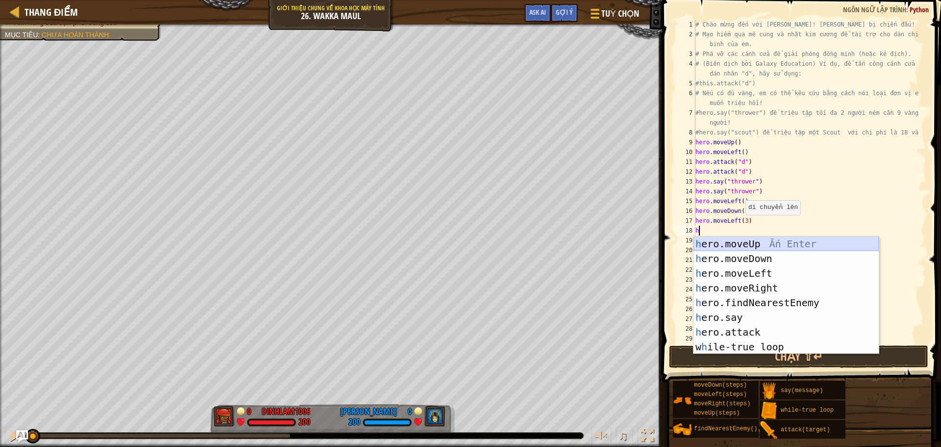
click at [748, 246] on div "h ero.moveUp Ấn Enter h ero.moveDown Ấn Enter h ero.moveLeft Ấn Enter h ero.mov…" at bounding box center [786, 309] width 185 height 147
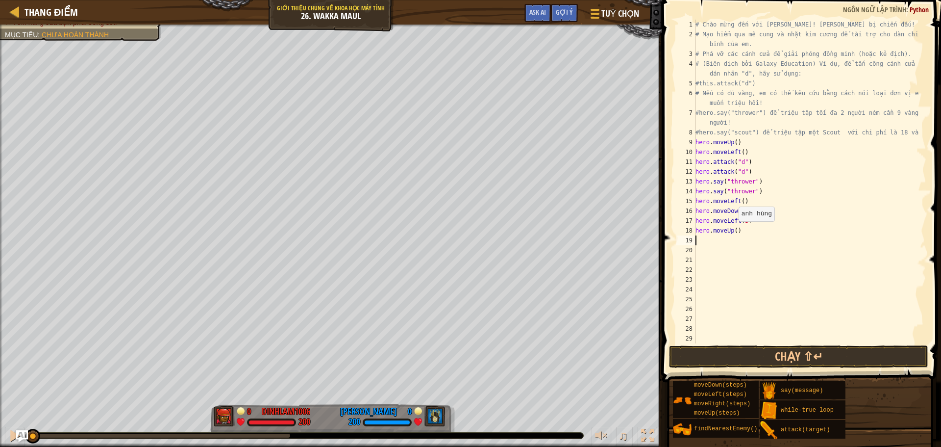
click at [734, 231] on div "# Chào mừng đến với [PERSON_NAME]! [PERSON_NAME] bị chiến đấu! # Mạo hiểm qua m…" at bounding box center [806, 191] width 225 height 343
type textarea "hero.moveUp(3)"
click at [698, 242] on div "# Chào mừng đến với [PERSON_NAME]! [PERSON_NAME] bị chiến đấu! # Mạo hiểm qua m…" at bounding box center [806, 191] width 225 height 343
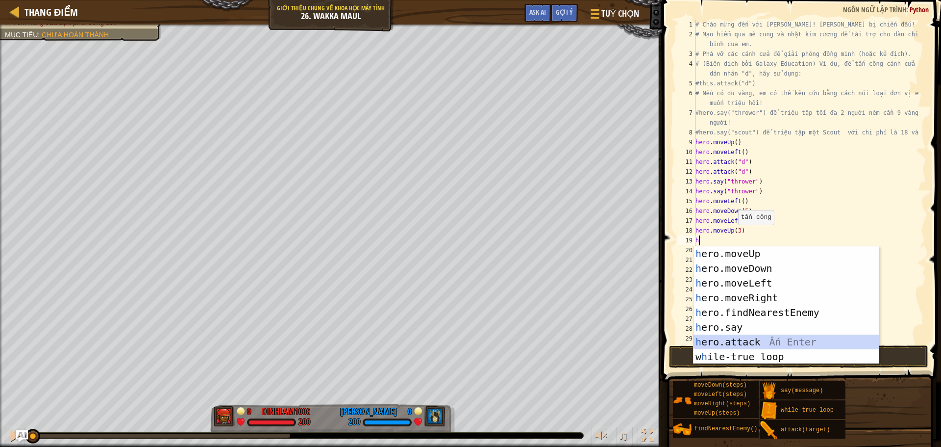
click at [734, 339] on div "h ero.moveUp Ấn Enter h ero.moveDown Ấn Enter h ero.moveLeft Ấn Enter h ero.mov…" at bounding box center [786, 319] width 185 height 147
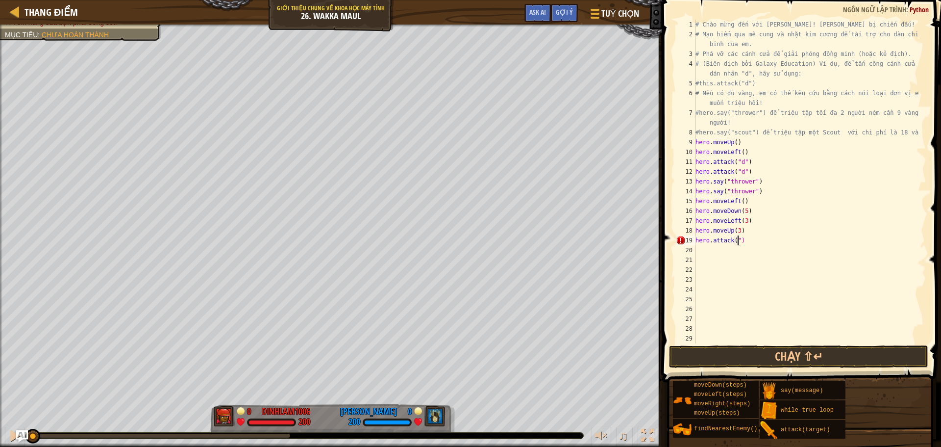
scroll to position [4, 3]
type textarea "hero.attack("b")"
click at [696, 248] on div "# Chào mừng đến với [PERSON_NAME]! [PERSON_NAME] bị chiến đấu! # Mạo hiểm qua m…" at bounding box center [806, 191] width 225 height 343
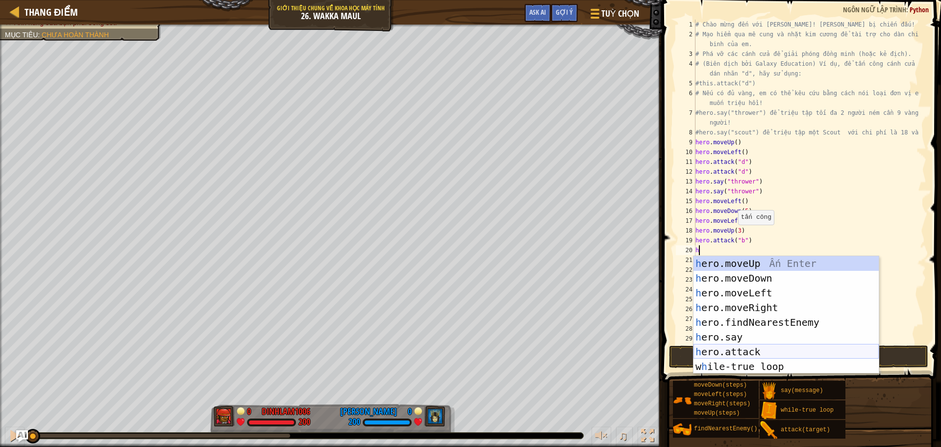
click at [712, 349] on div "h ero.moveUp Ấn Enter h ero.moveDown Ấn Enter h ero.moveLeft Ấn Enter h ero.mov…" at bounding box center [786, 329] width 185 height 147
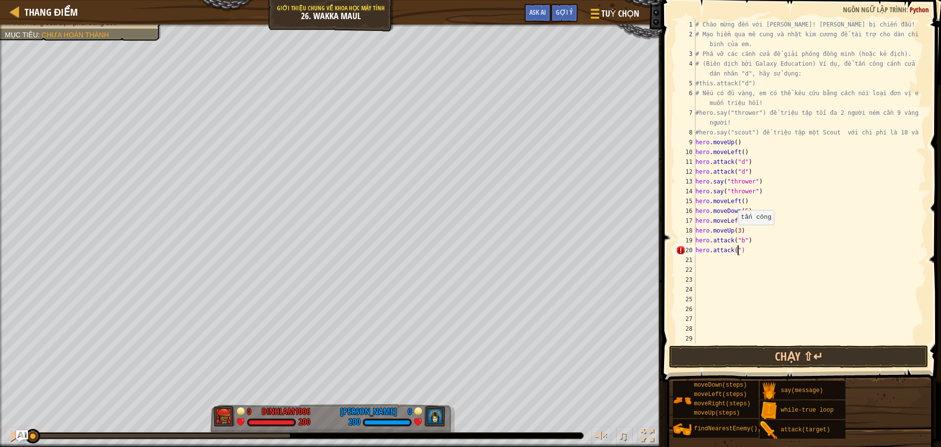
scroll to position [4, 3]
type textarea "hero.attack("b")"
click at [701, 263] on div "# Chào mừng đến với [PERSON_NAME]! [PERSON_NAME] bị chiến đấu! # Mạo hiểm qua m…" at bounding box center [806, 191] width 225 height 343
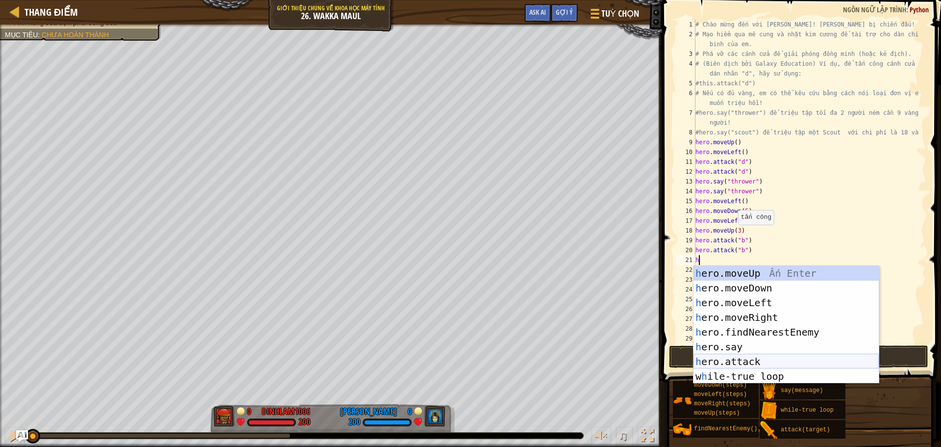
click at [758, 358] on div "h ero.moveUp Ấn Enter h ero.moveDown Ấn Enter h ero.moveLeft Ấn Enter h ero.mov…" at bounding box center [786, 339] width 185 height 147
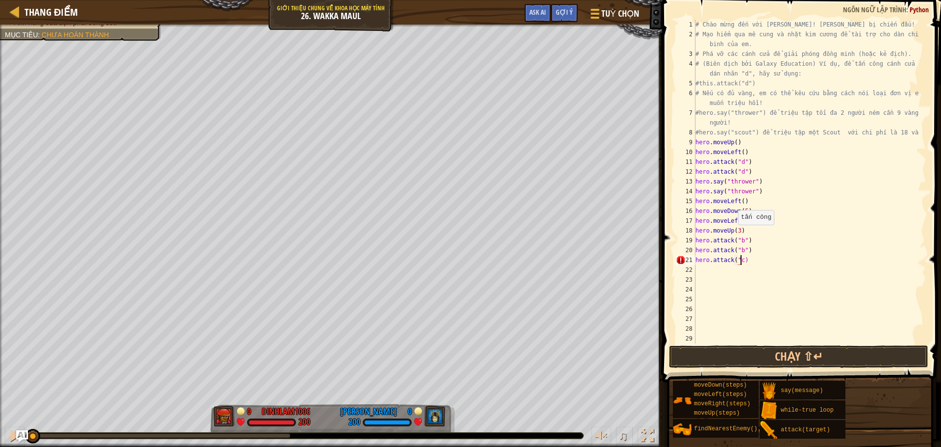
scroll to position [4, 3]
type textarea "hero.attack("c")"
click at [697, 269] on div "# Chào mừng đến với [PERSON_NAME]! [PERSON_NAME] bị chiến đấu! # Mạo hiểm qua m…" at bounding box center [806, 191] width 225 height 343
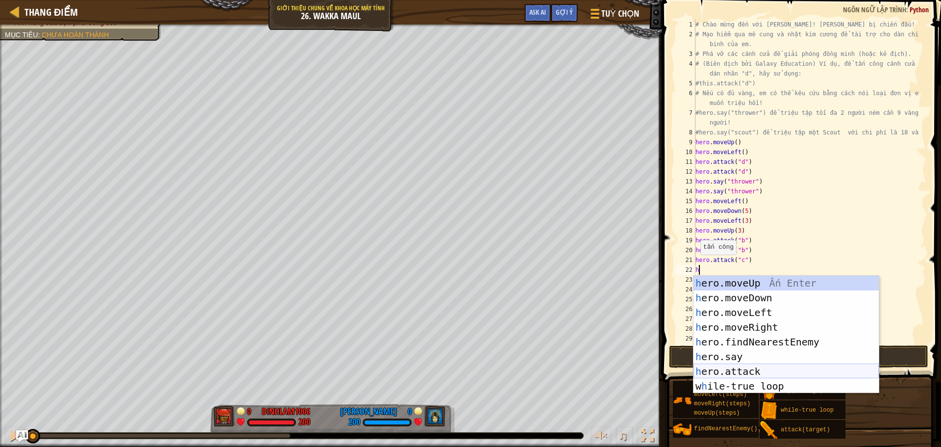
click at [718, 367] on div "h ero.moveUp Ấn Enter h ero.moveDown Ấn Enter h ero.moveLeft Ấn Enter h ero.mov…" at bounding box center [786, 348] width 185 height 147
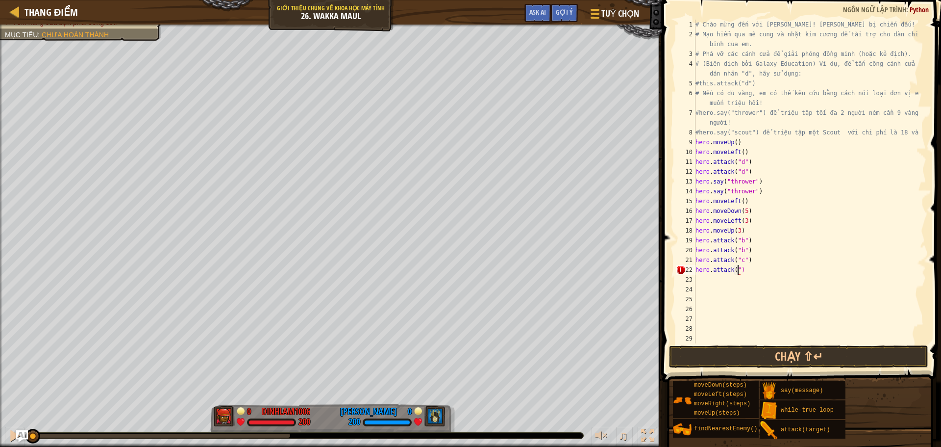
scroll to position [4, 3]
click at [812, 350] on button "Chạy ⇧↵" at bounding box center [798, 356] width 259 height 23
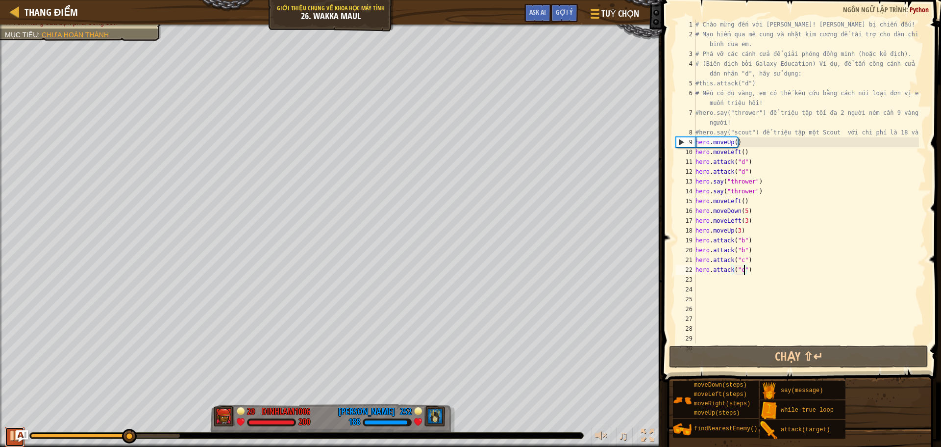
click at [8, 433] on div at bounding box center [14, 435] width 13 height 13
click at [743, 210] on div "# Chào mừng đến với [PERSON_NAME]! [PERSON_NAME] bị chiến đấu! # Mạo hiểm qua m…" at bounding box center [806, 191] width 225 height 343
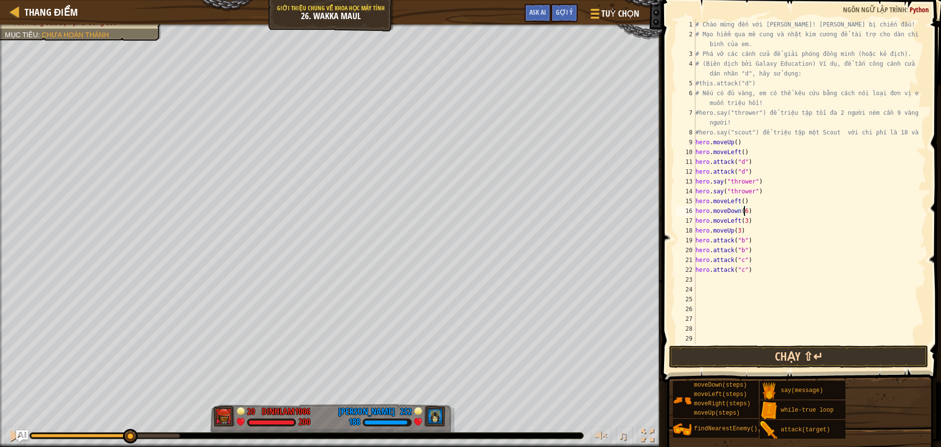
type textarea "hero.moveDown(6)"
click at [730, 355] on button "Chạy ⇧↵" at bounding box center [798, 356] width 259 height 23
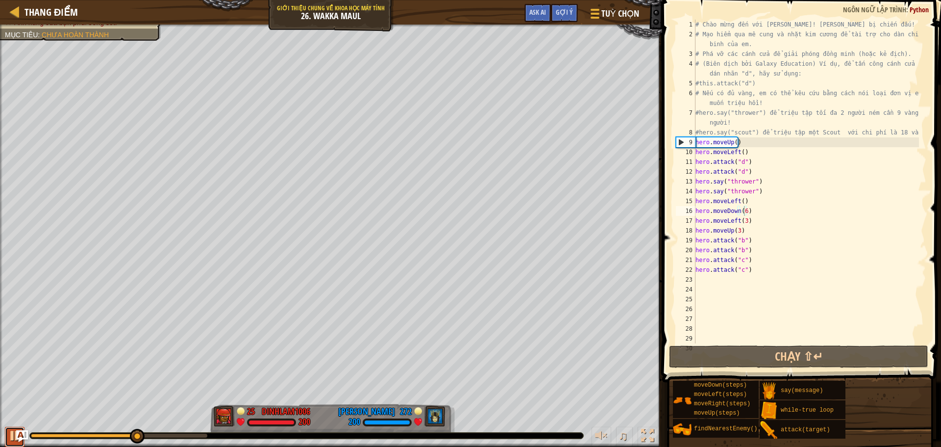
click at [10, 434] on div at bounding box center [14, 435] width 13 height 13
click at [697, 278] on div "# Chào mừng đến với [PERSON_NAME]! [PERSON_NAME] bị chiến đấu! # Mạo hiểm qua m…" at bounding box center [806, 191] width 225 height 343
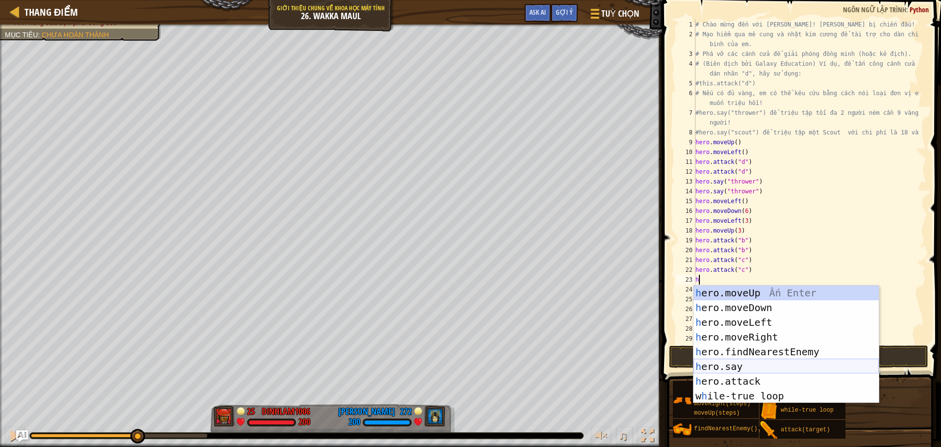
click at [725, 365] on div "h ero.moveUp Ấn Enter h ero.moveDown Ấn Enter h ero.moveLeft Ấn Enter h ero.mov…" at bounding box center [786, 358] width 185 height 147
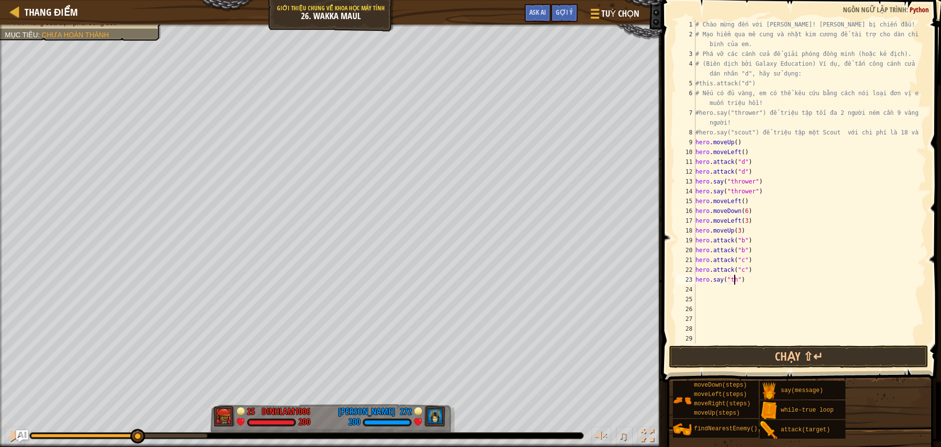
scroll to position [4, 3]
type textarea "hero.say("thrower")"
click at [704, 289] on div "# Chào mừng đến với [PERSON_NAME]! [PERSON_NAME] bị chiến đấu! # Mạo hiểm qua m…" at bounding box center [806, 191] width 225 height 343
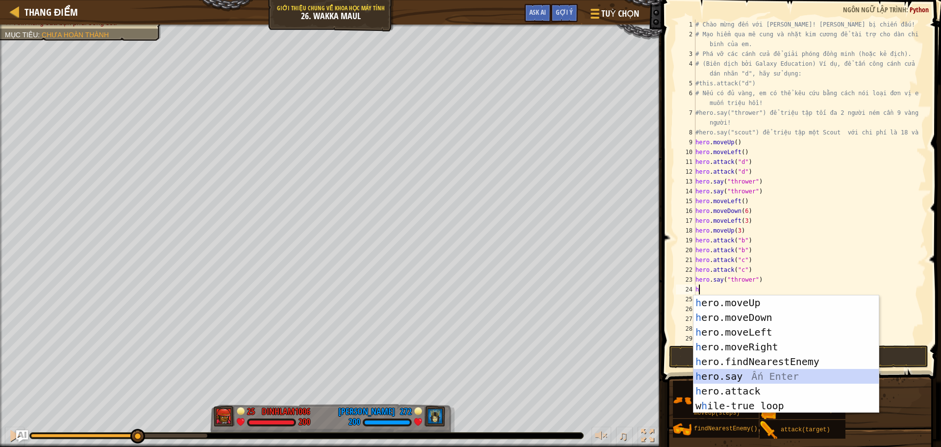
click at [727, 378] on div "h ero.moveUp Ấn Enter h ero.moveDown Ấn Enter h ero.moveLeft Ấn Enter h ero.mov…" at bounding box center [786, 368] width 185 height 147
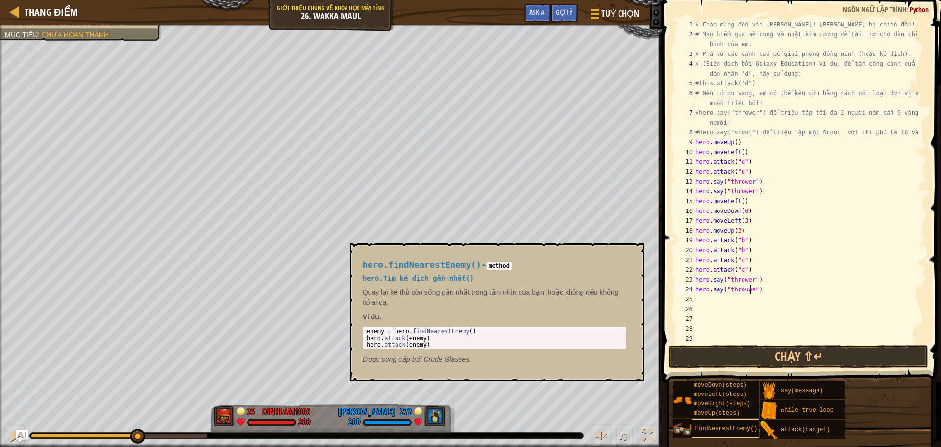
scroll to position [4, 4]
type textarea "hero.say("throuwer")"
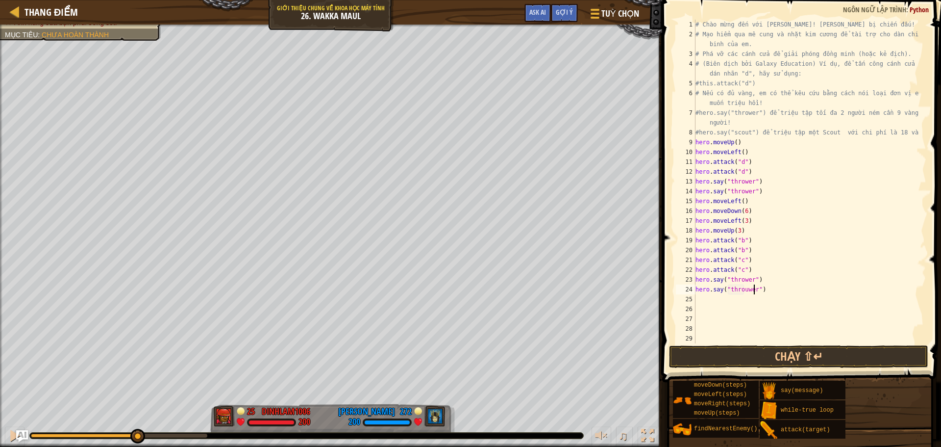
click at [705, 300] on div "# Chào mừng đến với [PERSON_NAME]! [PERSON_NAME] bị chiến đấu! # Mạo hiểm qua m…" at bounding box center [806, 191] width 225 height 343
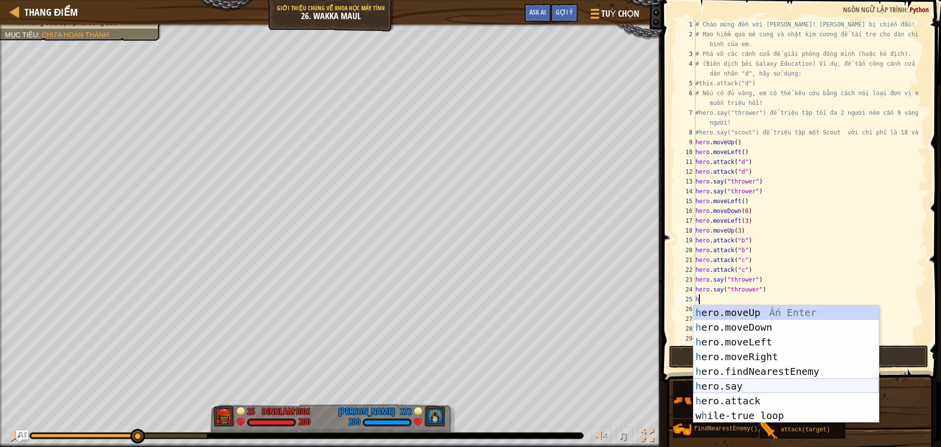
click at [717, 389] on div "h ero.moveUp Ấn Enter h ero.moveDown Ấn Enter h ero.moveLeft Ấn Enter h ero.mov…" at bounding box center [786, 378] width 185 height 147
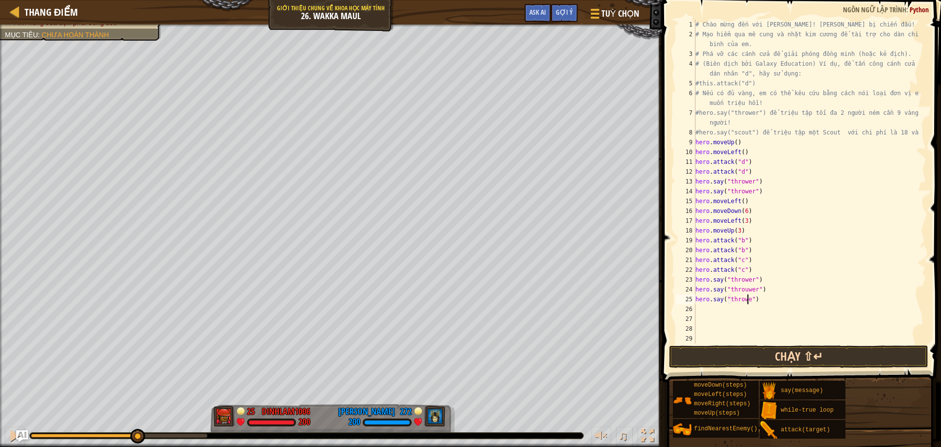
scroll to position [4, 4]
click at [728, 360] on button "Chạy ⇧↵" at bounding box center [798, 356] width 259 height 23
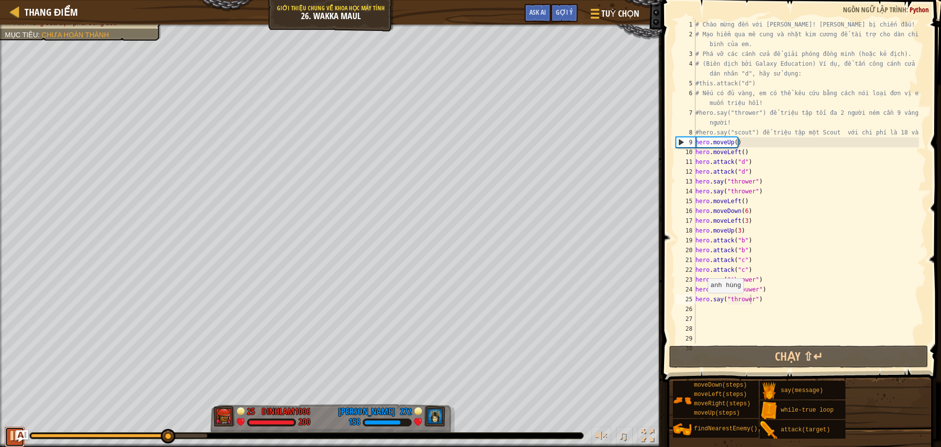
click at [12, 433] on div at bounding box center [14, 435] width 13 height 13
click at [728, 155] on div "# Chào mừng đến với [PERSON_NAME]! [PERSON_NAME] bị chiến đấu! # Mạo hiểm qua m…" at bounding box center [806, 191] width 225 height 343
click at [745, 219] on div "# Chào mừng đến với [PERSON_NAME]! [PERSON_NAME] bị chiến đấu! # Mạo hiểm qua m…" at bounding box center [806, 191] width 225 height 343
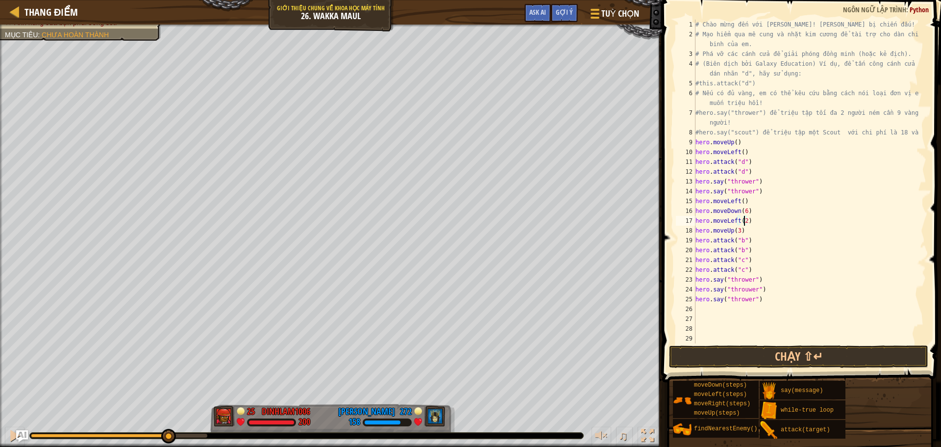
click at [741, 231] on div "# Chào mừng đến với [PERSON_NAME]! [PERSON_NAME] bị chiến đấu! # Mạo hiểm qua m…" at bounding box center [806, 191] width 225 height 343
type textarea "h"
click at [752, 236] on div "# Chào mừng đến với [PERSON_NAME]! [PERSON_NAME] bị chiến đấu! # Mạo hiểm qua m…" at bounding box center [806, 191] width 225 height 343
type textarea "h"
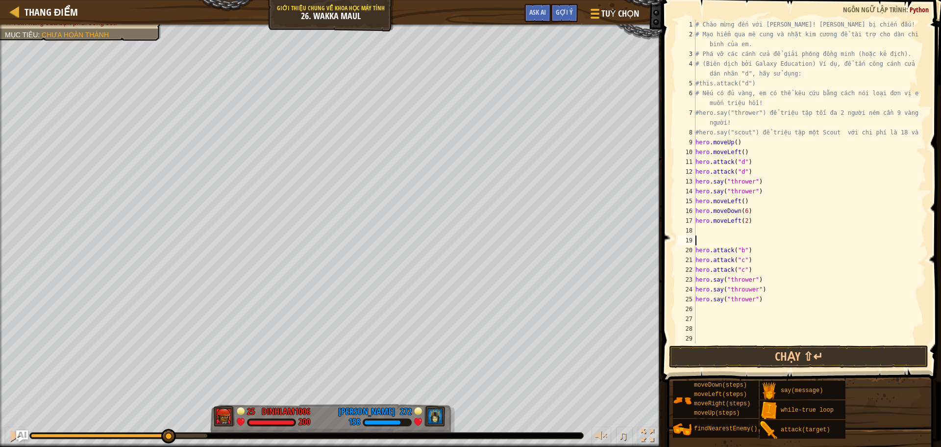
click at [756, 249] on div "# Chào mừng đến với [PERSON_NAME]! [PERSON_NAME] bị chiến đấu! # Mạo hiểm qua m…" at bounding box center [806, 191] width 225 height 343
type textarea "h"
click at [750, 262] on div "# Chào mừng đến với [PERSON_NAME]! [PERSON_NAME] bị chiến đấu! # Mạo hiểm qua m…" at bounding box center [806, 191] width 225 height 343
type textarea "h"
click at [750, 269] on div "# Chào mừng đến với [PERSON_NAME]! [PERSON_NAME] bị chiến đấu! # Mạo hiểm qua m…" at bounding box center [806, 191] width 225 height 343
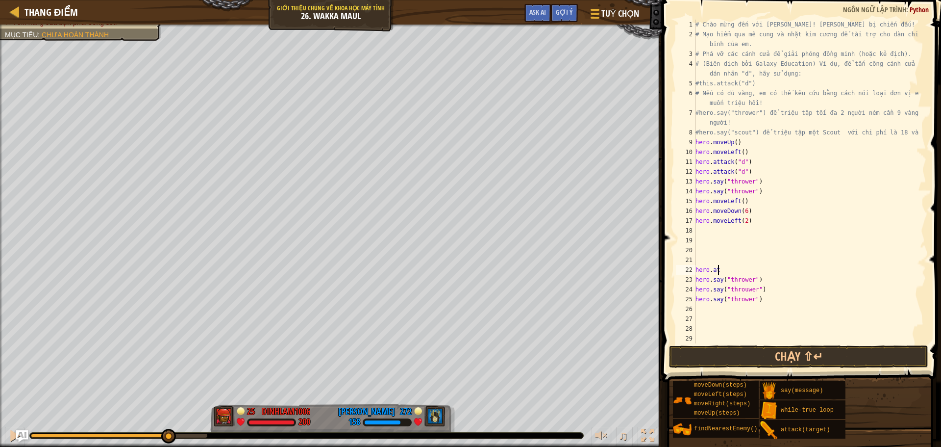
type textarea "h"
click at [740, 362] on button "Chạy ⇧↵" at bounding box center [798, 356] width 259 height 23
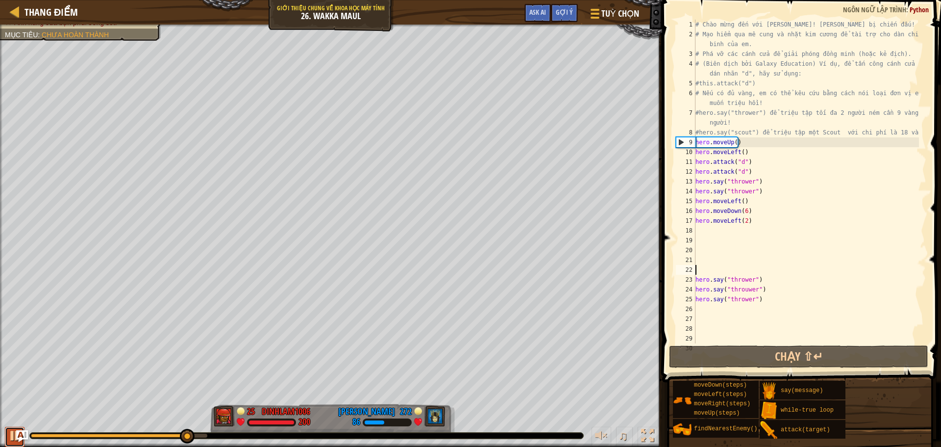
click at [9, 429] on div at bounding box center [14, 435] width 13 height 13
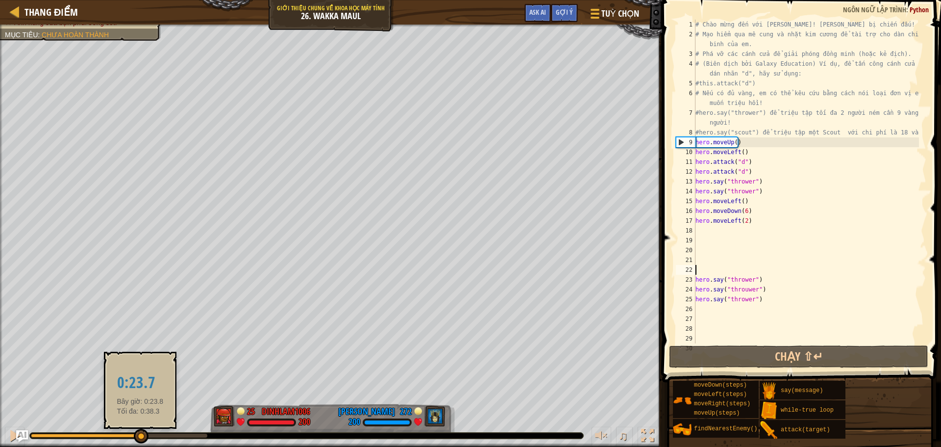
drag, startPoint x: 191, startPoint y: 434, endPoint x: 140, endPoint y: 442, distance: 51.0
click at [140, 442] on div at bounding box center [141, 435] width 15 height 15
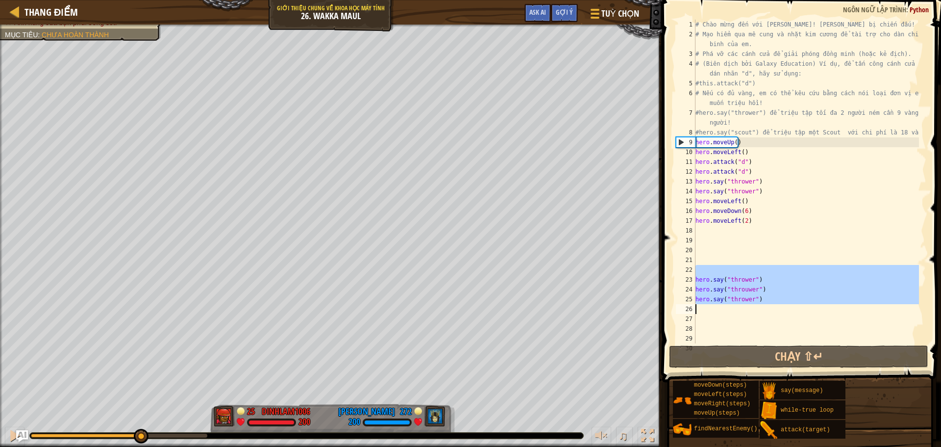
drag, startPoint x: 762, startPoint y: 272, endPoint x: 765, endPoint y: 304, distance: 32.5
click at [765, 304] on div "# Chào mừng đến với [PERSON_NAME]! [PERSON_NAME] bị chiến đấu! # Mạo hiểm qua m…" at bounding box center [806, 191] width 225 height 343
type textarea "hero.say("thrower")"
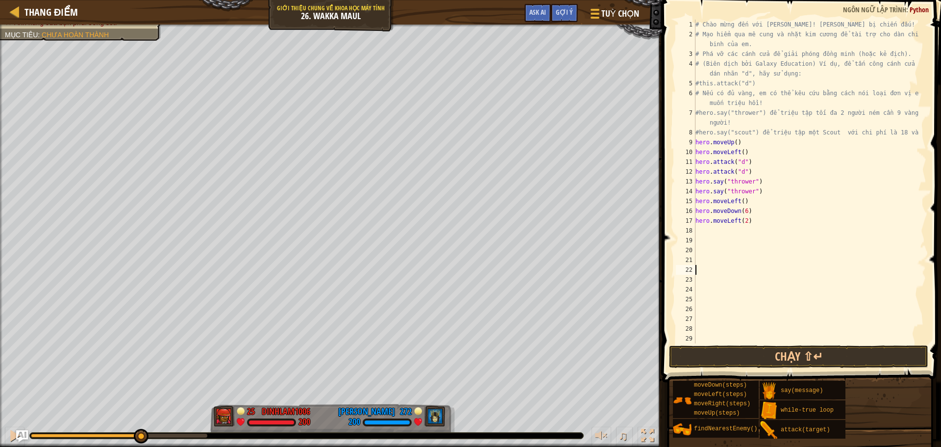
click at [701, 229] on div "# Chào mừng đến với [PERSON_NAME]! [PERSON_NAME] bị chiến đấu! # Mạo hiểm qua m…" at bounding box center [806, 191] width 225 height 343
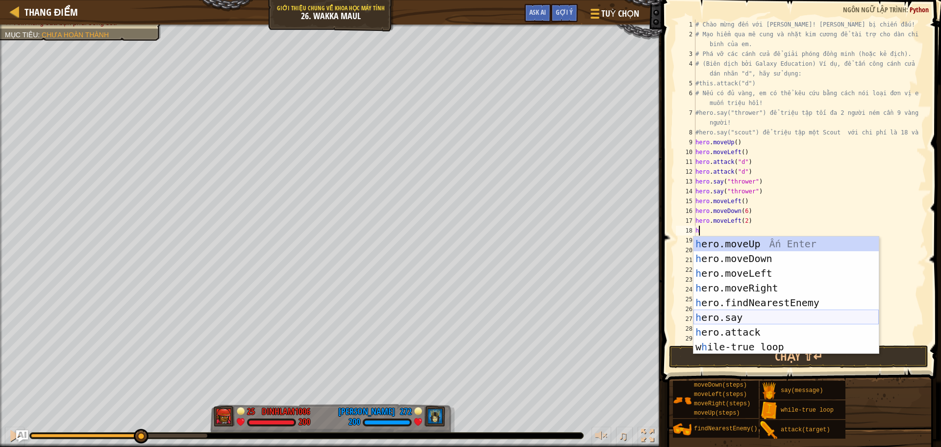
click at [714, 321] on div "h ero.moveUp Ấn Enter h ero.moveDown Ấn Enter h ero.moveLeft Ấn Enter h ero.mov…" at bounding box center [786, 309] width 185 height 147
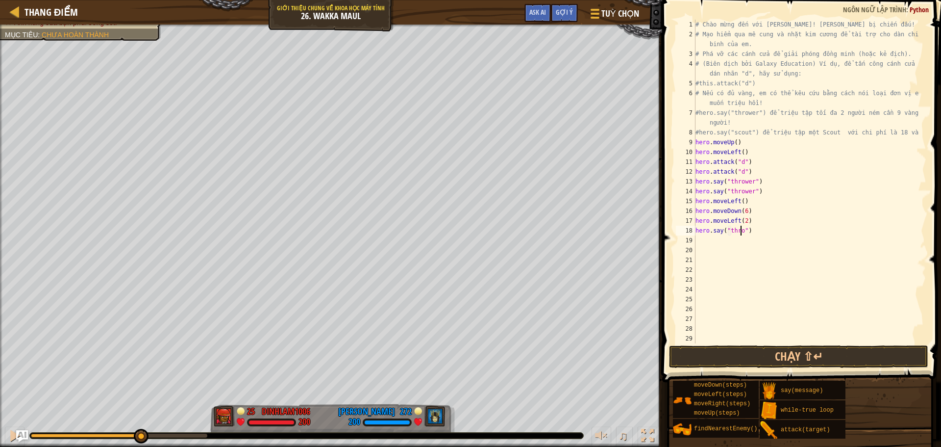
scroll to position [4, 4]
type textarea "hero.say("thrower")"
click at [702, 243] on div "# Chào mừng đến với [PERSON_NAME]! [PERSON_NAME] bị chiến đấu! # Mạo hiểm qua m…" at bounding box center [806, 191] width 225 height 343
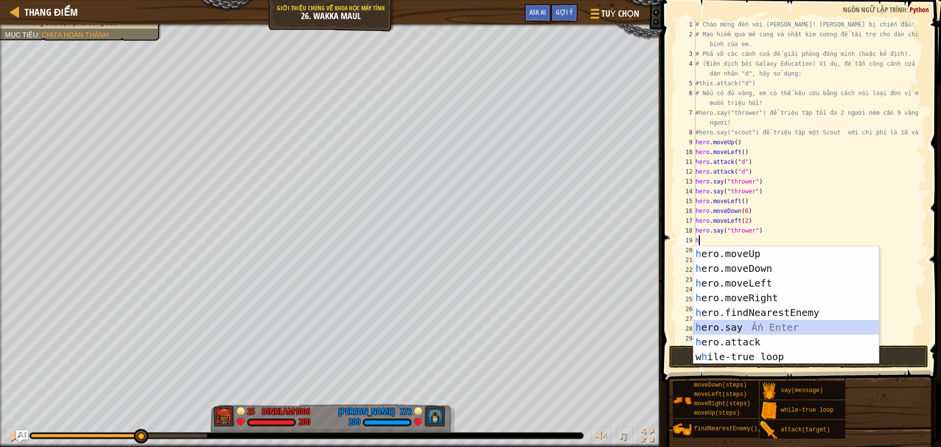
click at [753, 324] on div "h ero.moveUp Ấn Enter h ero.moveDown Ấn Enter h ero.moveLeft Ấn Enter h ero.mov…" at bounding box center [786, 319] width 185 height 147
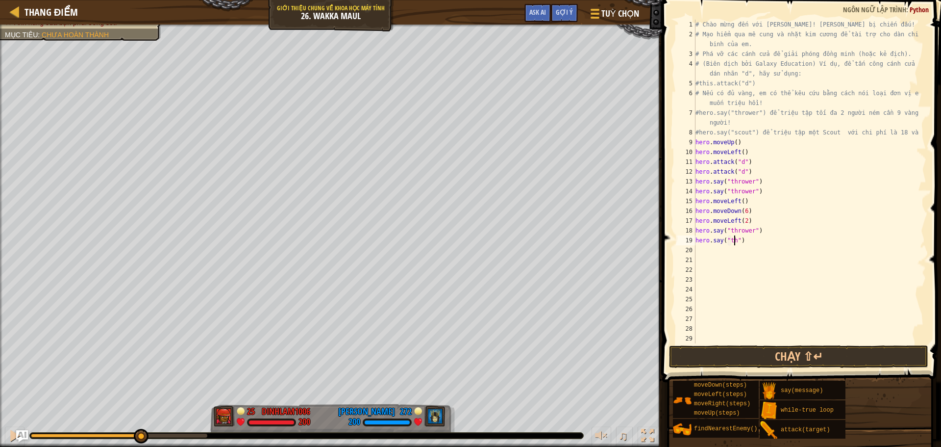
scroll to position [4, 3]
type textarea "hero.say("thrower")"
click at [700, 247] on div "# Chào mừng đến với [PERSON_NAME]! [PERSON_NAME] bị chiến đấu! # Mạo hiểm qua m…" at bounding box center [806, 191] width 225 height 343
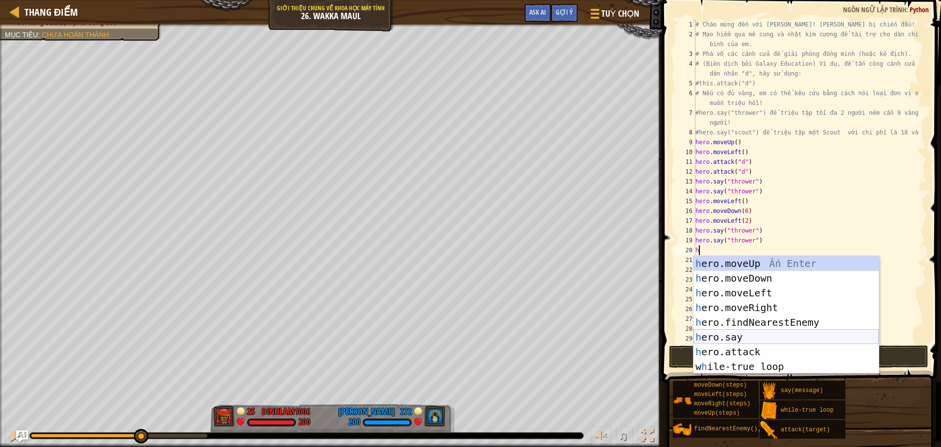
click at [755, 335] on div "h ero.moveUp Ấn Enter h ero.moveDown Ấn Enter h ero.moveLeft Ấn Enter h ero.mov…" at bounding box center [786, 329] width 185 height 147
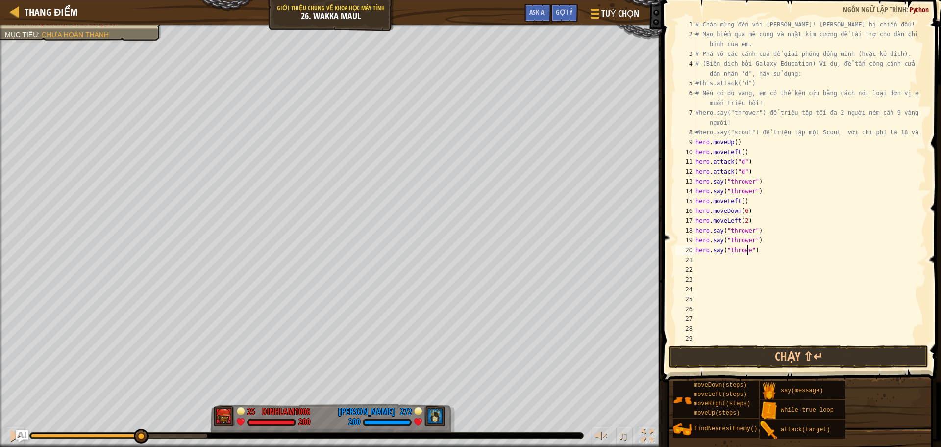
scroll to position [4, 4]
click at [799, 355] on button "Chạy ⇧↵" at bounding box center [798, 356] width 259 height 23
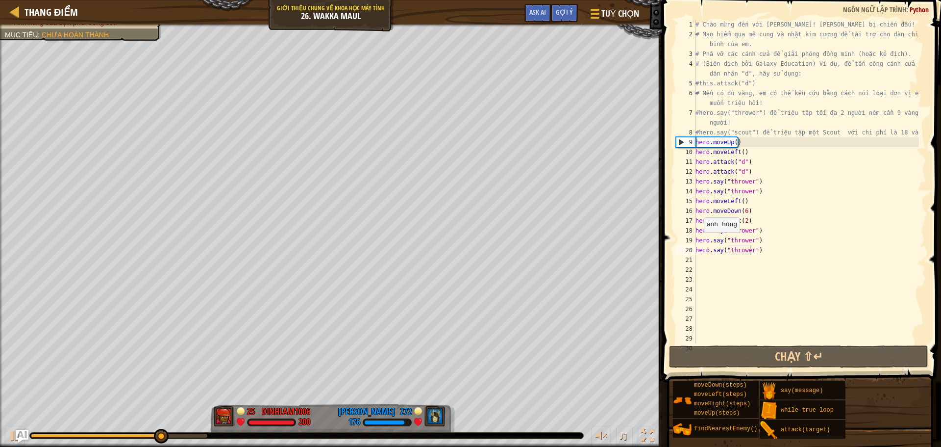
click at [17, 436] on img "Ask AI" at bounding box center [22, 435] width 13 height 13
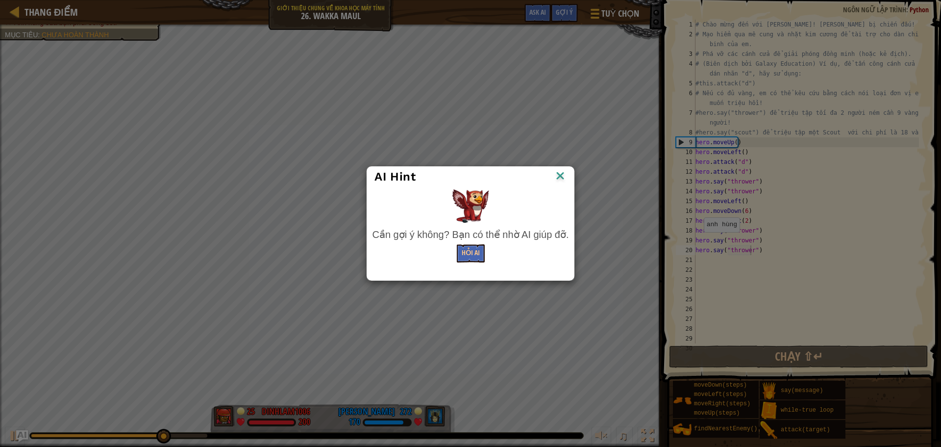
click at [10, 437] on div "AI Hint Cần gợi ý không? Bạn có thể nhờ AI giúp đỡ. Hỏi AI" at bounding box center [470, 223] width 941 height 447
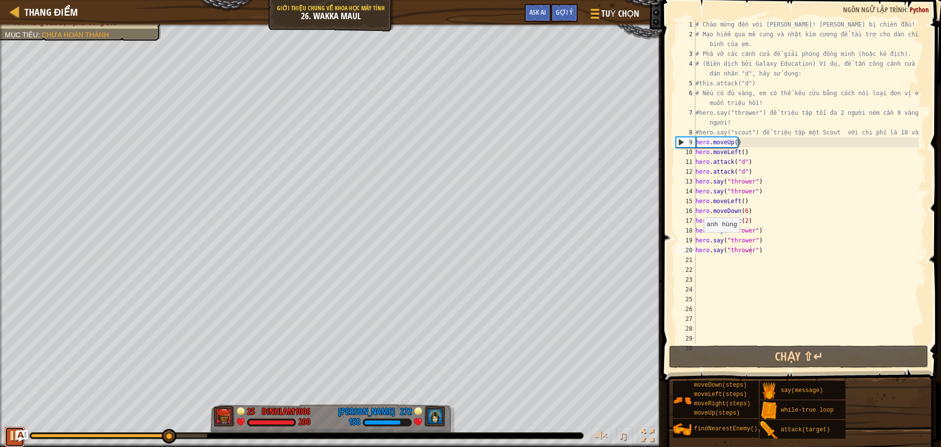
click at [10, 441] on div at bounding box center [14, 435] width 13 height 13
click at [744, 220] on div "# Chào mừng đến với [PERSON_NAME]! [PERSON_NAME] bị chiến đấu! # Mạo hiểm qua m…" at bounding box center [806, 191] width 225 height 343
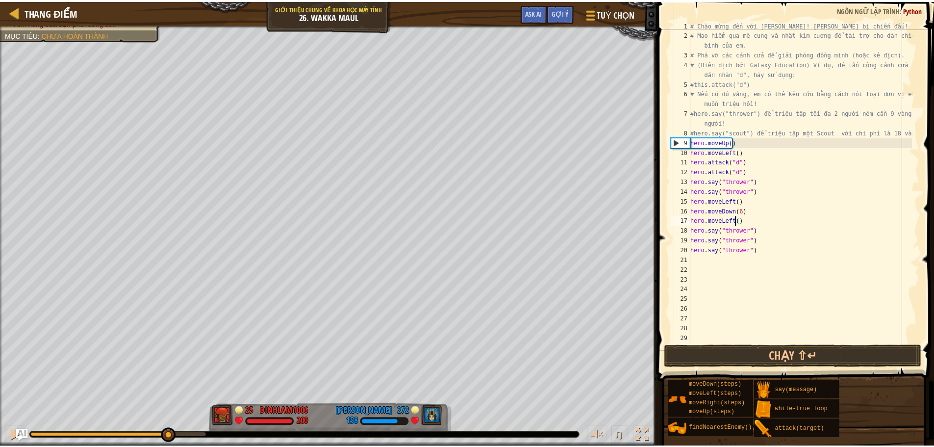
scroll to position [4, 3]
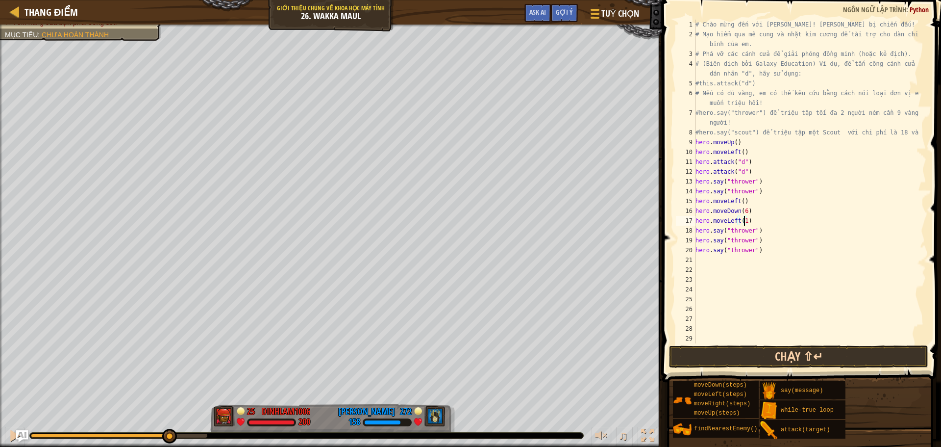
type textarea "hero.moveLeft(1)"
click at [709, 350] on button "Chạy ⇧↵" at bounding box center [798, 356] width 259 height 23
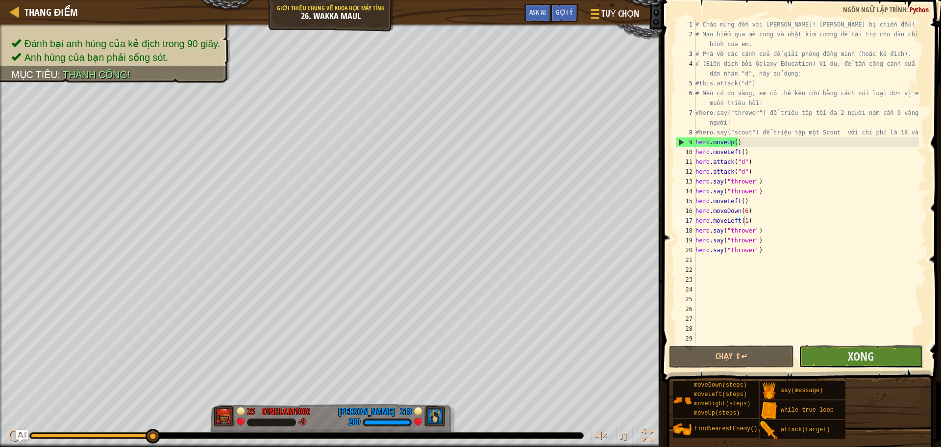
click at [817, 352] on button "Xong" at bounding box center [861, 356] width 125 height 23
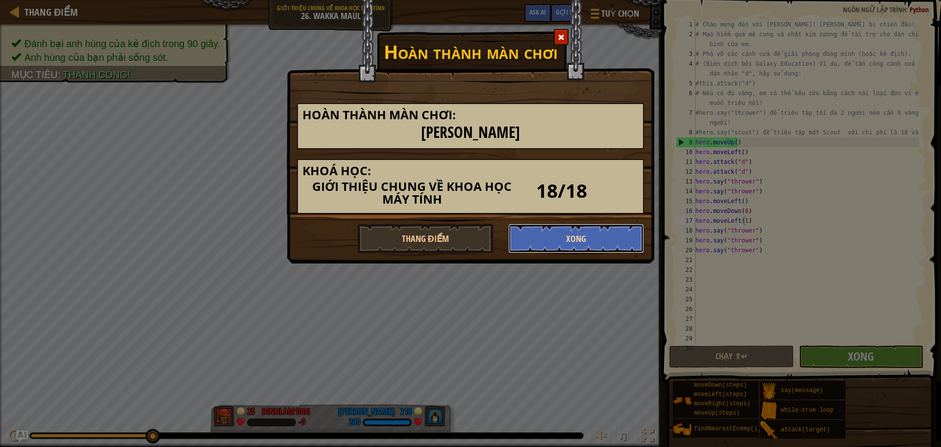
click at [577, 238] on button "Xong" at bounding box center [576, 238] width 136 height 29
